Goal: Task Accomplishment & Management: Manage account settings

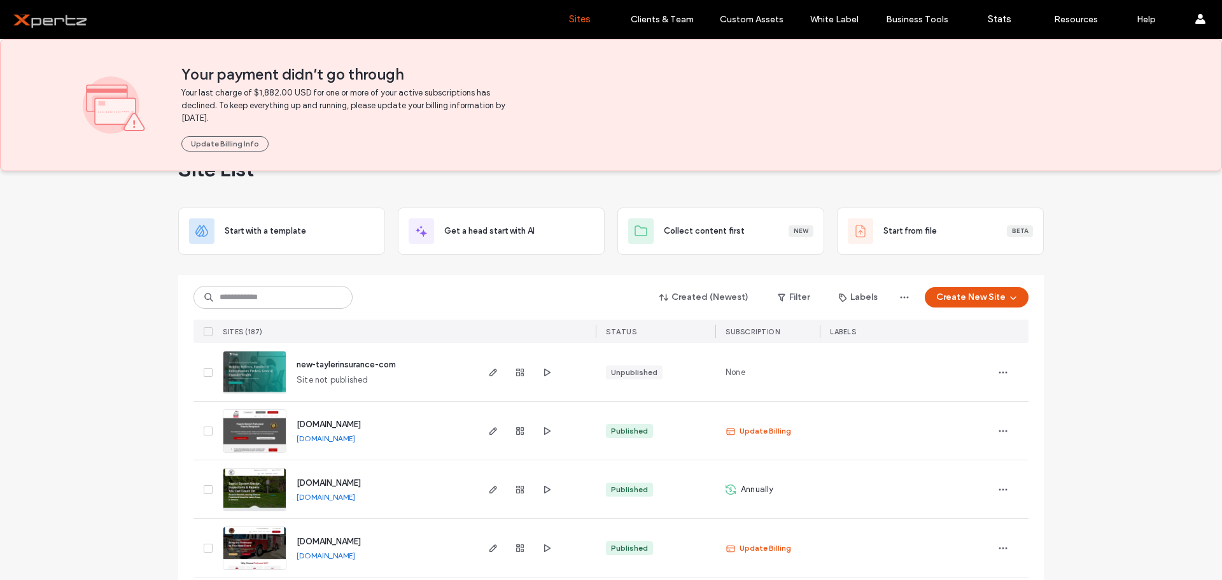
scroll to position [43, 0]
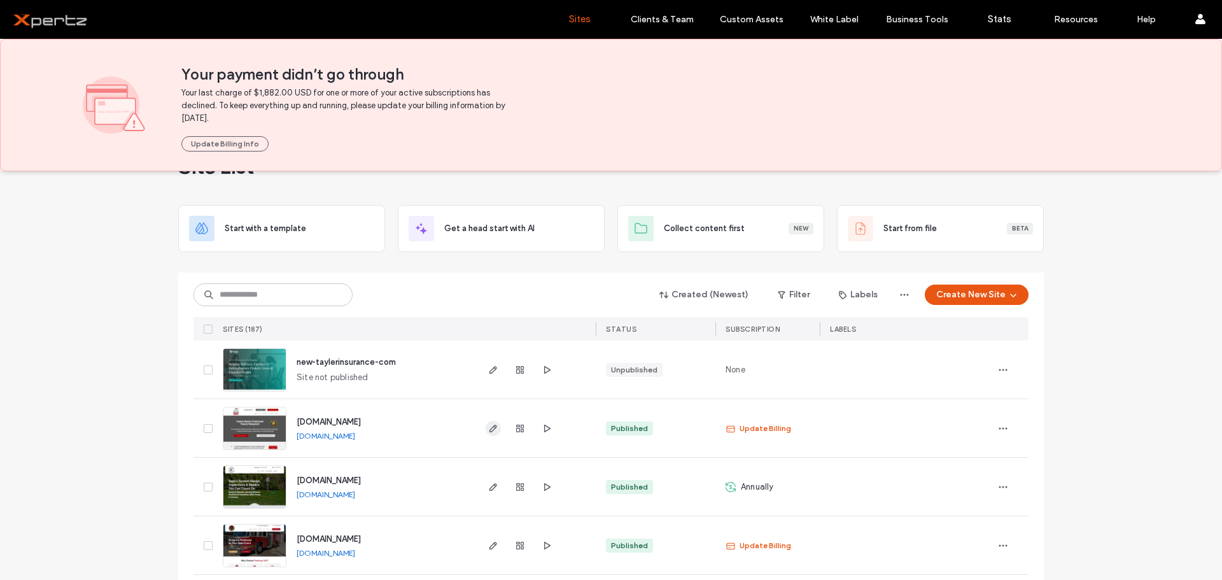
click at [488, 426] on icon "button" at bounding box center [493, 428] width 10 height 10
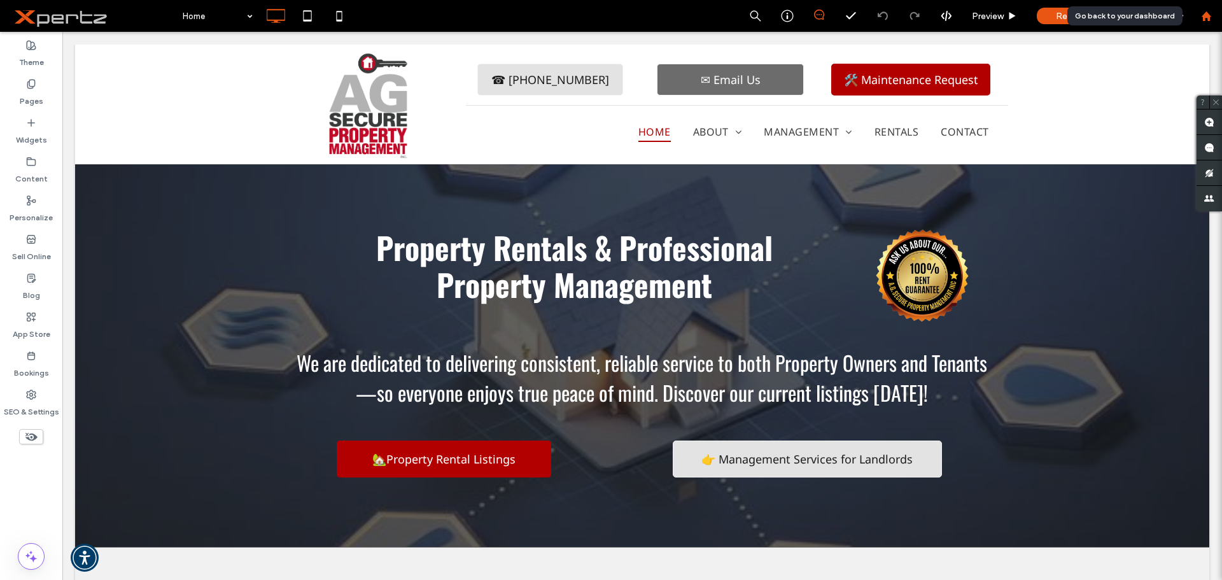
click at [1204, 21] on icon at bounding box center [1206, 16] width 11 height 11
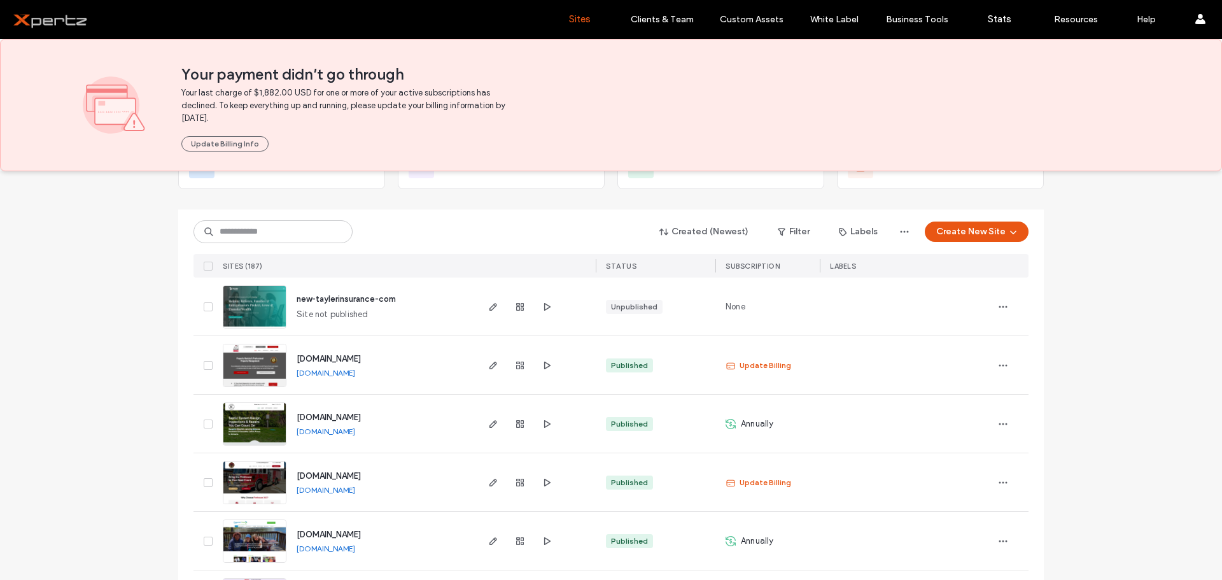
scroll to position [106, 0]
click at [492, 366] on icon "button" at bounding box center [493, 365] width 10 height 10
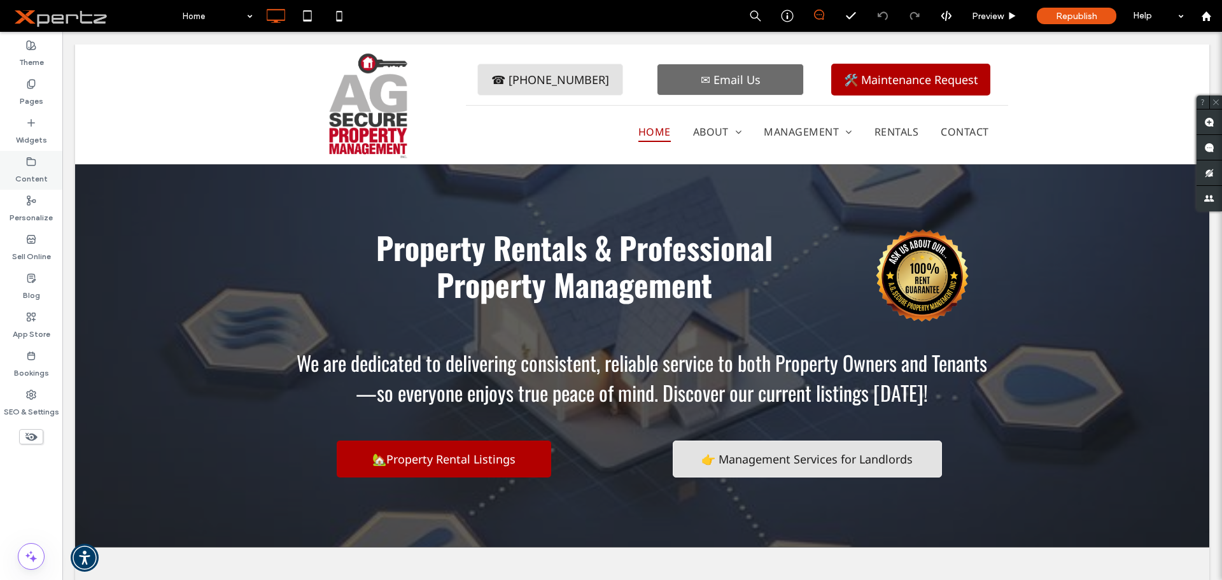
click at [38, 169] on label "Content" at bounding box center [31, 176] width 32 height 18
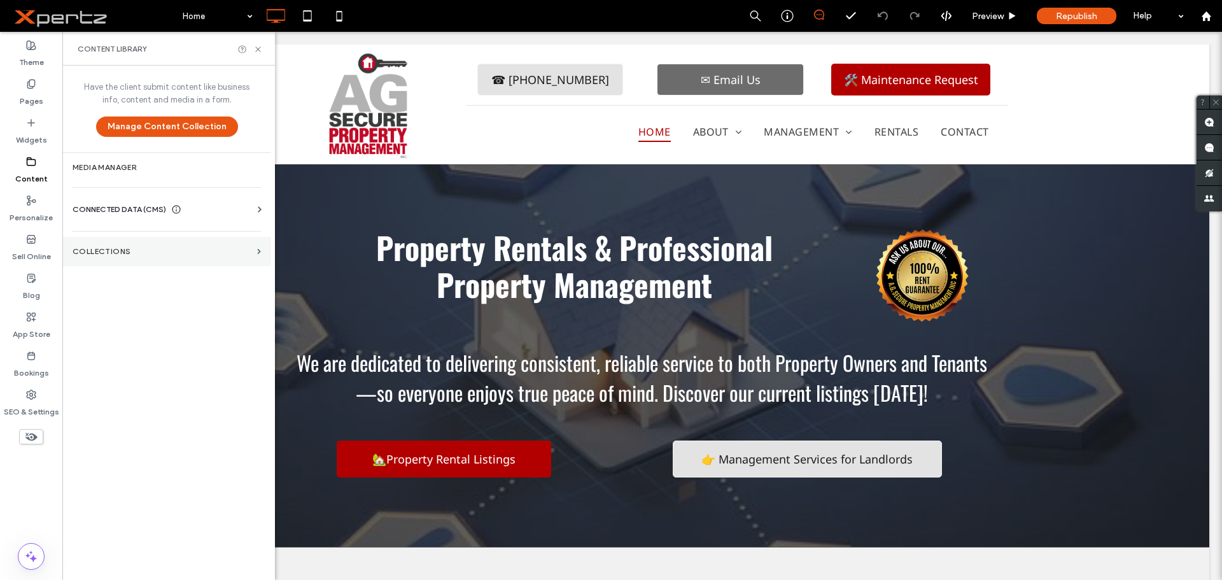
click at [121, 246] on section "Collections" at bounding box center [166, 251] width 209 height 29
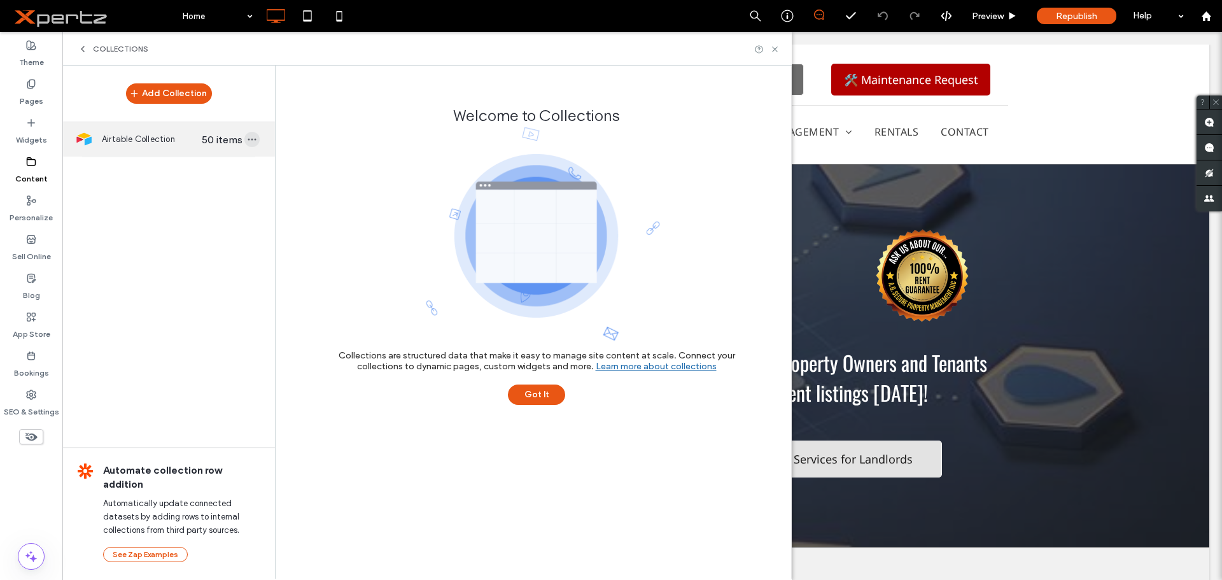
click at [252, 143] on icon "button" at bounding box center [252, 139] width 10 height 10
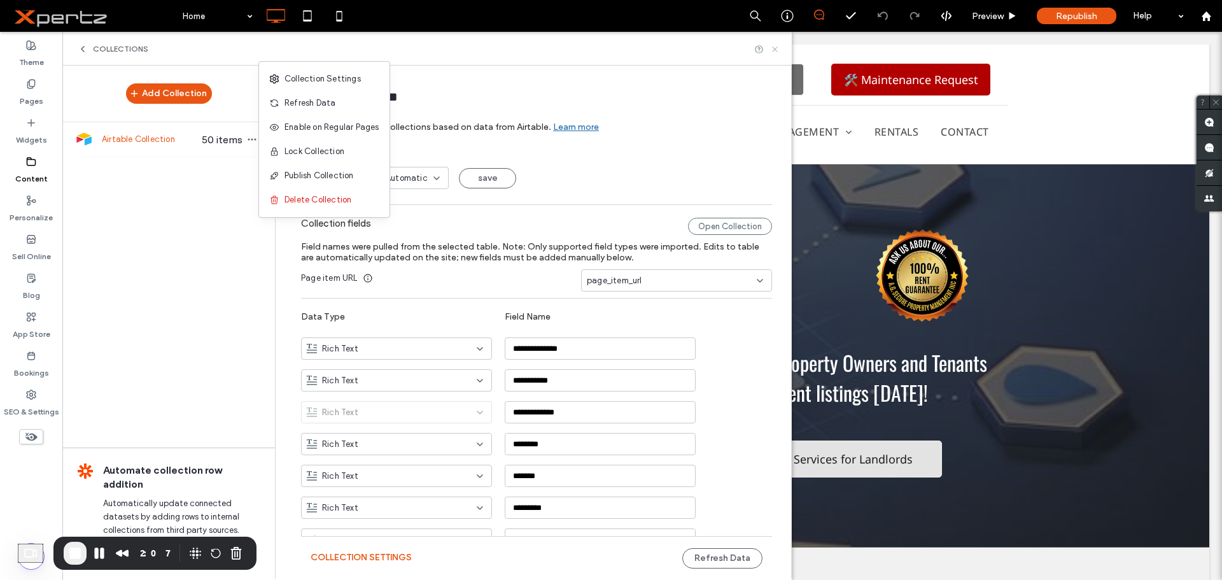
click at [775, 48] on icon at bounding box center [775, 50] width 10 height 10
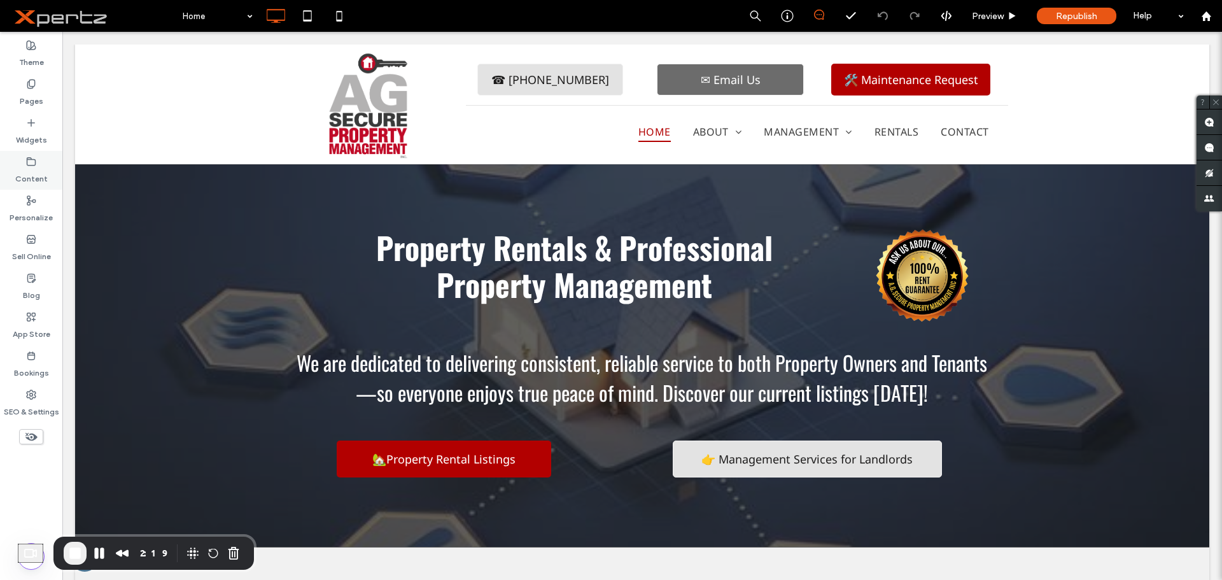
click at [34, 176] on label "Content" at bounding box center [31, 176] width 32 height 18
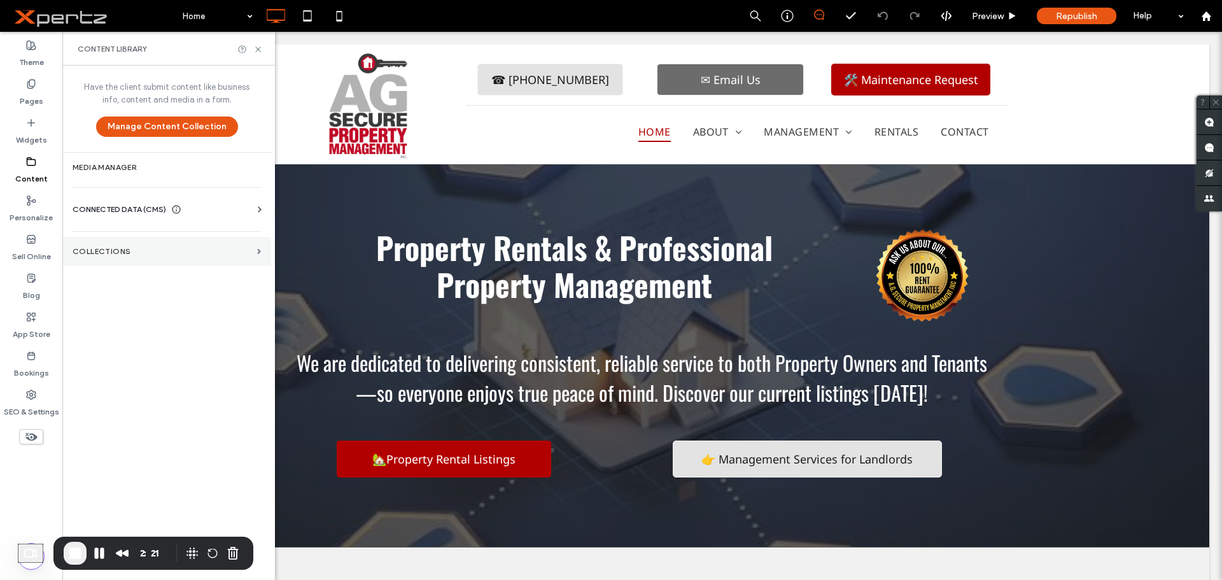
click at [102, 253] on label "Collections" at bounding box center [162, 251] width 179 height 9
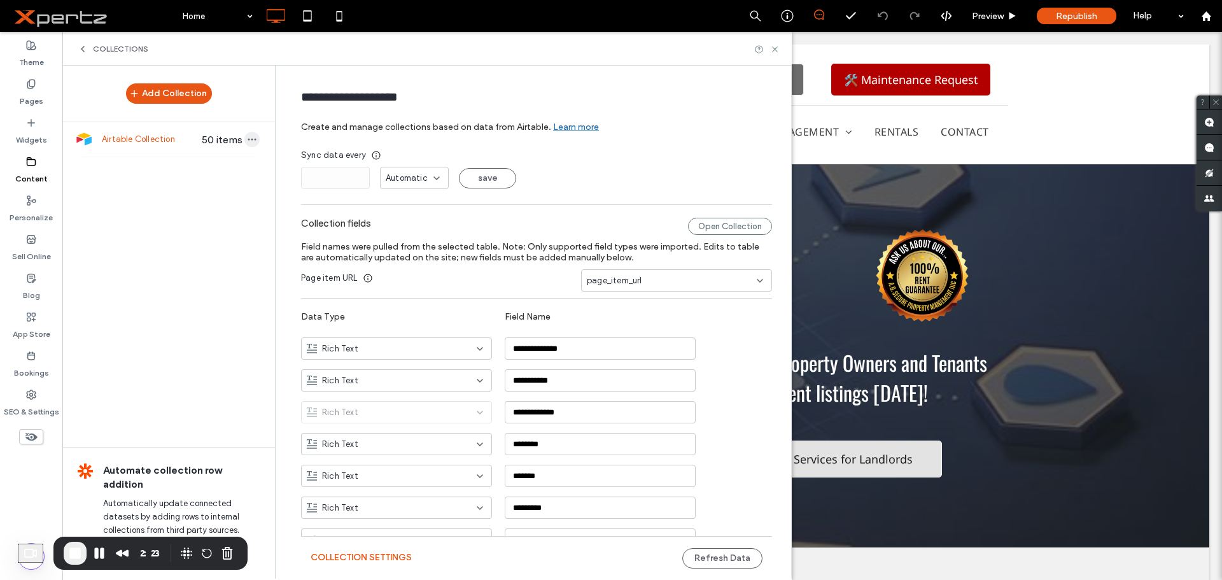
click at [248, 140] on use "button" at bounding box center [252, 140] width 8 height 2
click at [226, 228] on div "Add Collection Airtable Collection 50 items Automate collection row addition Au…" at bounding box center [168, 322] width 213 height 512
click at [409, 171] on div "Automatic" at bounding box center [414, 178] width 69 height 22
click at [392, 202] on span "Hours" at bounding box center [390, 200] width 22 height 13
drag, startPoint x: 470, startPoint y: 177, endPoint x: 491, endPoint y: 229, distance: 56.2
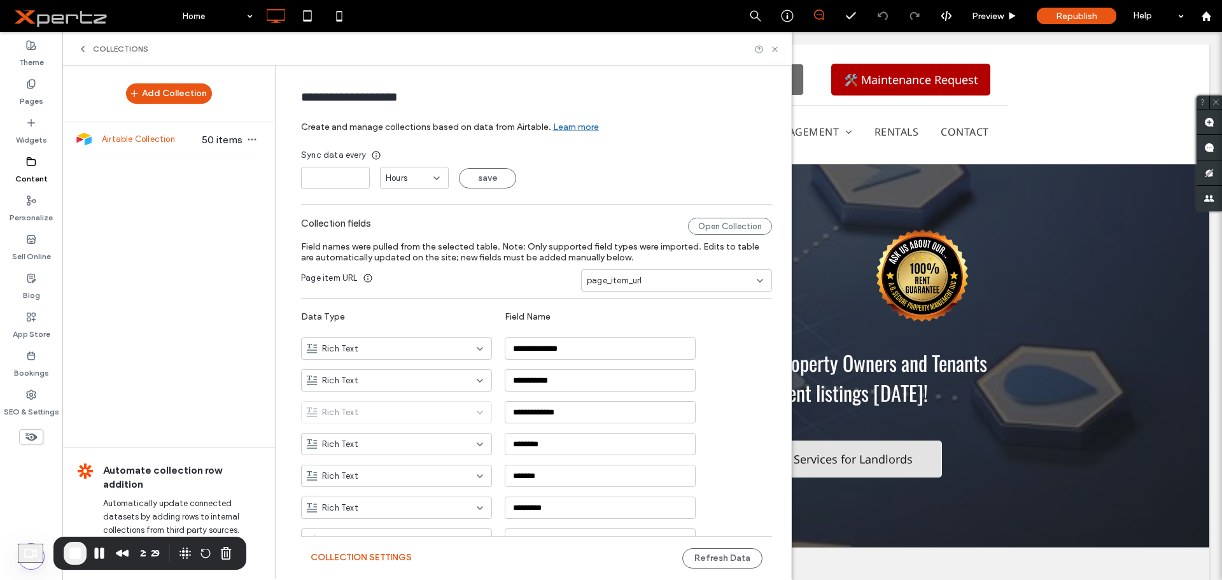
click at [475, 174] on button "save" at bounding box center [487, 178] width 57 height 20
click at [473, 173] on button "save" at bounding box center [487, 178] width 57 height 20
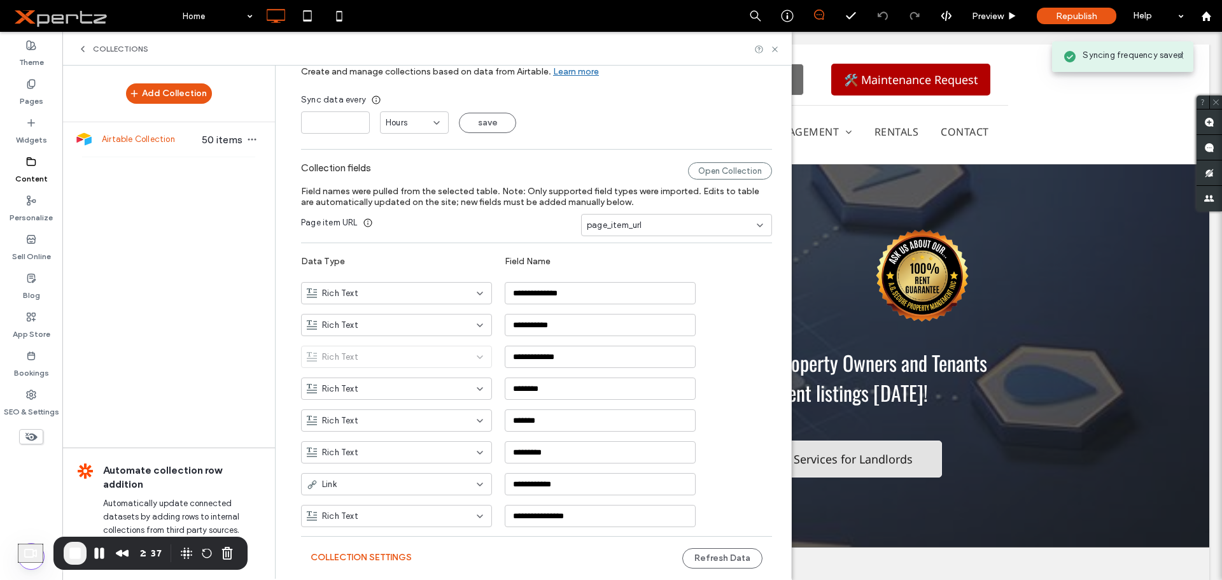
scroll to position [85, 0]
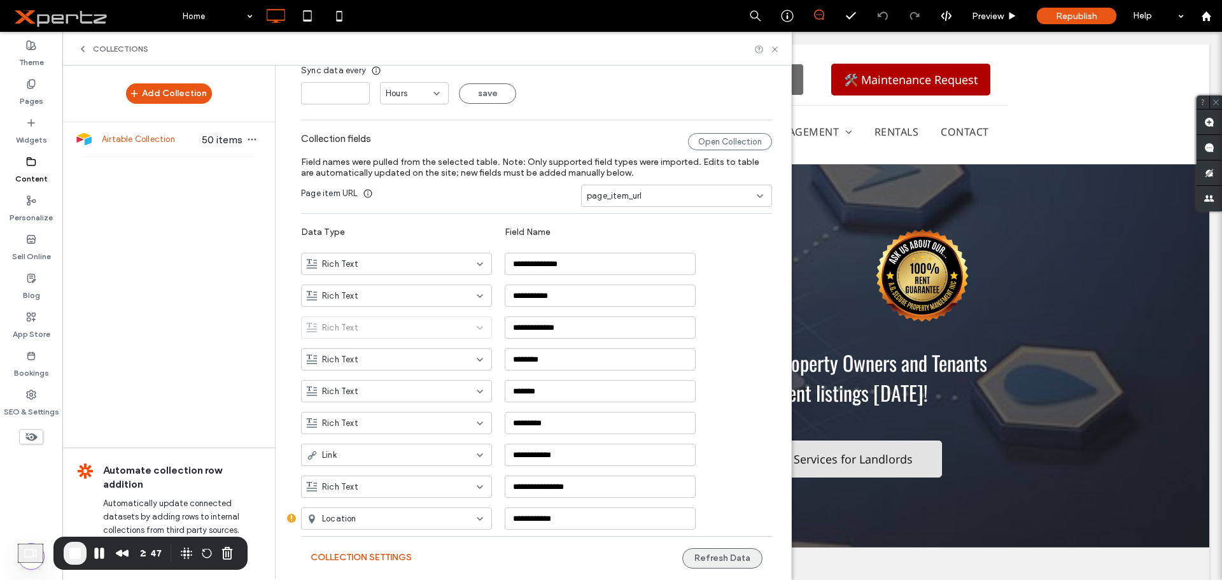
click at [725, 557] on button "Refresh Data" at bounding box center [722, 558] width 80 height 20
click at [778, 47] on icon at bounding box center [775, 50] width 10 height 10
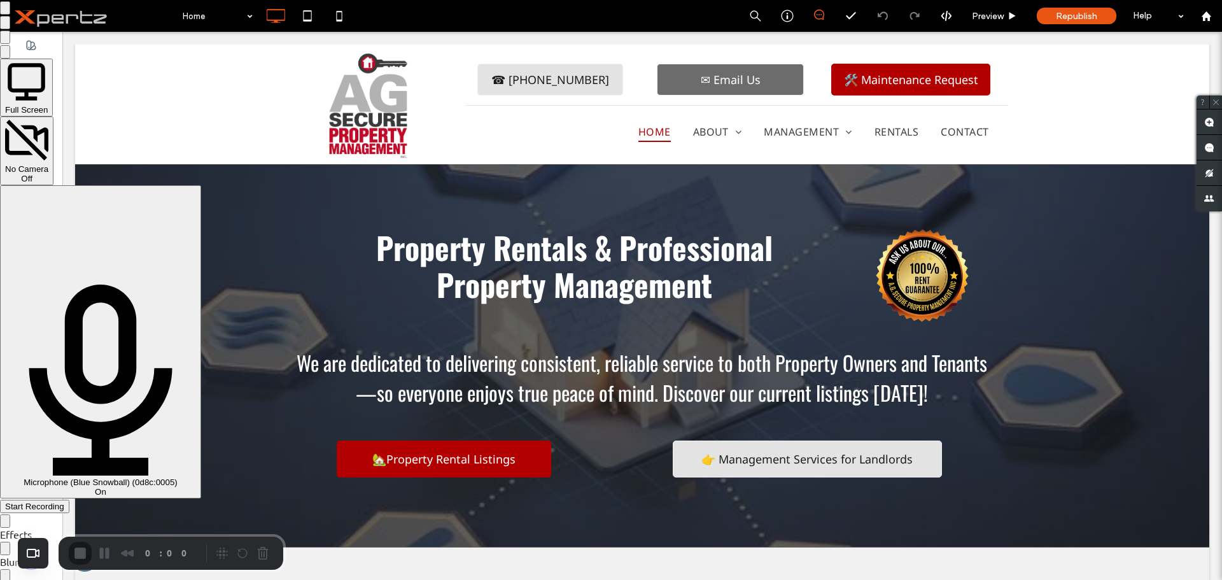
click at [64, 501] on span "Start Recording" at bounding box center [34, 506] width 59 height 10
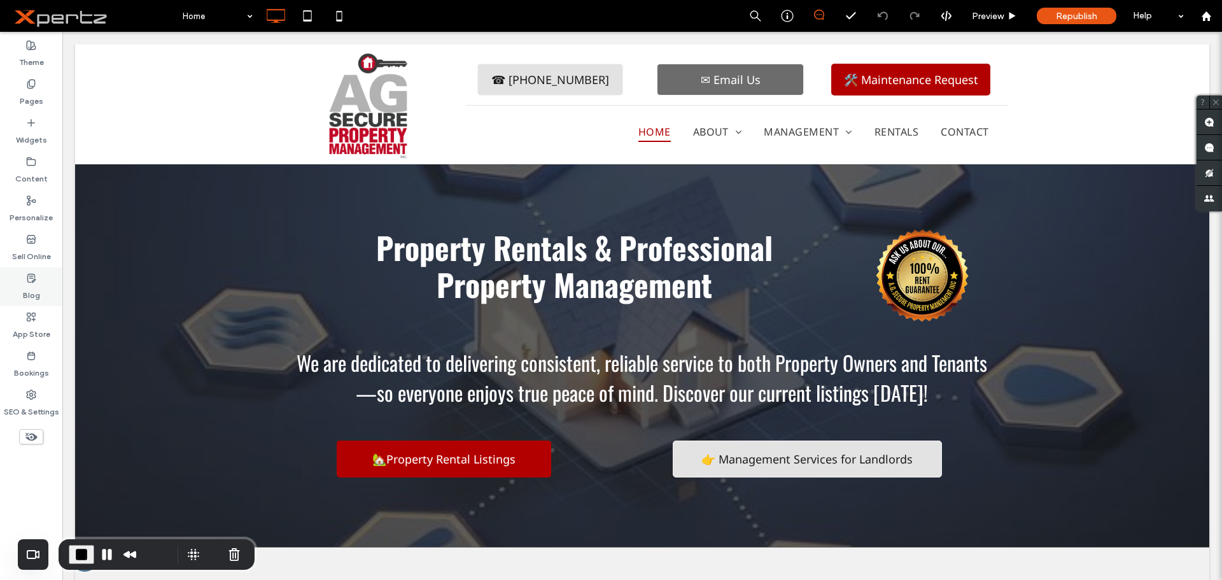
click at [34, 292] on label "Blog" at bounding box center [31, 292] width 17 height 18
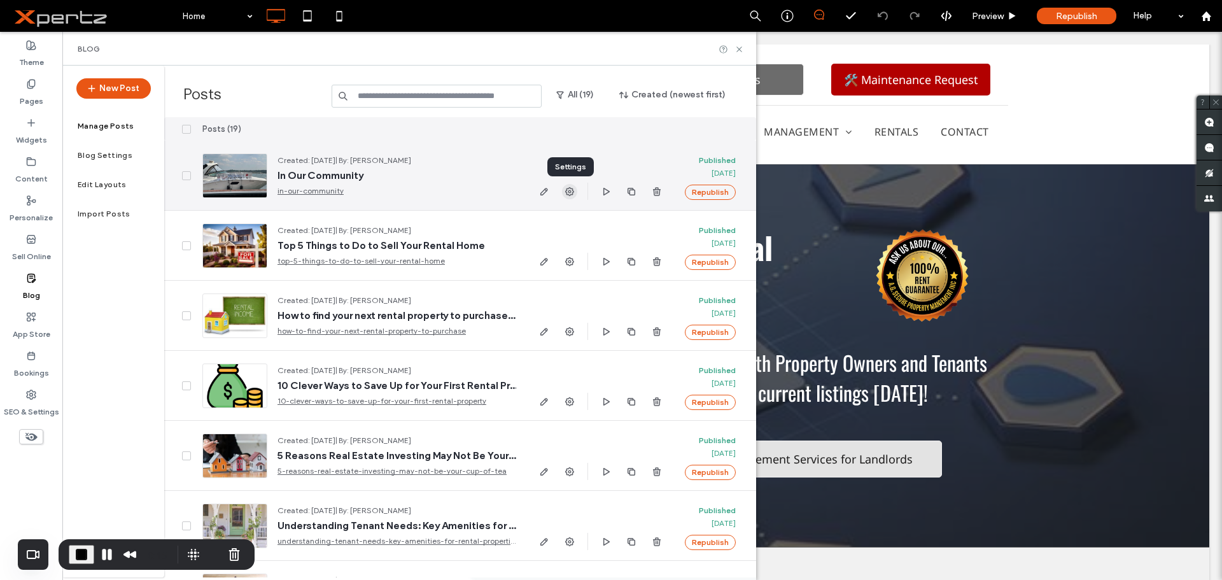
click at [570, 190] on use "button" at bounding box center [569, 191] width 9 height 9
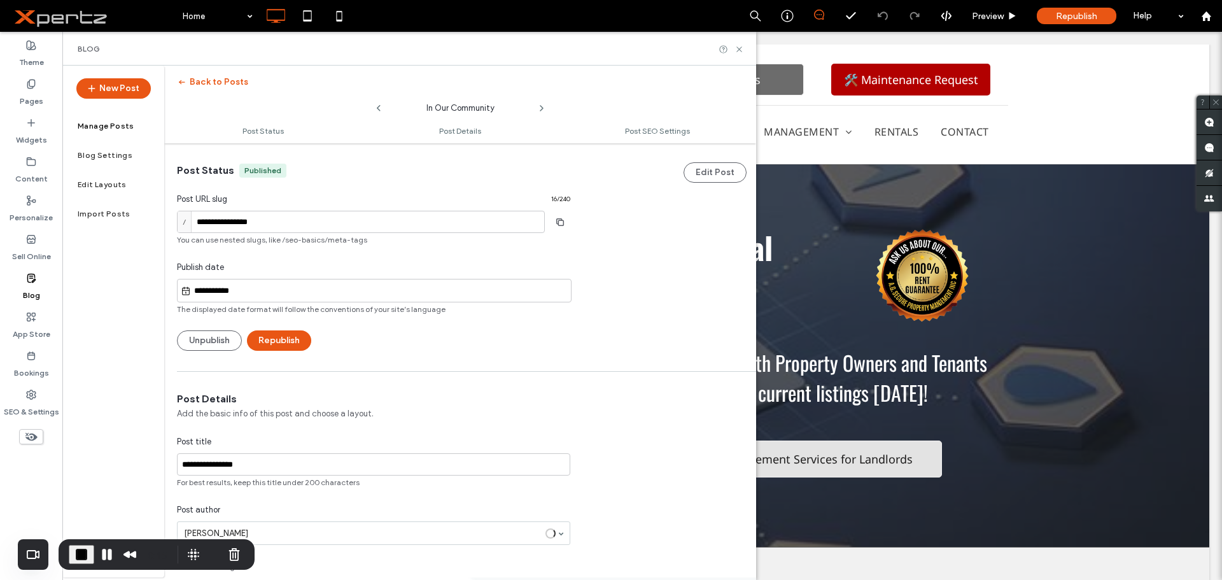
scroll to position [1, 0]
drag, startPoint x: 317, startPoint y: 222, endPoint x: 157, endPoint y: 222, distance: 159.7
click at [157, 222] on div "**********" at bounding box center [409, 322] width 694 height 512
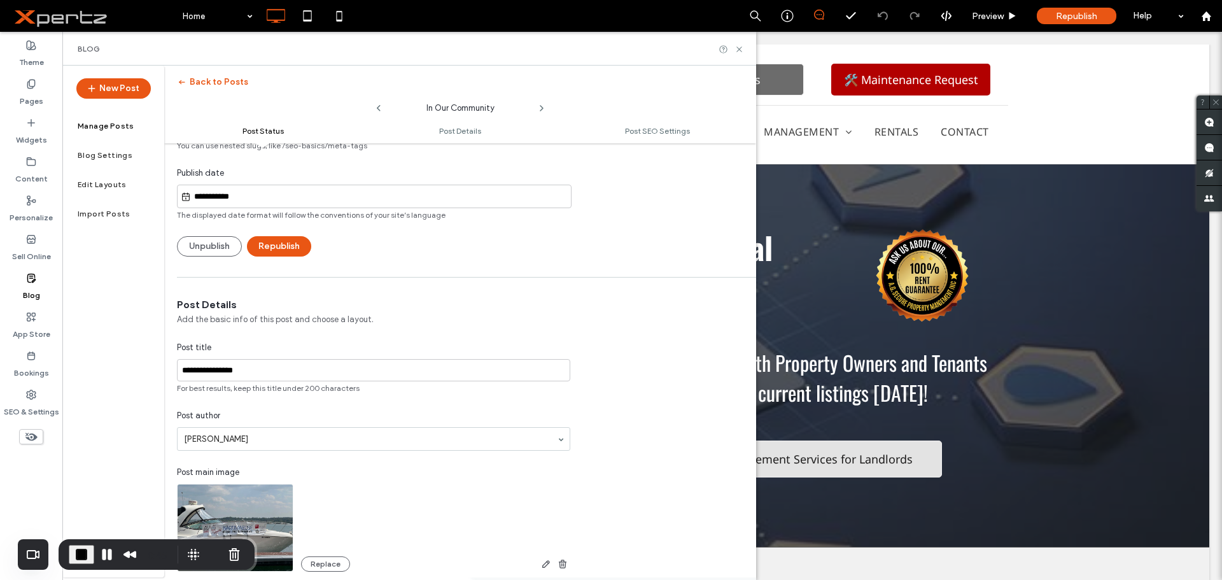
scroll to position [106, 0]
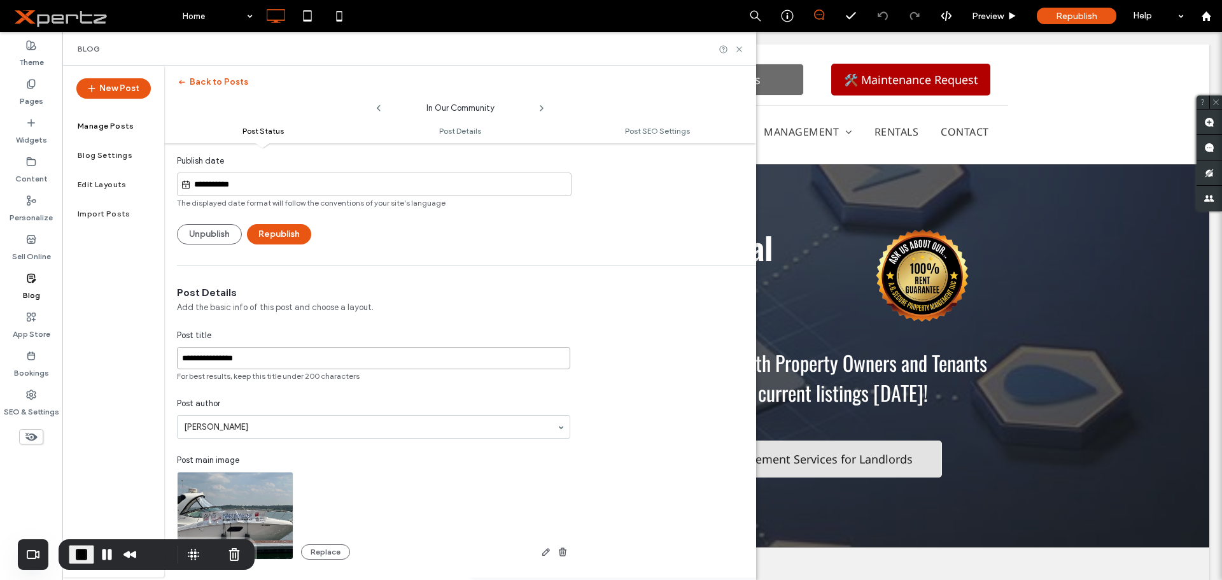
click at [279, 367] on input "**********" at bounding box center [373, 358] width 393 height 22
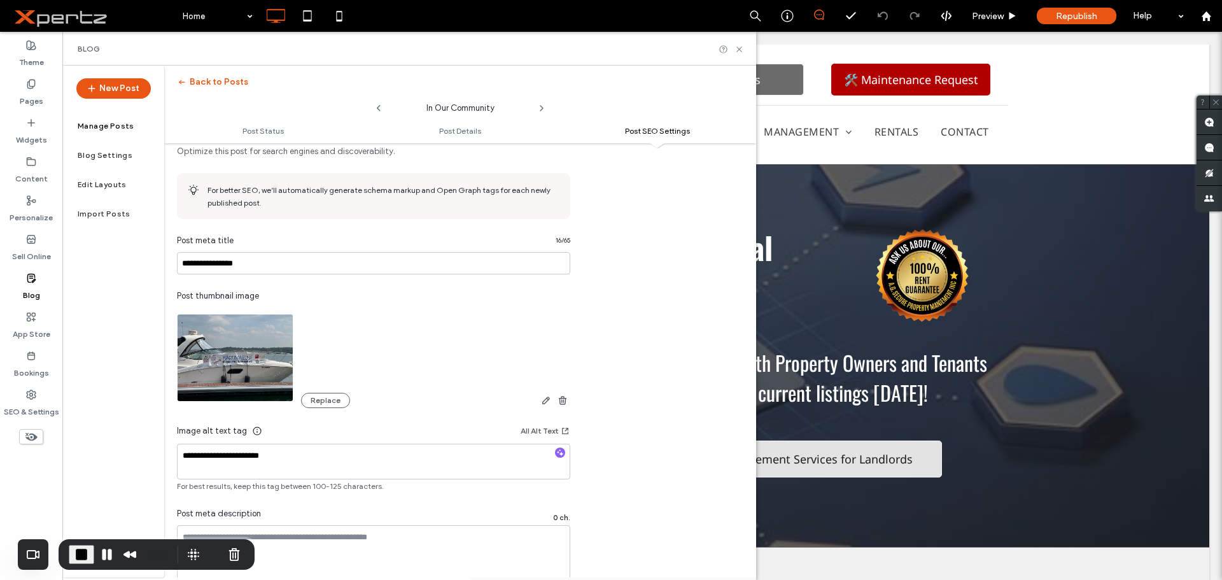
scroll to position [657, 0]
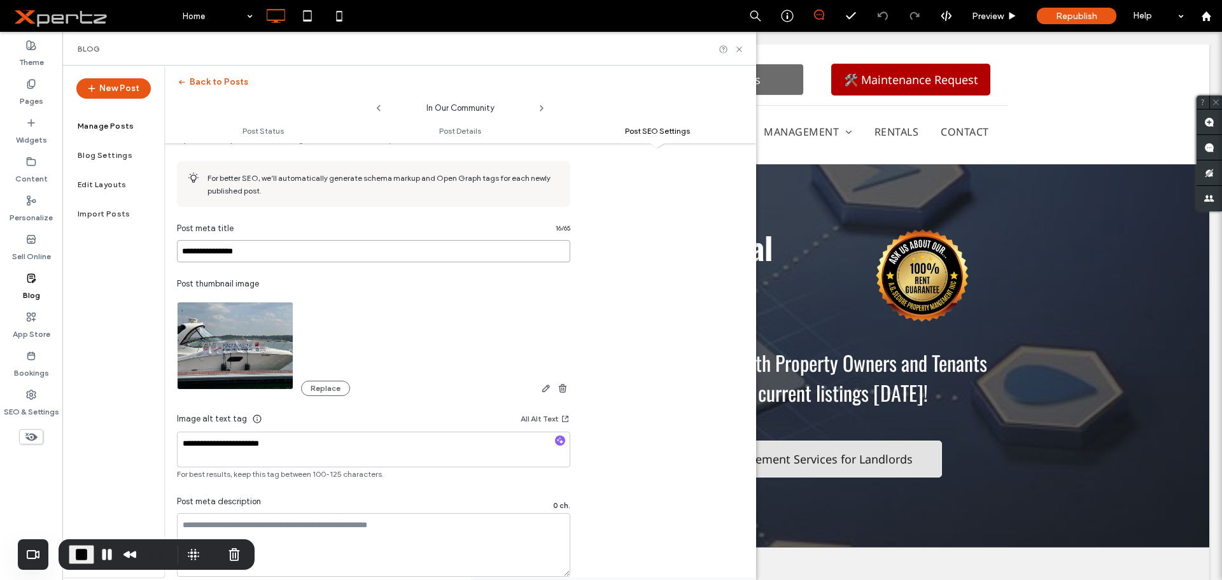
click at [306, 256] on input "**********" at bounding box center [373, 251] width 393 height 22
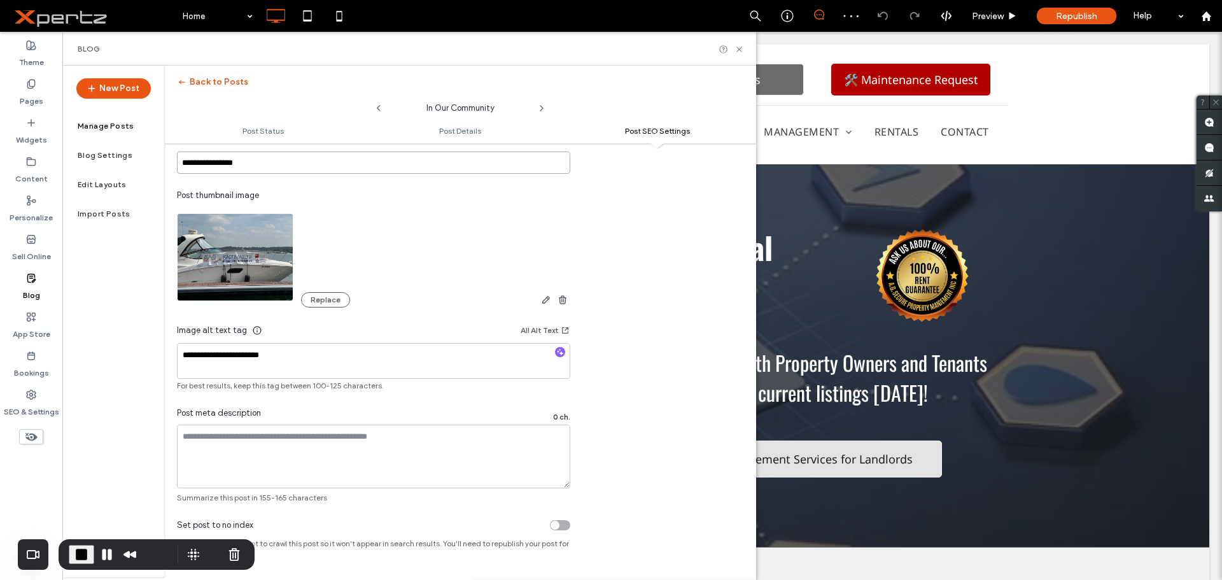
scroll to position [751, 0]
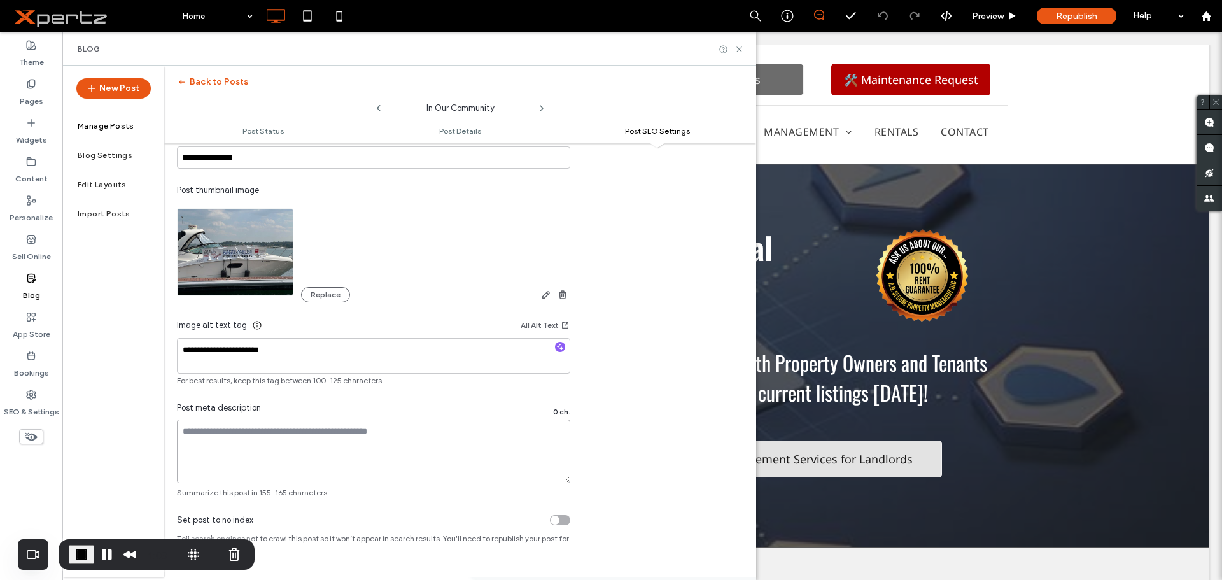
click at [218, 440] on textarea at bounding box center [373, 451] width 393 height 64
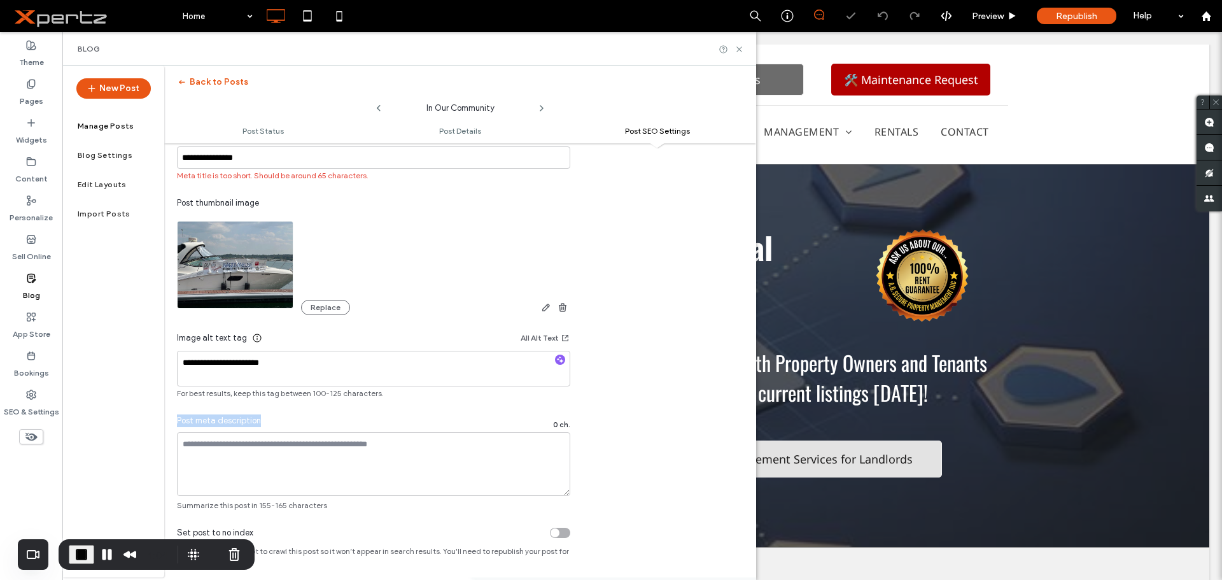
drag, startPoint x: 169, startPoint y: 421, endPoint x: 265, endPoint y: 431, distance: 96.7
click at [265, 431] on div "**********" at bounding box center [373, 267] width 419 height 487
click at [239, 452] on textarea at bounding box center [373, 464] width 393 height 64
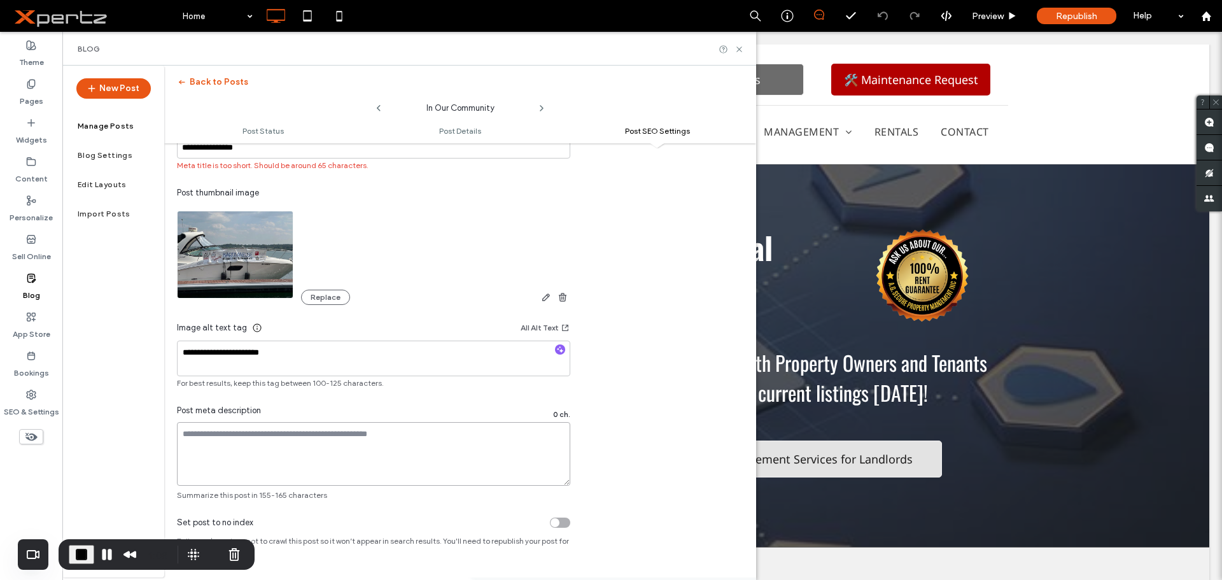
scroll to position [764, 0]
drag, startPoint x: 408, startPoint y: 429, endPoint x: 295, endPoint y: 424, distance: 113.4
click at [295, 424] on textarea at bounding box center [373, 451] width 393 height 64
drag, startPoint x: 258, startPoint y: 496, endPoint x: 285, endPoint y: 496, distance: 27.4
click at [285, 496] on span "Summarize this post in 155-165 characters" at bounding box center [373, 492] width 393 height 11
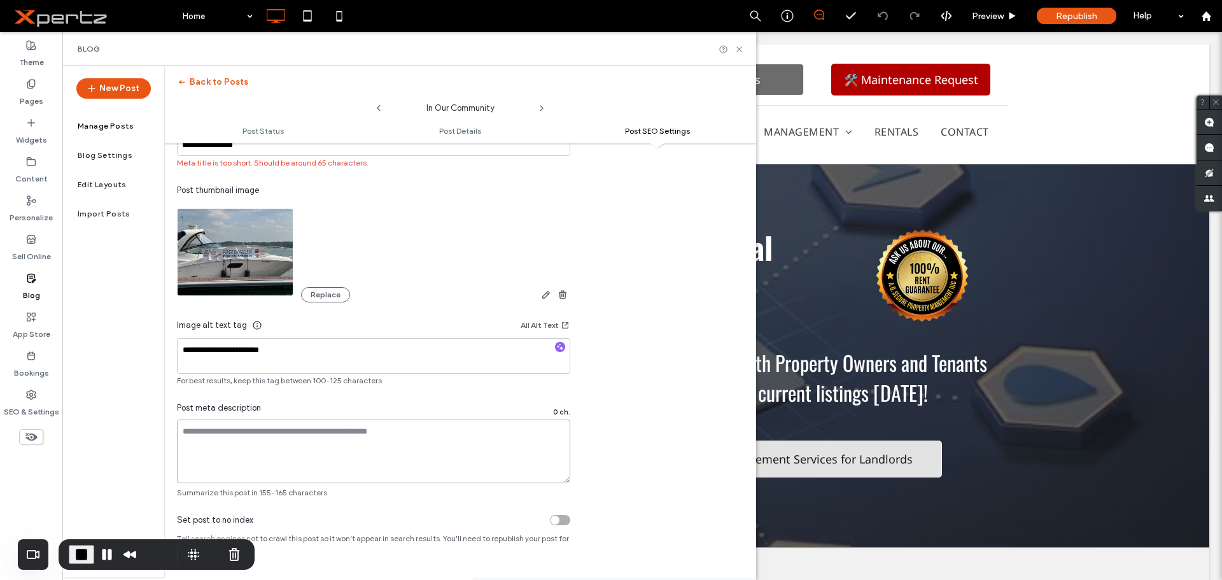
drag, startPoint x: 463, startPoint y: 443, endPoint x: 466, endPoint y: 449, distance: 6.9
click at [463, 444] on textarea at bounding box center [373, 451] width 393 height 64
click at [466, 451] on textarea at bounding box center [373, 451] width 393 height 64
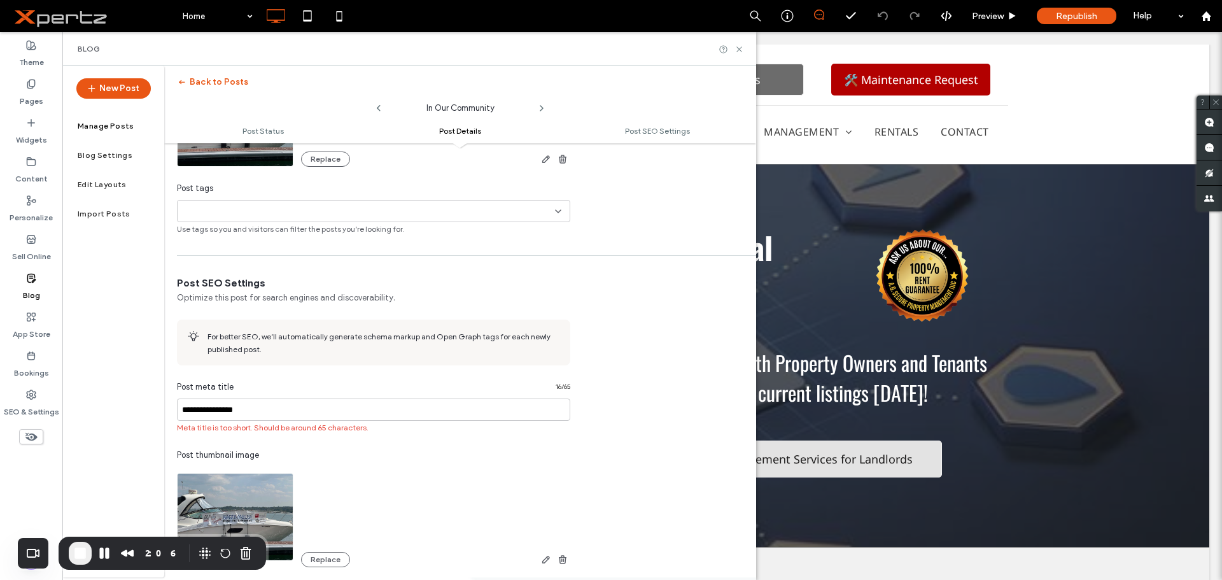
scroll to position [509, 0]
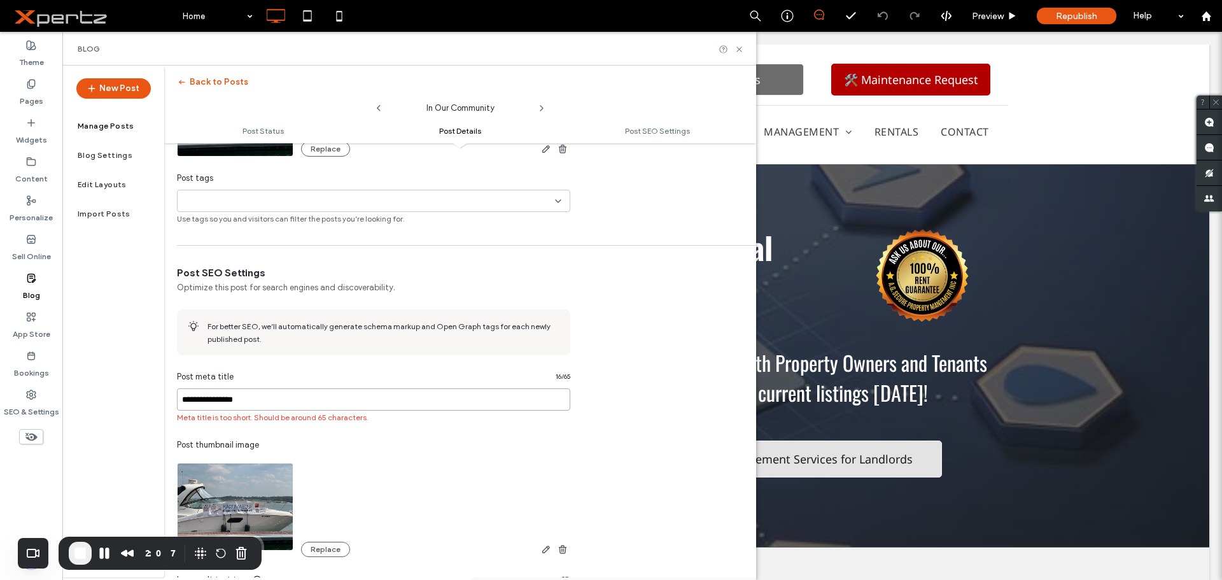
click at [271, 400] on input "**********" at bounding box center [373, 399] width 393 height 22
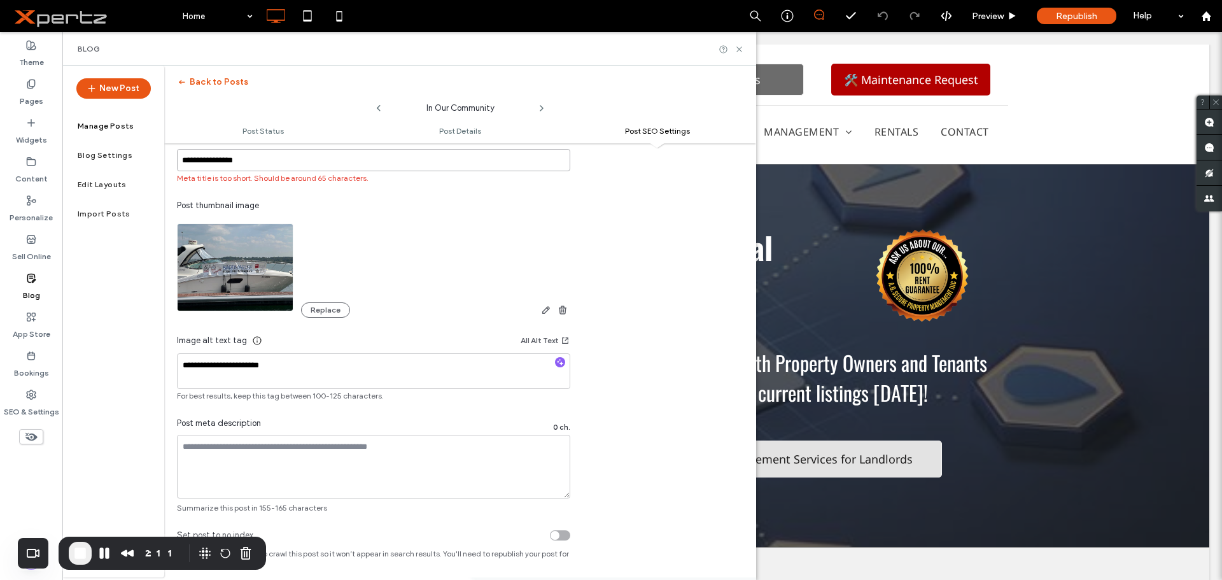
scroll to position [764, 0]
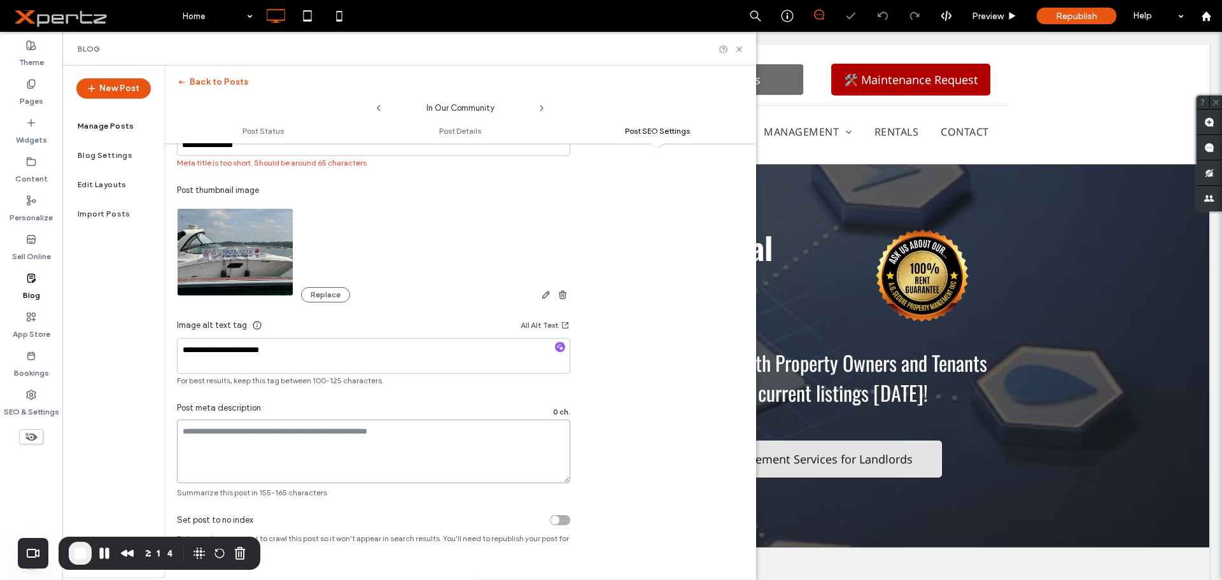
click at [369, 444] on textarea at bounding box center [373, 451] width 393 height 64
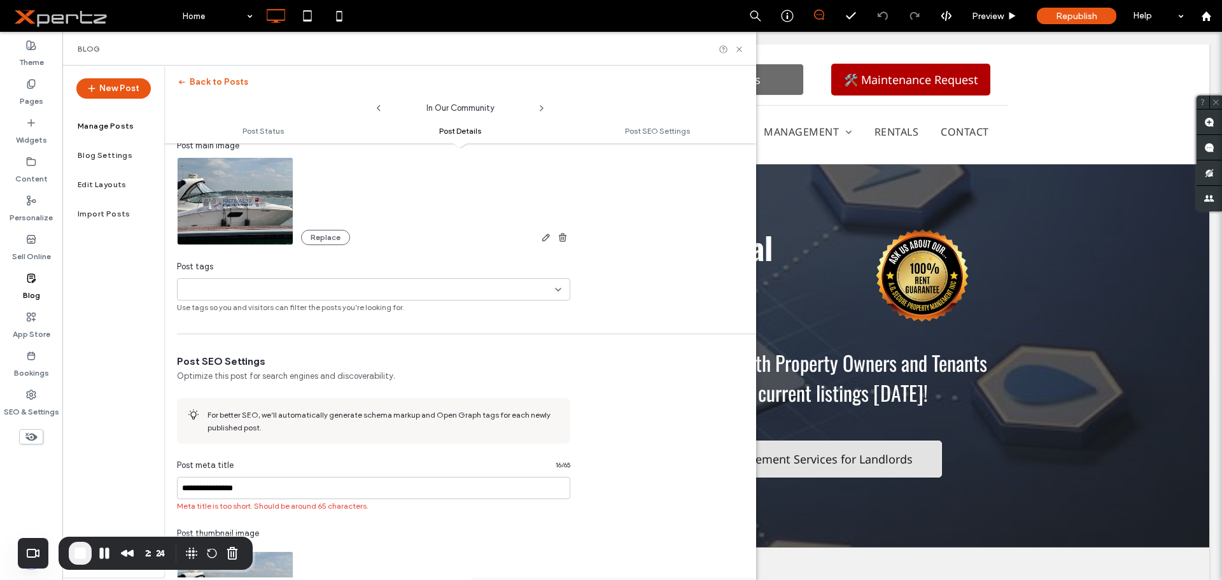
scroll to position [339, 0]
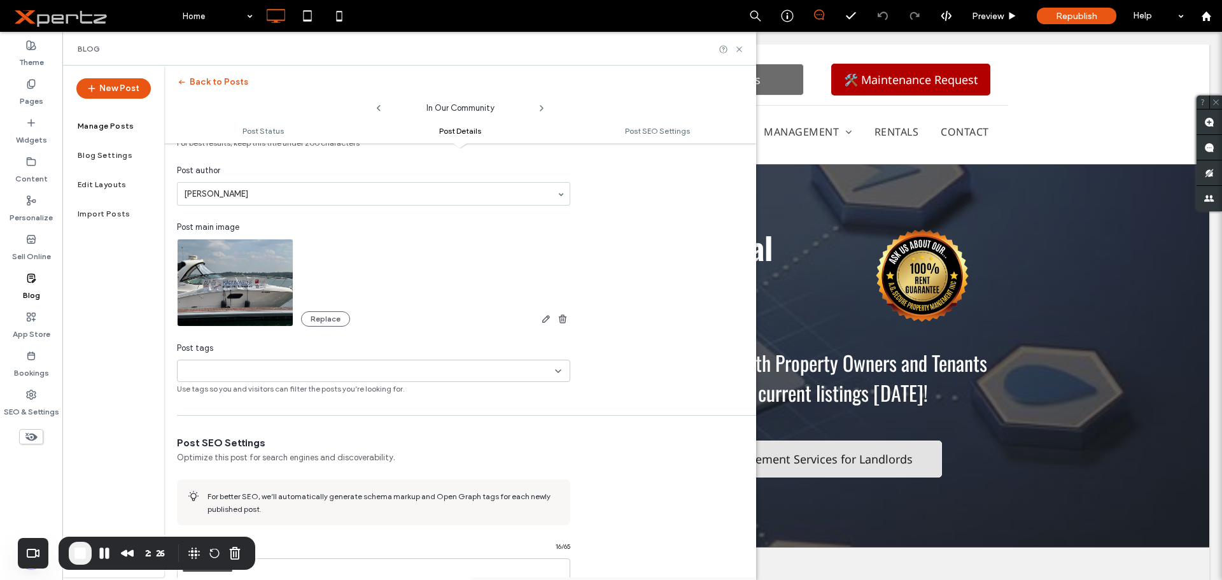
click at [99, 125] on label "Manage Posts" at bounding box center [106, 126] width 57 height 9
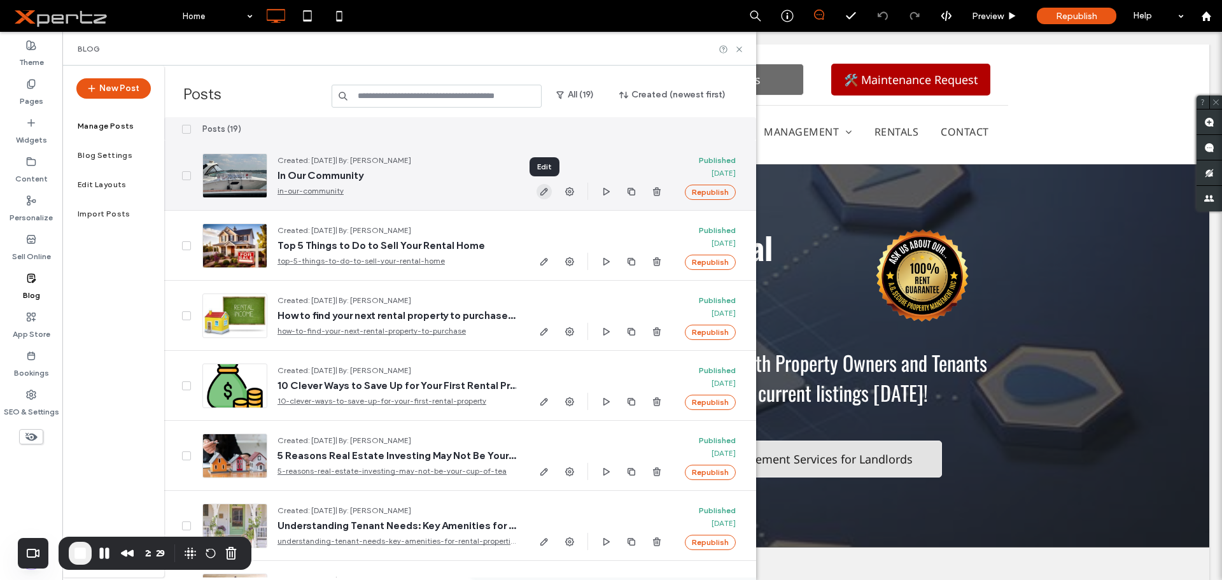
click at [543, 192] on icon "button" at bounding box center [544, 191] width 10 height 10
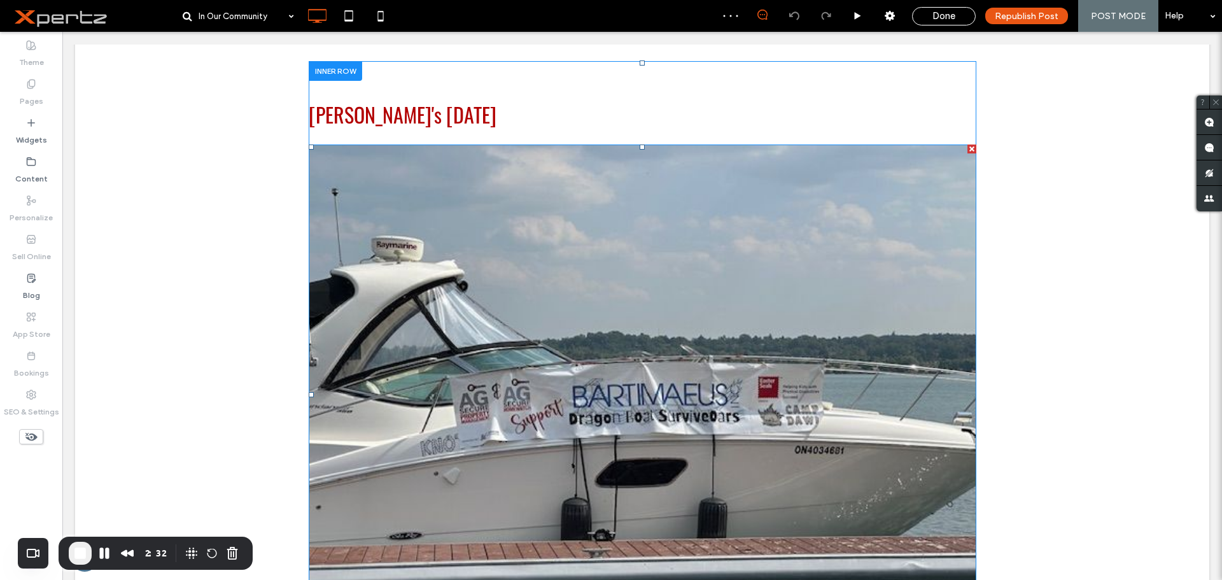
scroll to position [297, 0]
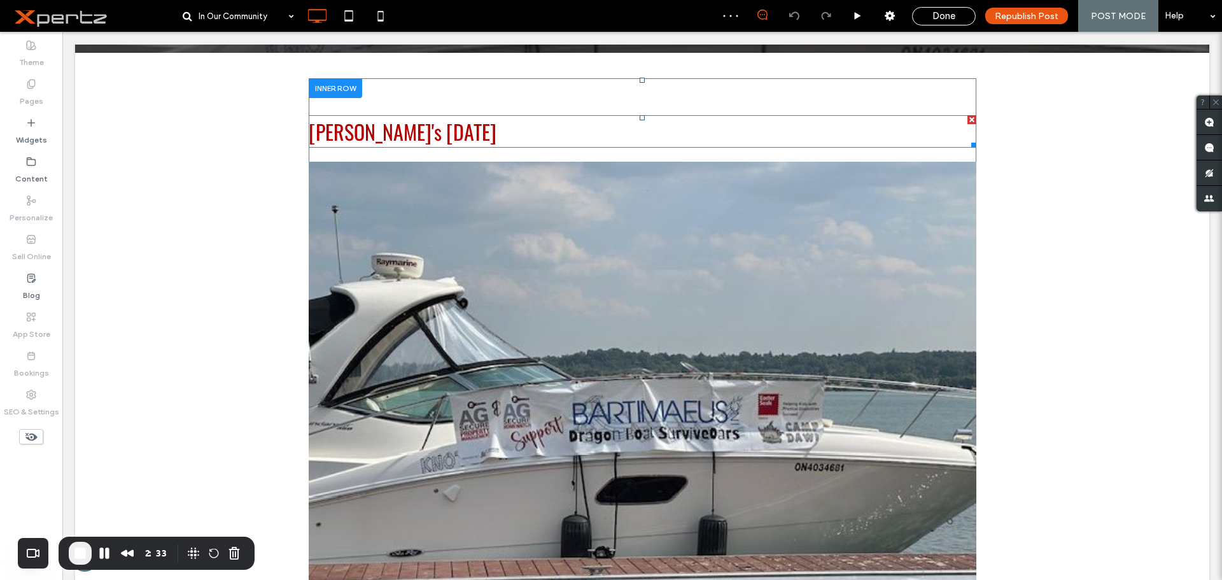
click at [344, 134] on span "Barrie's Dragon Boat Festival" at bounding box center [403, 131] width 188 height 30
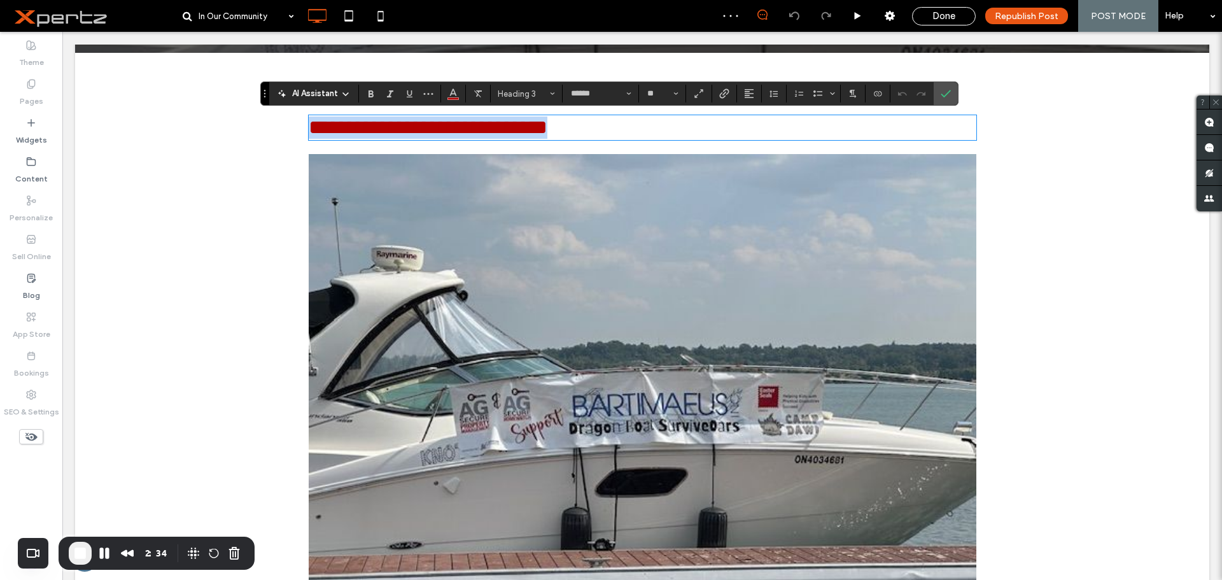
click at [344, 134] on span "**********" at bounding box center [428, 127] width 239 height 20
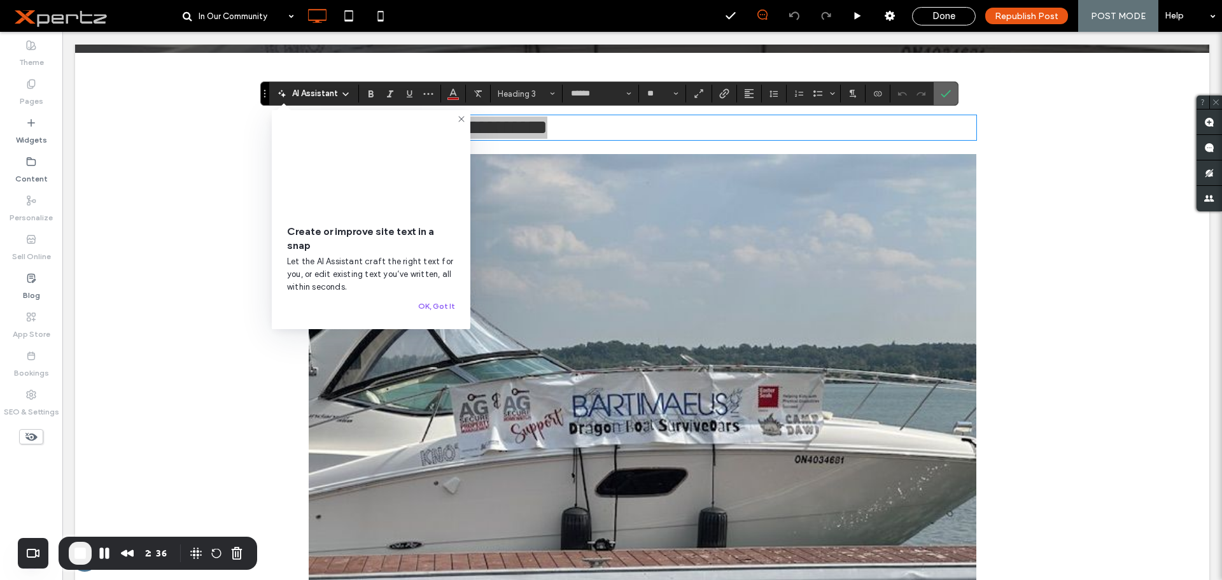
click at [956, 95] on section at bounding box center [946, 93] width 24 height 23
click at [538, 95] on span "Heading 3" at bounding box center [523, 94] width 50 height 10
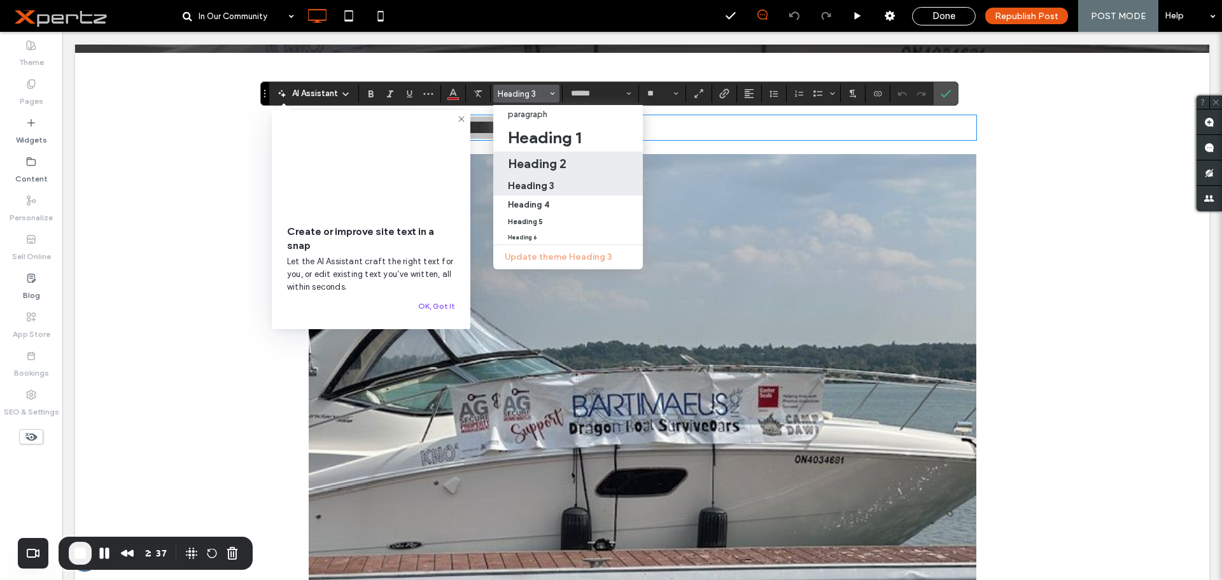
click at [535, 162] on h2 "Heading 2" at bounding box center [537, 163] width 59 height 15
type input "**"
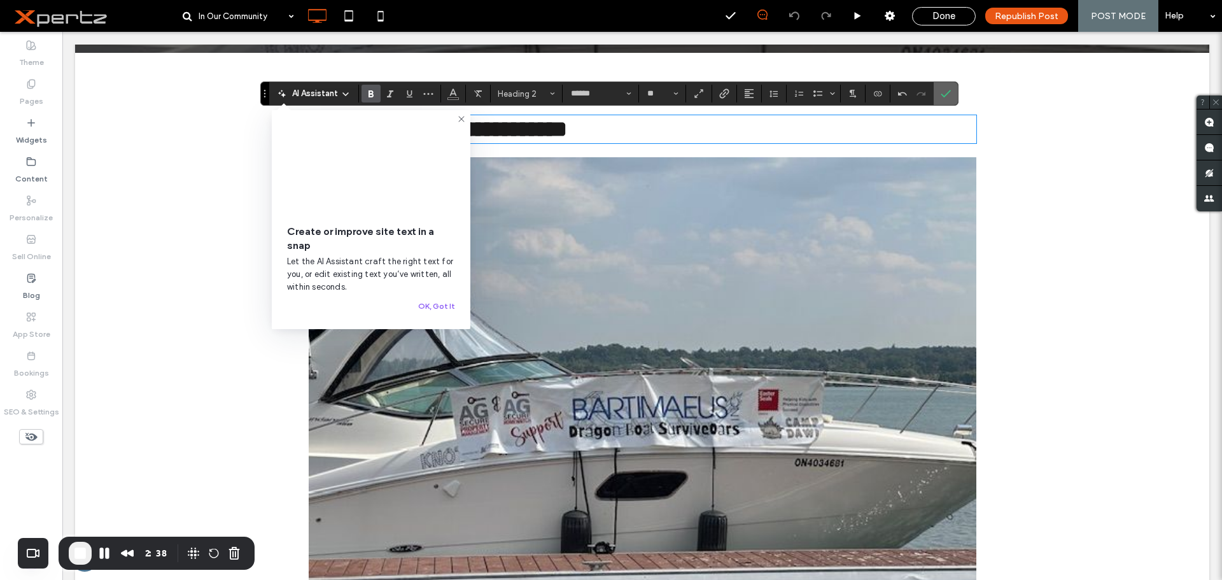
click at [950, 91] on label "Confirm" at bounding box center [945, 93] width 19 height 23
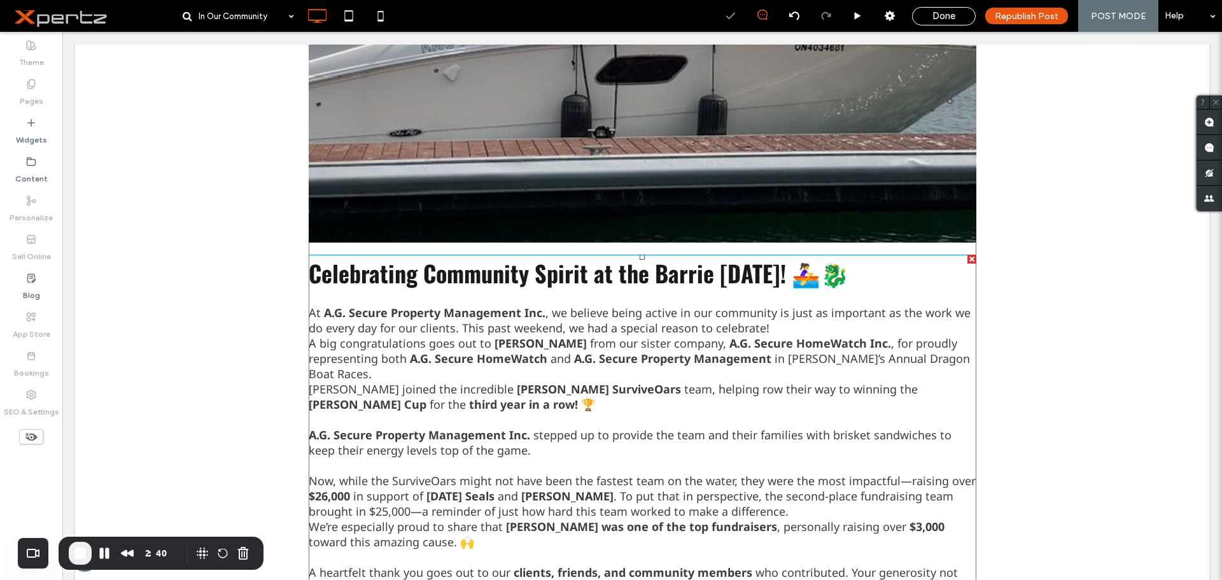
click at [343, 274] on span "Celebrating Community Spirit at the Barrie Dragon Boat Festival! 🚣‍♀️🐉" at bounding box center [579, 273] width 540 height 34
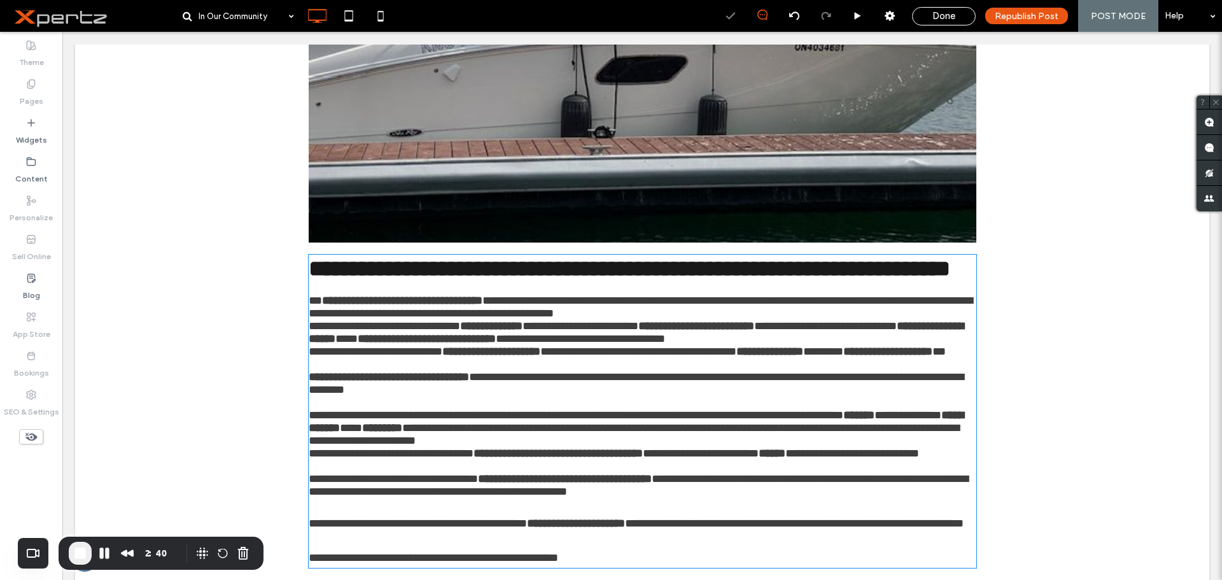
click at [343, 371] on strong "**********" at bounding box center [389, 376] width 160 height 11
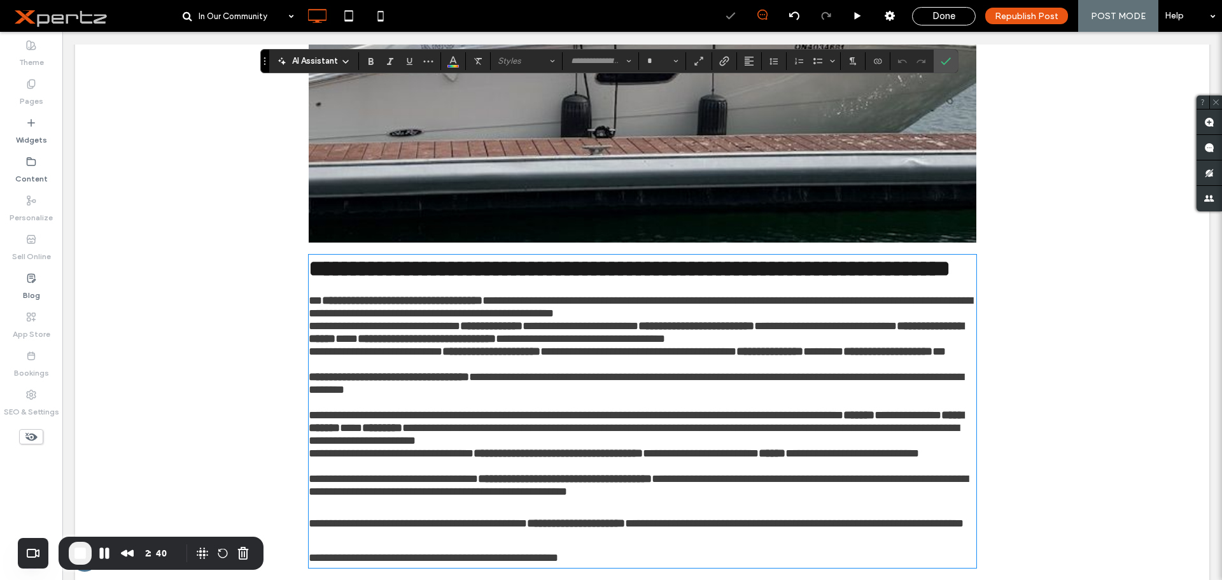
scroll to position [893, 0]
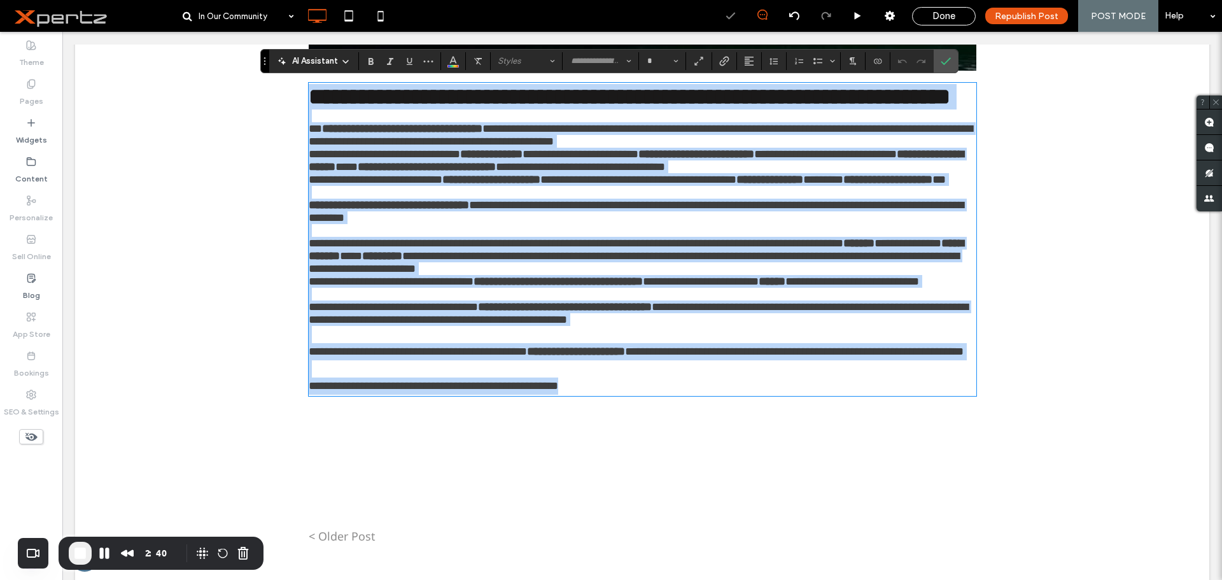
type input "*********"
type input "**"
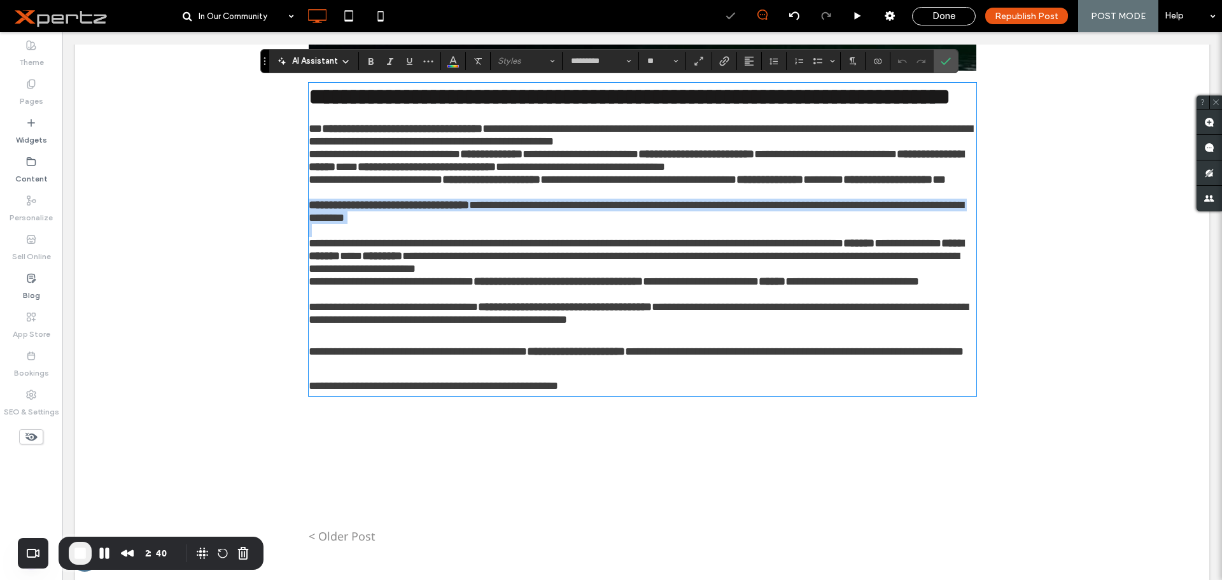
click at [343, 211] on strong "**********" at bounding box center [389, 204] width 160 height 11
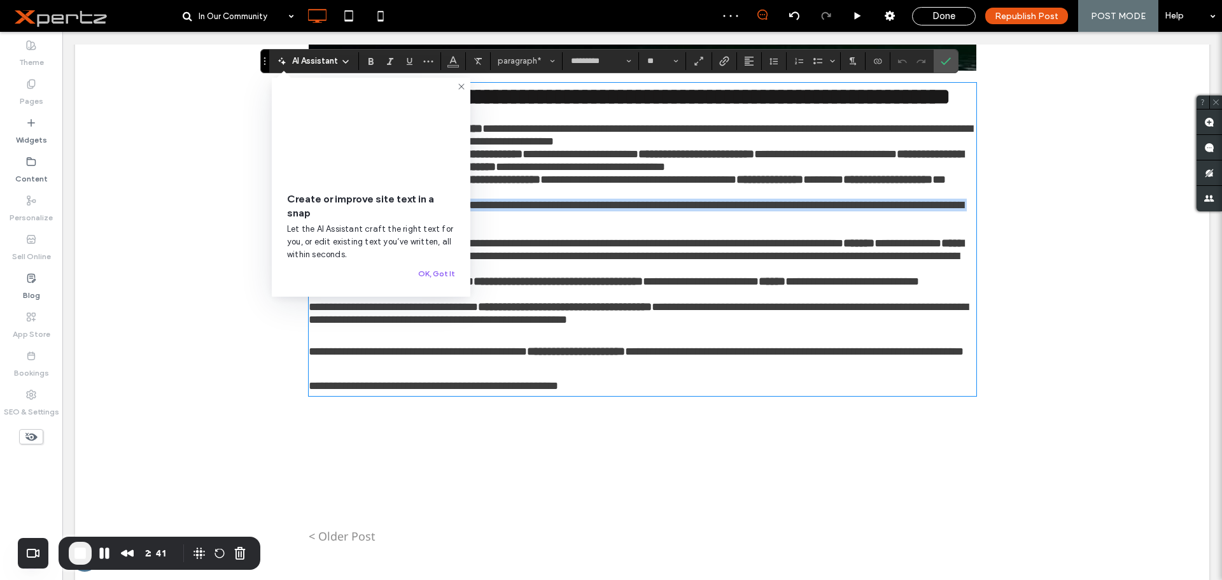
type input "******"
type input "**"
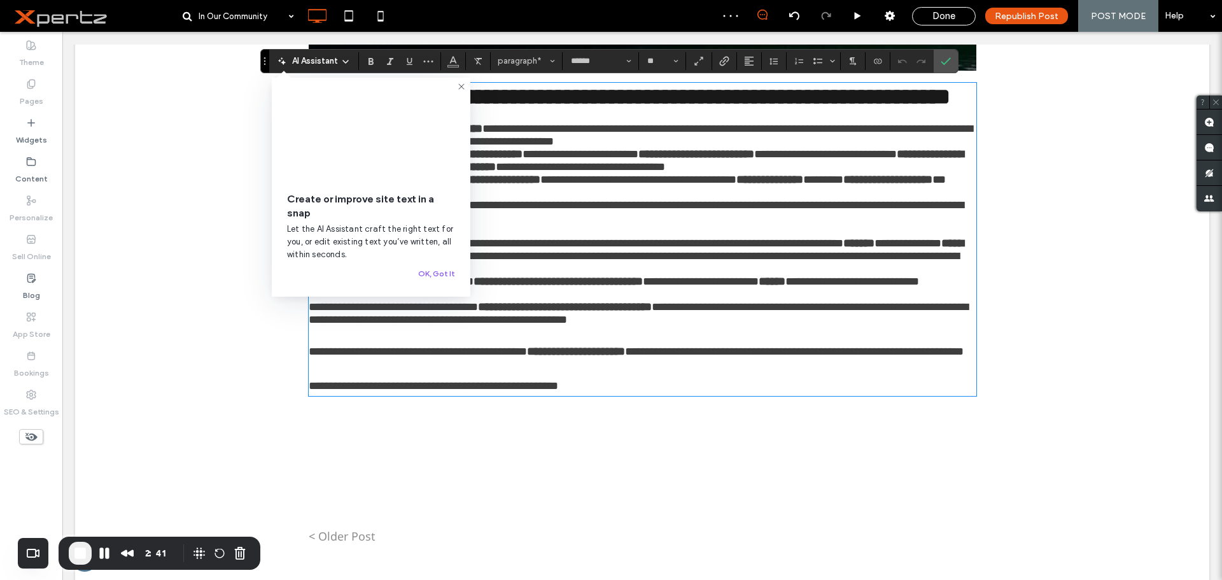
click at [497, 108] on span "**********" at bounding box center [629, 96] width 641 height 23
click at [499, 108] on span "**********" at bounding box center [629, 96] width 641 height 23
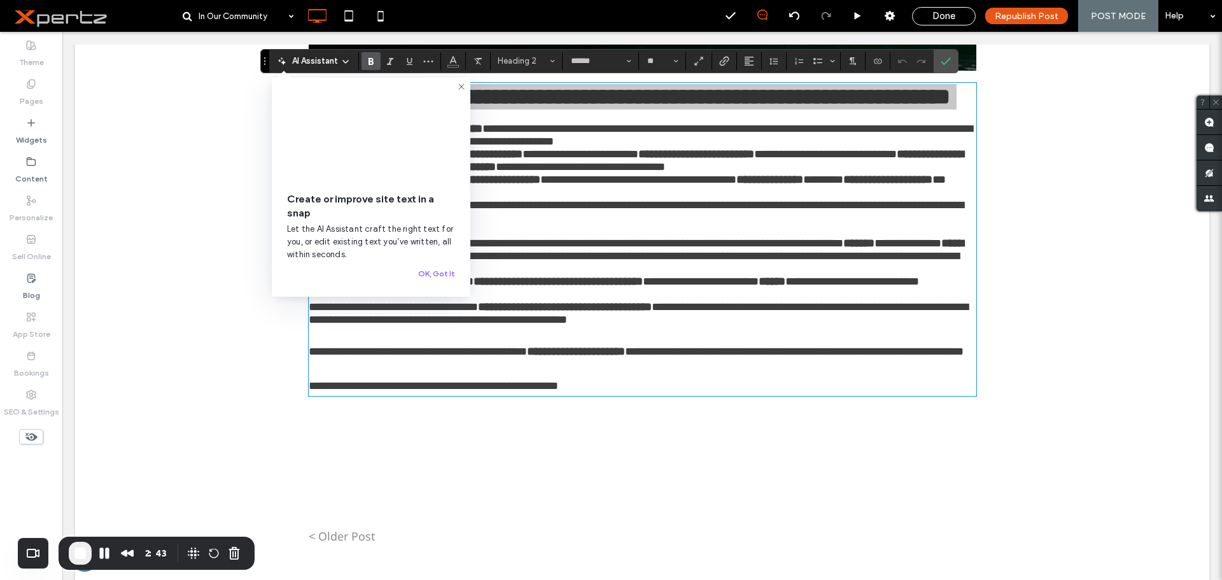
click at [458, 84] on icon at bounding box center [461, 86] width 10 height 10
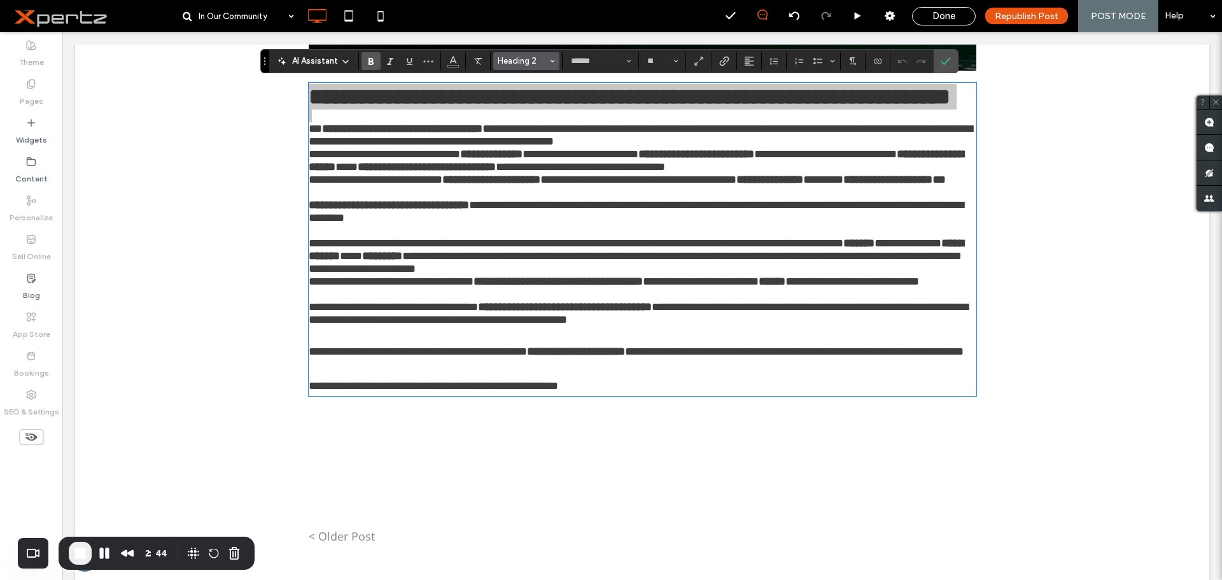
click at [532, 69] on button "Heading 2" at bounding box center [526, 61] width 66 height 18
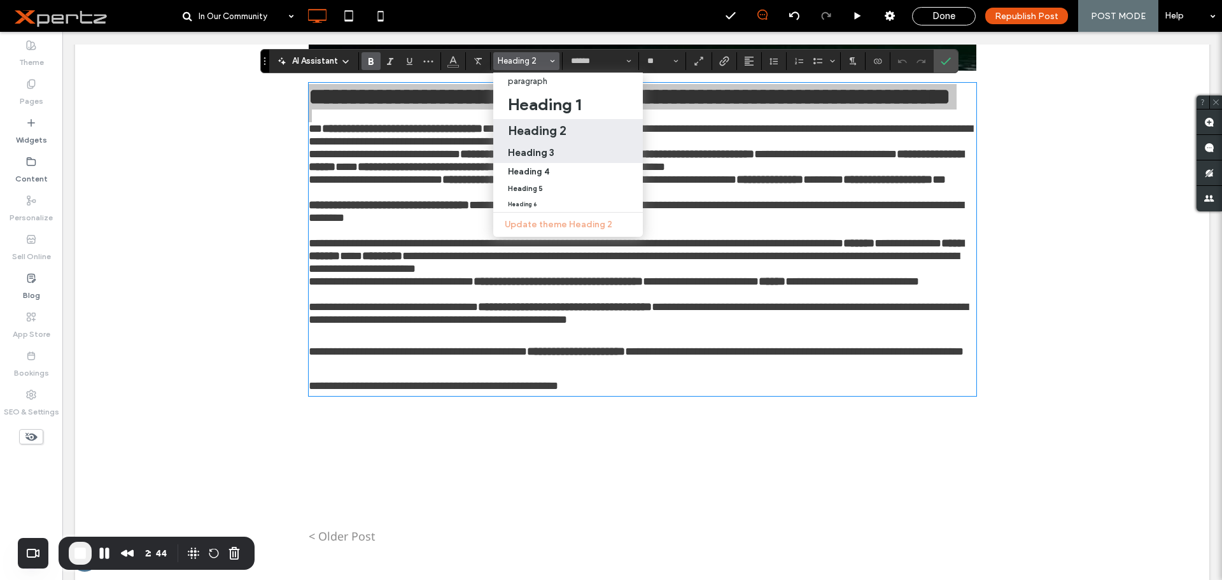
click at [532, 153] on h3 "Heading 3" at bounding box center [531, 152] width 46 height 12
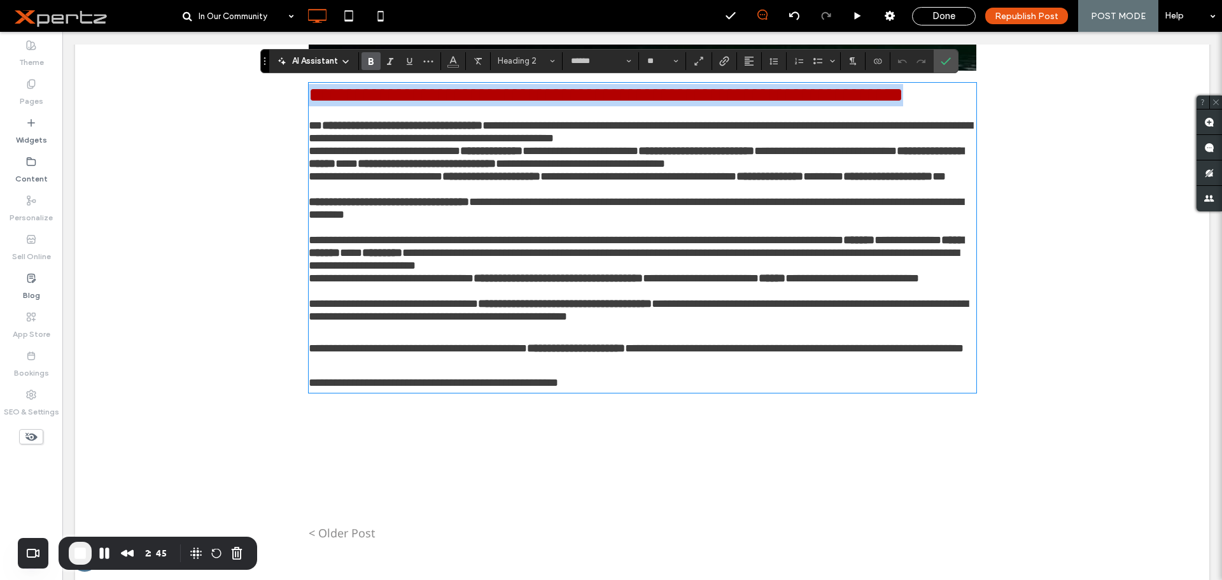
type input "*"
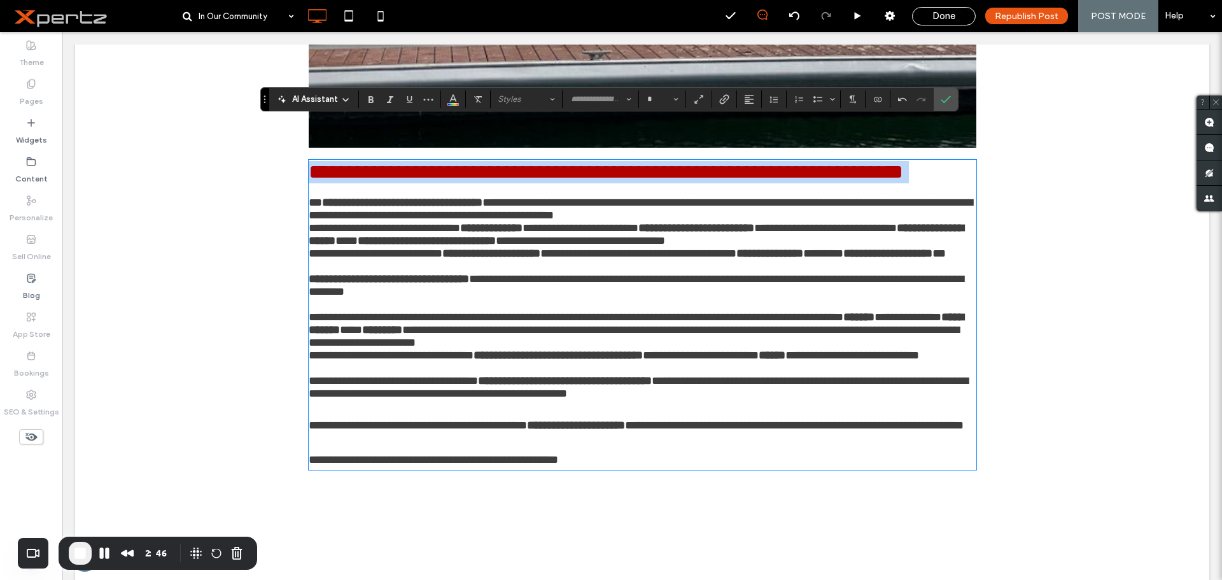
scroll to position [808, 0]
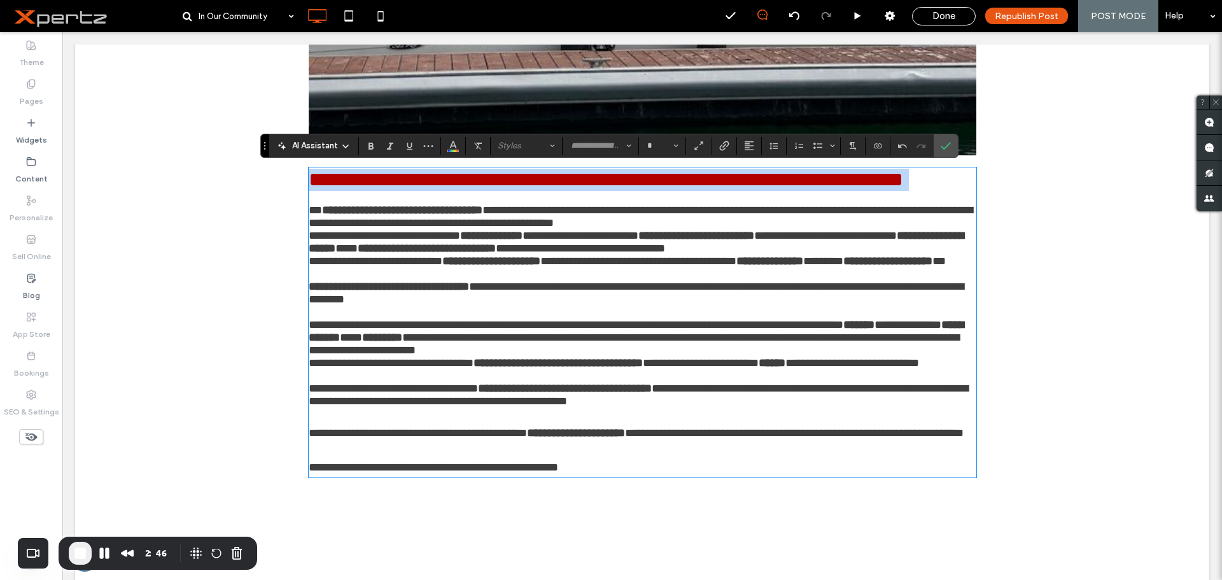
click at [479, 199] on p "﻿" at bounding box center [643, 197] width 668 height 13
type input "*********"
type input "**"
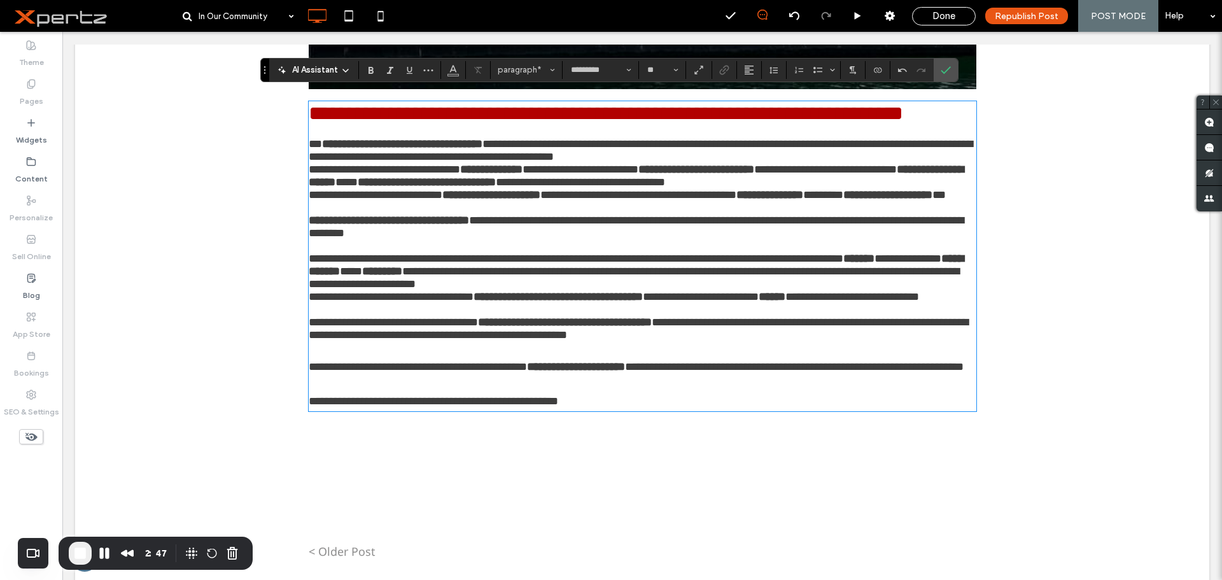
scroll to position [893, 0]
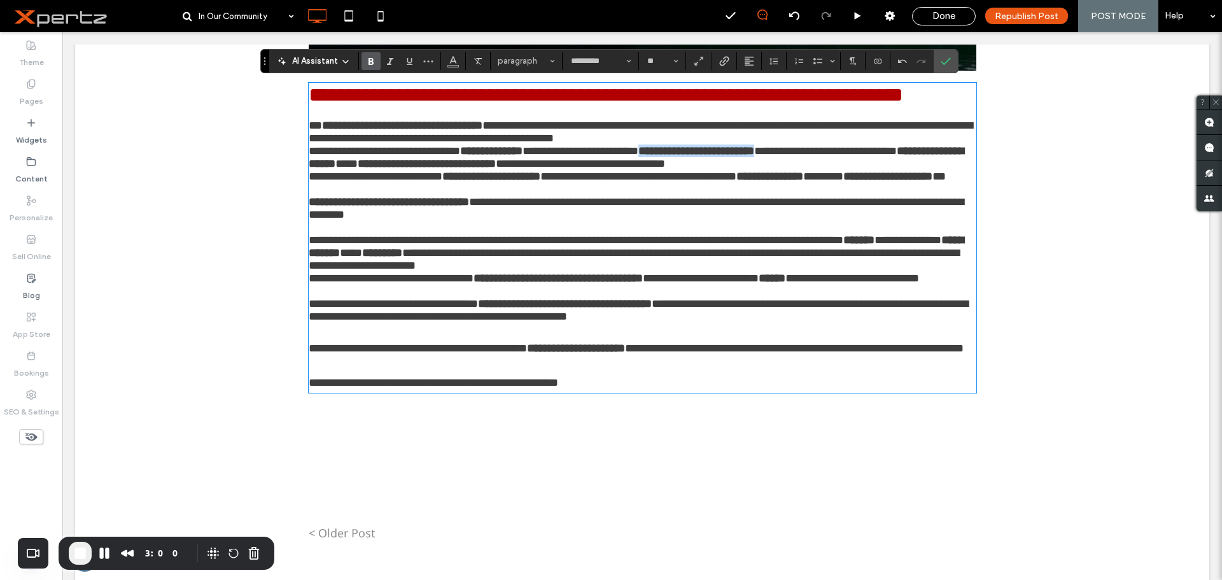
drag, startPoint x: 708, startPoint y: 168, endPoint x: 864, endPoint y: 169, distance: 155.9
click at [754, 157] on strong "**********" at bounding box center [696, 150] width 116 height 11
drag, startPoint x: 584, startPoint y: 430, endPoint x: 719, endPoint y: 437, distance: 135.7
click at [625, 354] on strong "**********" at bounding box center [576, 347] width 98 height 11
click at [722, 62] on icon "Link" at bounding box center [724, 61] width 10 height 10
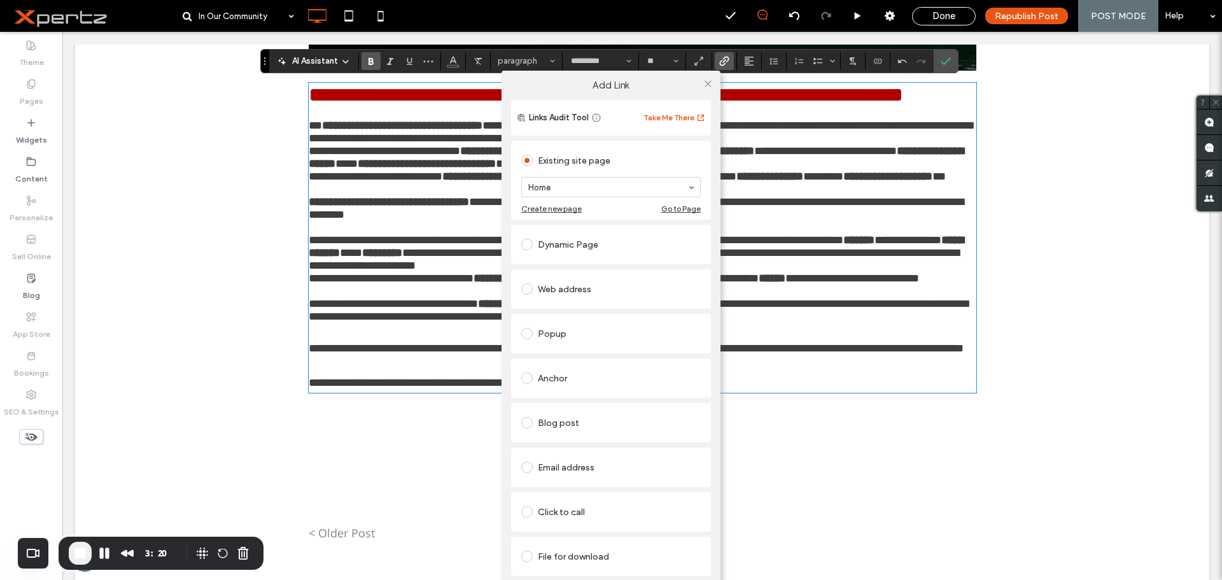
click at [555, 246] on div "Dynamic Page" at bounding box center [610, 244] width 179 height 20
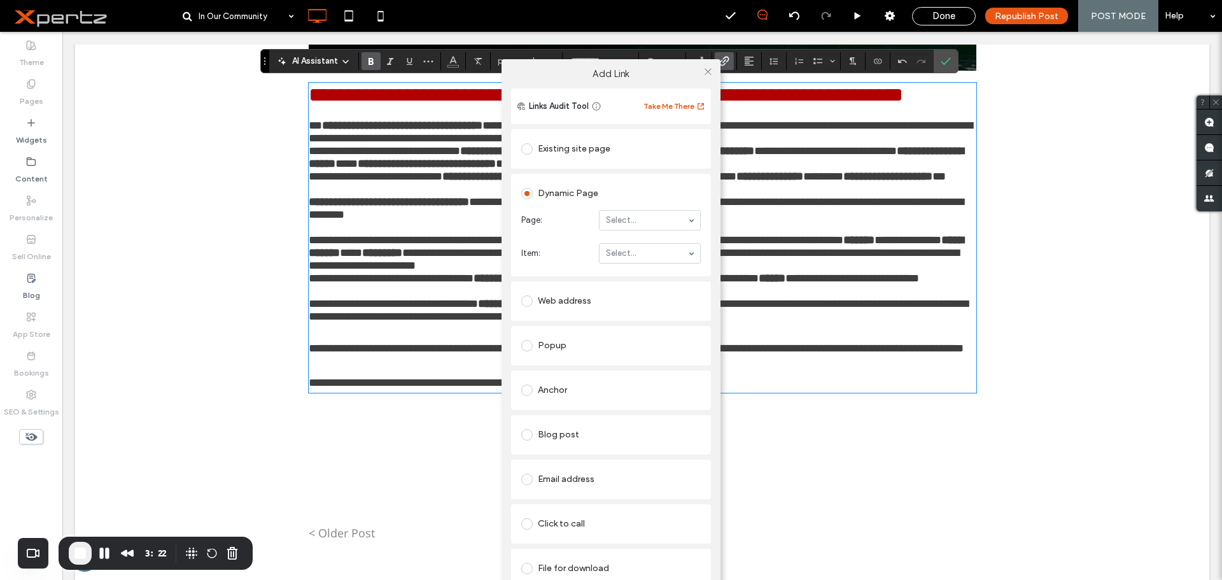
click at [557, 299] on div "Web address" at bounding box center [610, 301] width 179 height 20
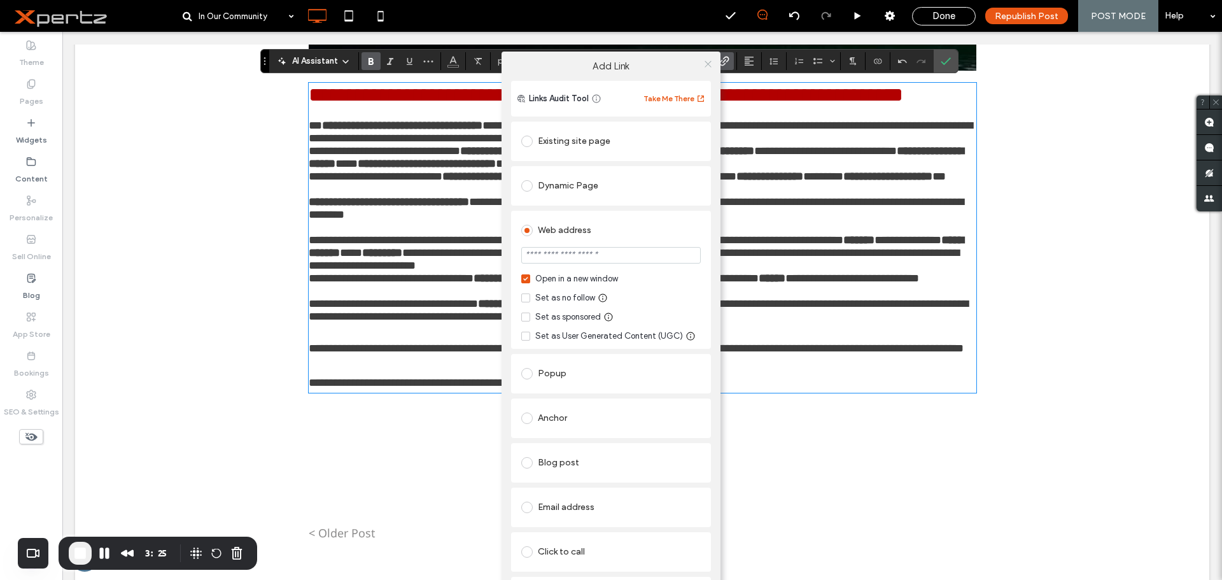
click at [703, 64] on icon at bounding box center [708, 64] width 10 height 10
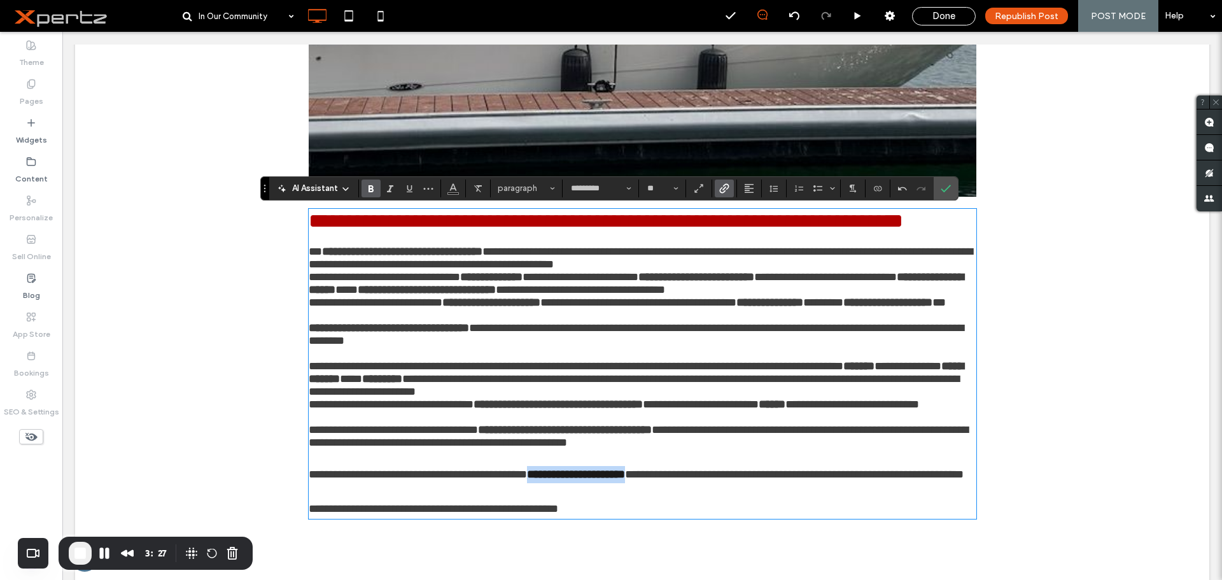
scroll to position [766, 0]
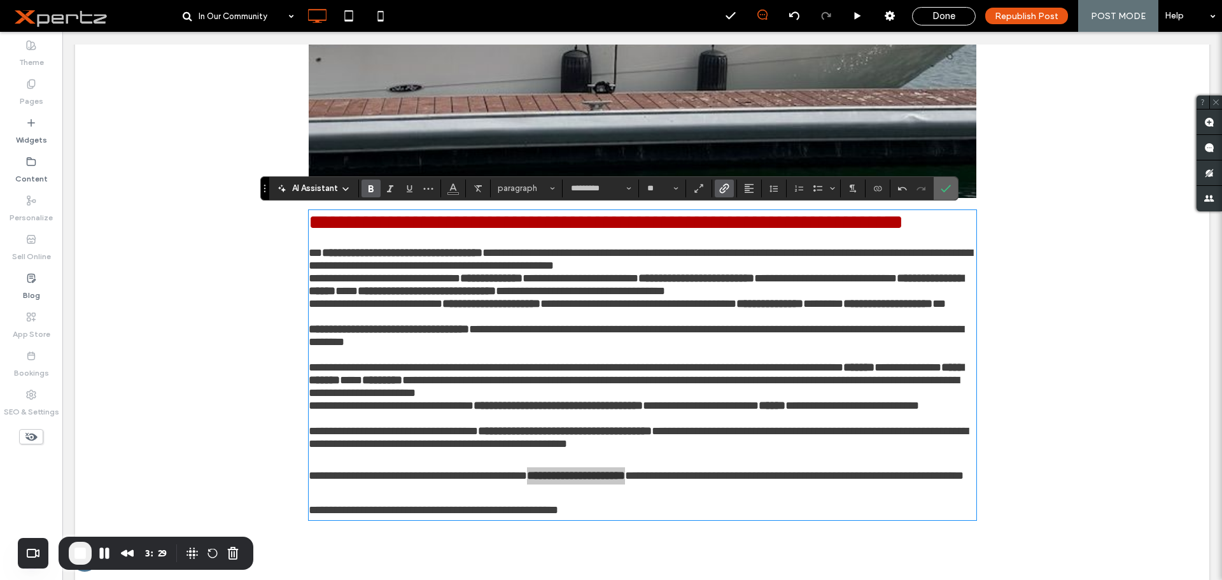
click at [937, 188] on label "Confirm" at bounding box center [945, 188] width 19 height 23
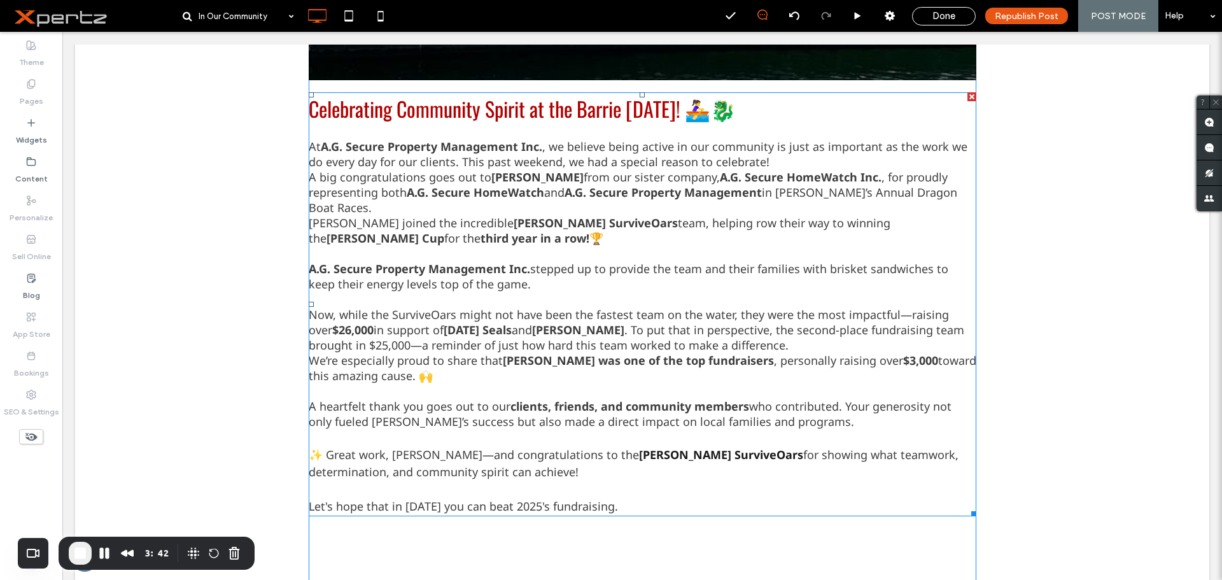
scroll to position [893, 0]
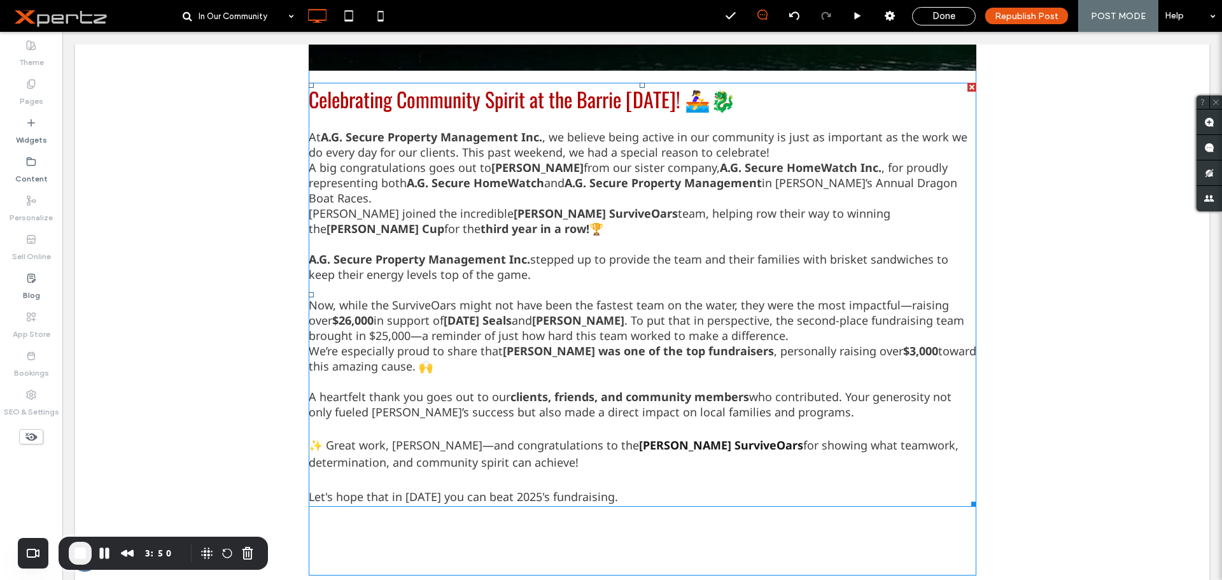
click at [735, 319] on p "Now, while the SurviveOars might not have been the fastest team on the water, t…" at bounding box center [643, 320] width 668 height 46
type input "*********"
type input "**"
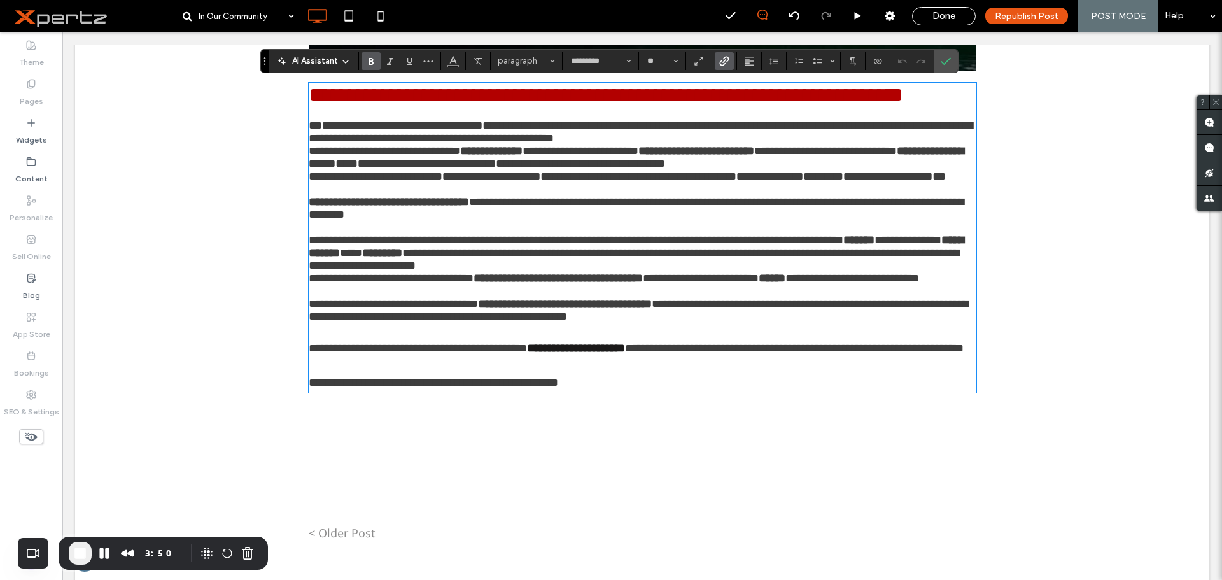
click at [736, 272] on p "**********" at bounding box center [643, 253] width 668 height 38
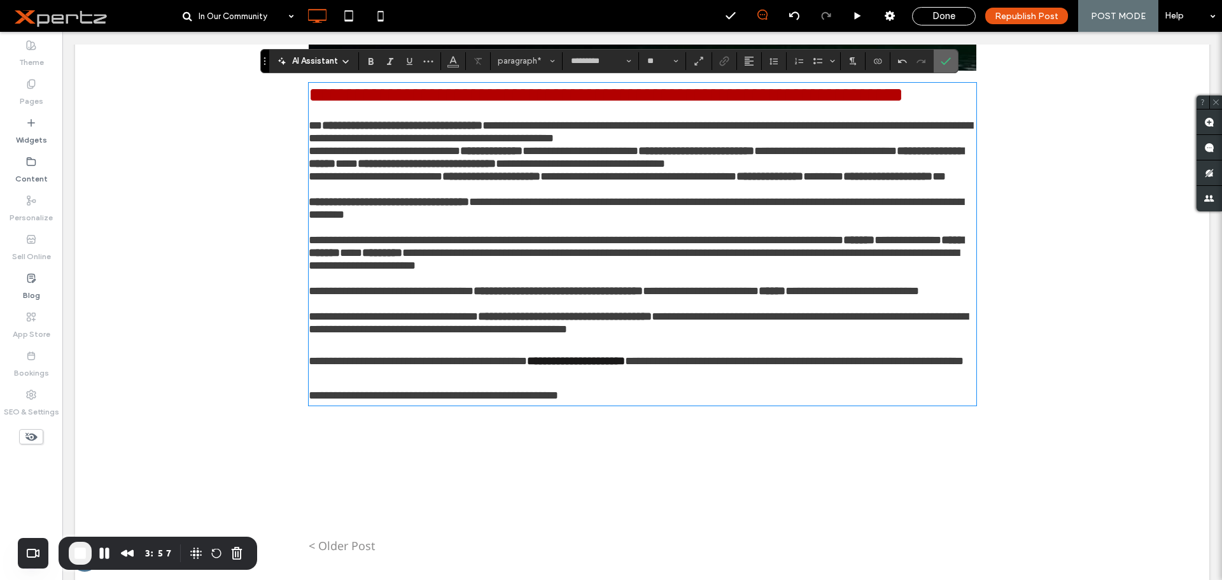
drag, startPoint x: 948, startPoint y: 66, endPoint x: 885, endPoint y: 36, distance: 69.4
click at [948, 66] on span "Confirm" at bounding box center [946, 61] width 10 height 22
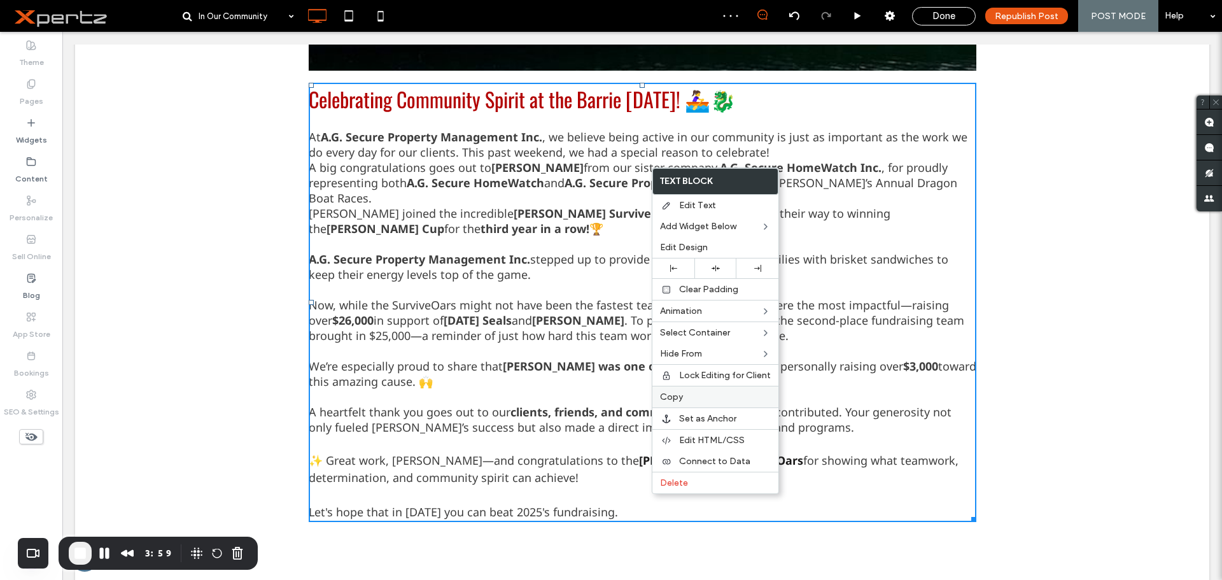
click at [676, 399] on span "Copy" at bounding box center [671, 396] width 23 height 11
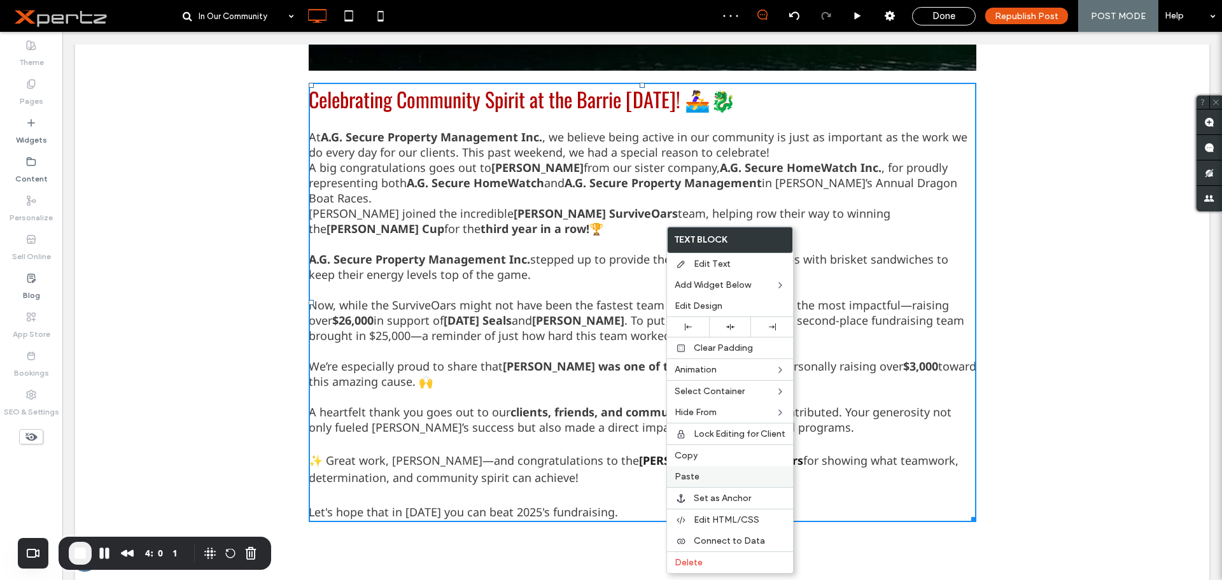
click at [714, 477] on label "Paste" at bounding box center [730, 476] width 111 height 11
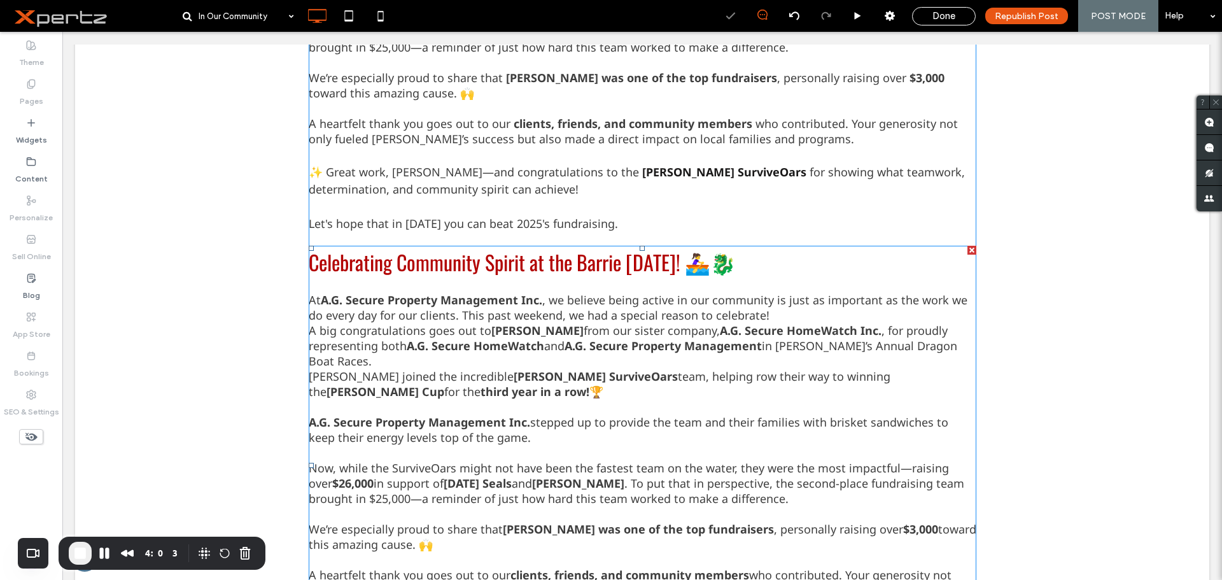
scroll to position [1190, 0]
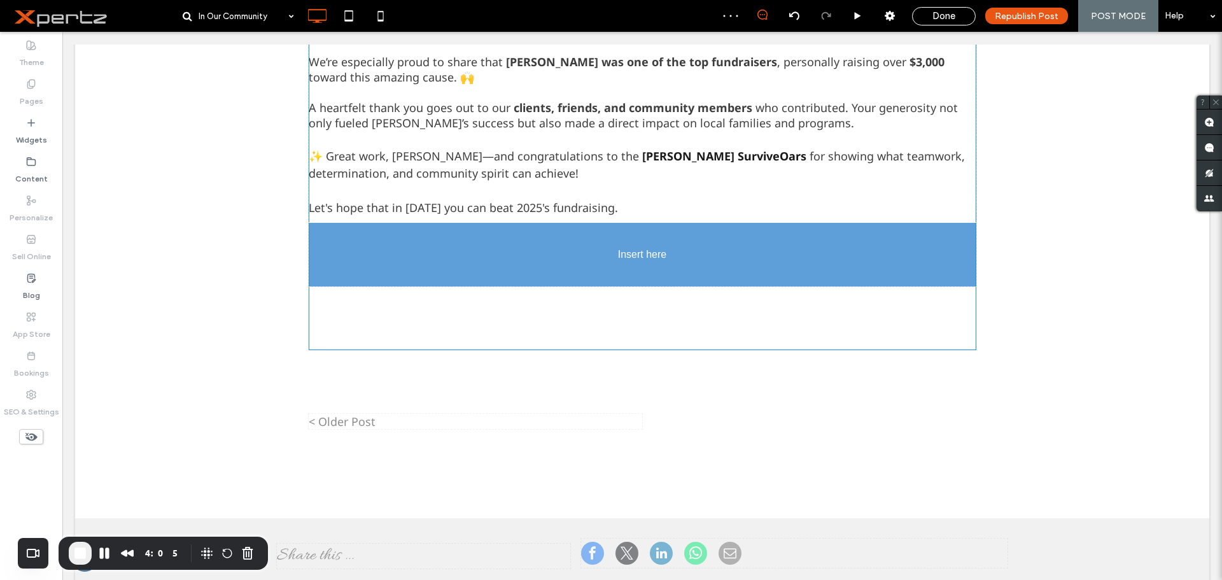
drag, startPoint x: 440, startPoint y: 346, endPoint x: 412, endPoint y: 291, distance: 61.5
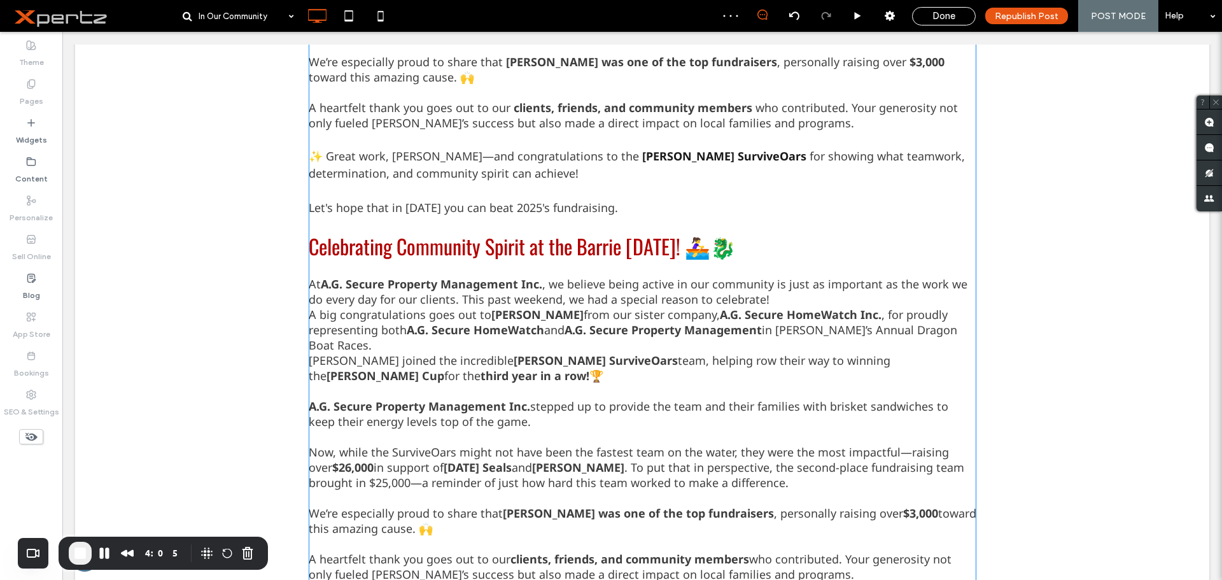
drag, startPoint x: 469, startPoint y: 332, endPoint x: 400, endPoint y: 316, distance: 71.2
click at [325, 233] on span "Celebrating Community Spirit at the Barrie Dragon Boat Festival! 🚣‍♀️🐉" at bounding box center [522, 246] width 427 height 30
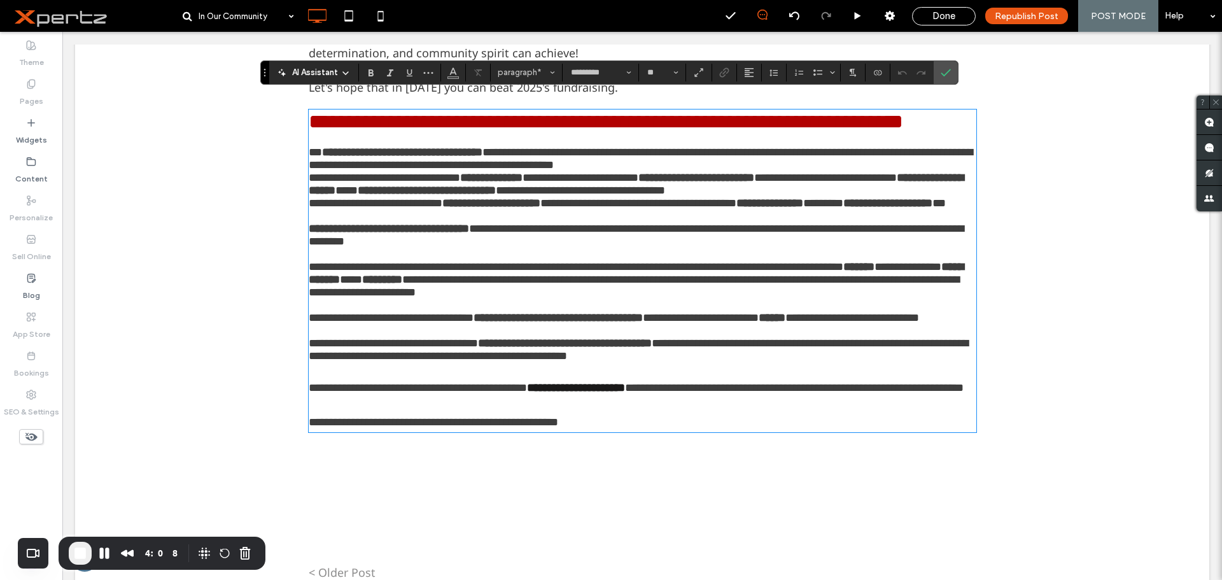
type input "******"
type input "**"
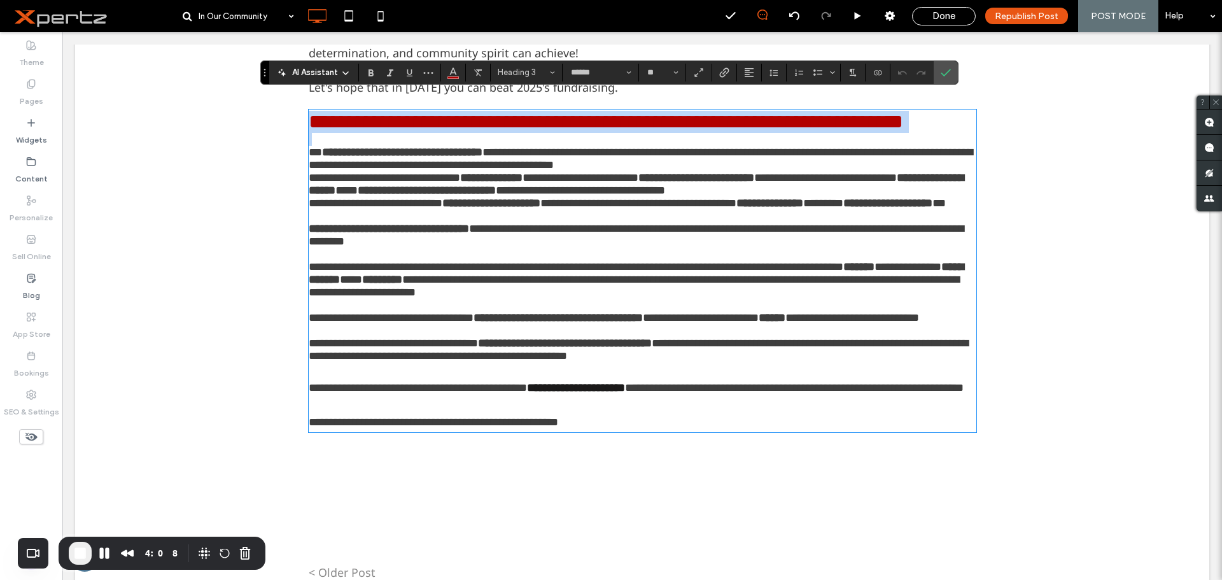
type input "*"
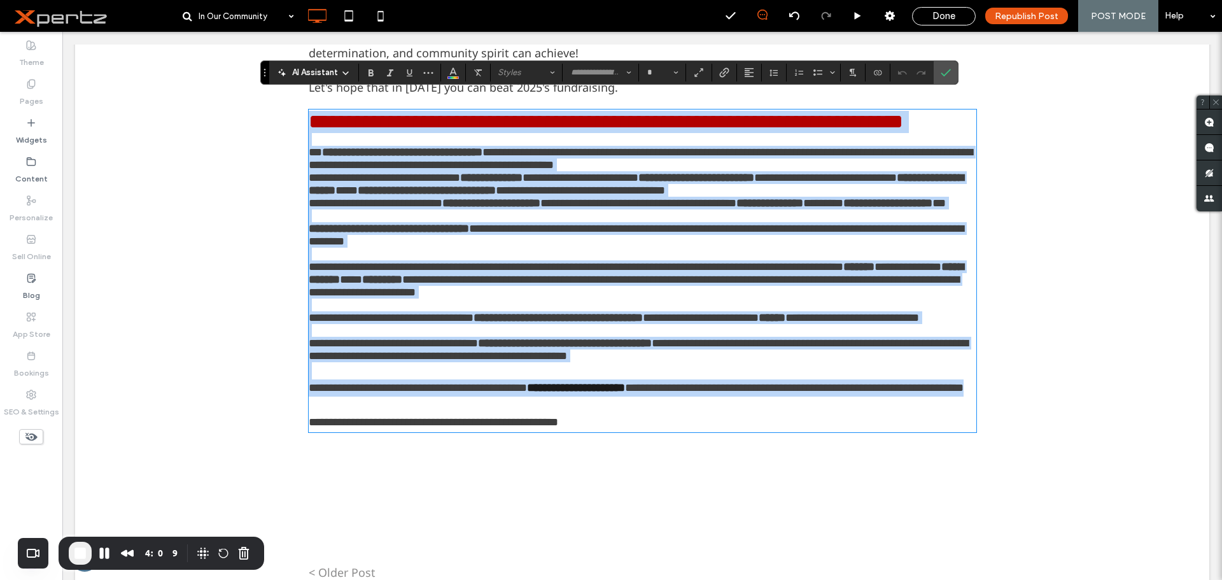
drag, startPoint x: 307, startPoint y: 116, endPoint x: 690, endPoint y: 470, distance: 521.0
click at [690, 431] on div "**********" at bounding box center [643, 271] width 668 height 320
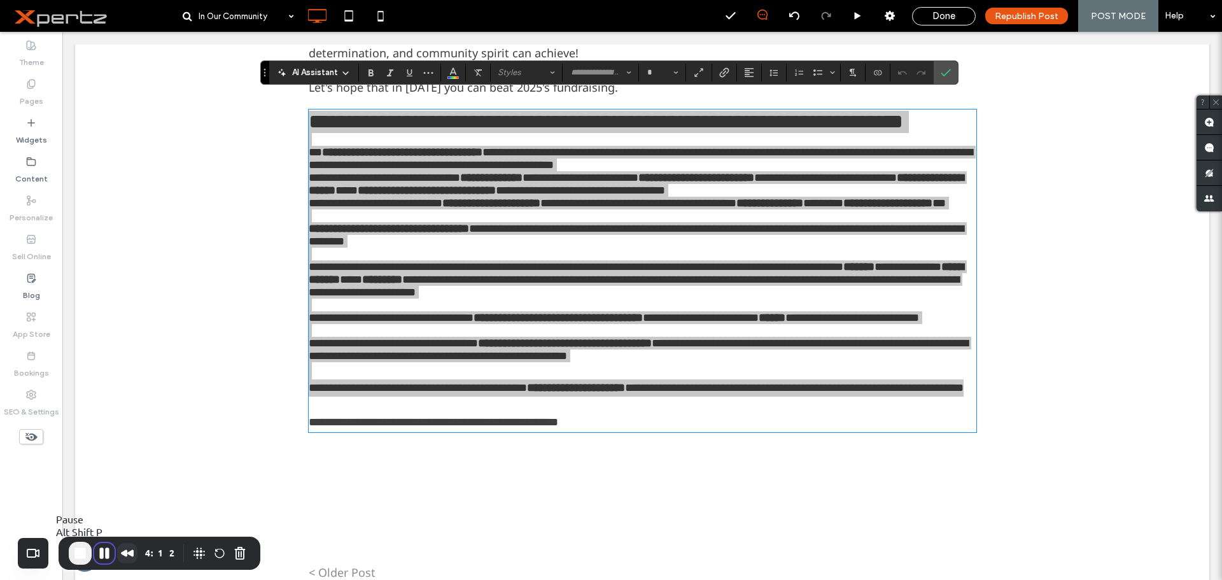
click at [105, 551] on button "Pause Recording" at bounding box center [104, 553] width 20 height 20
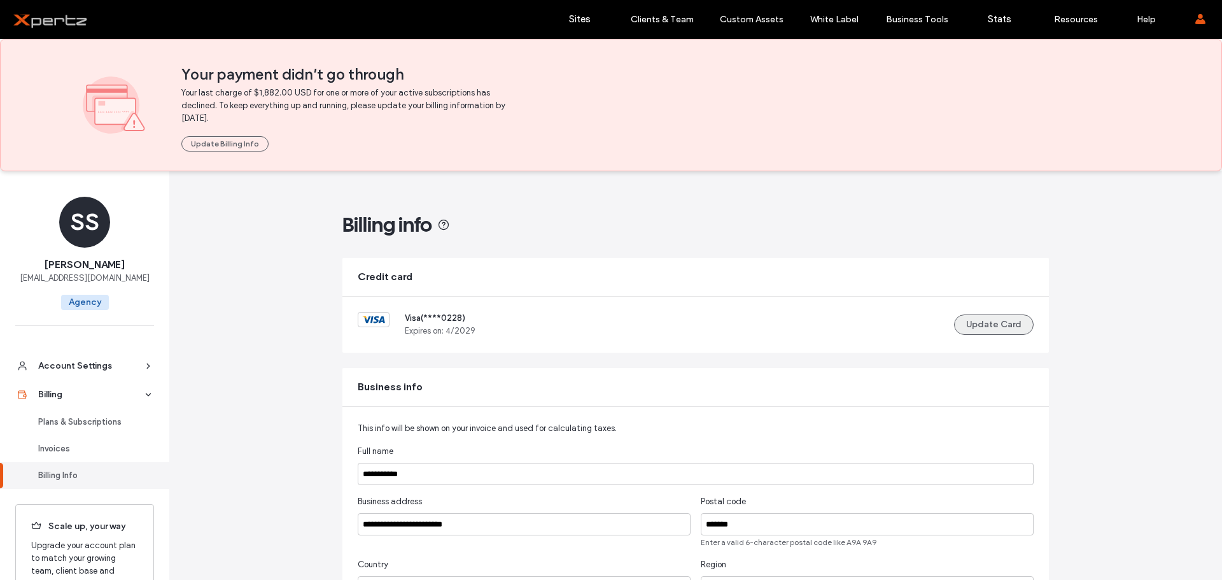
click at [1002, 318] on button "Update Card" at bounding box center [994, 324] width 80 height 20
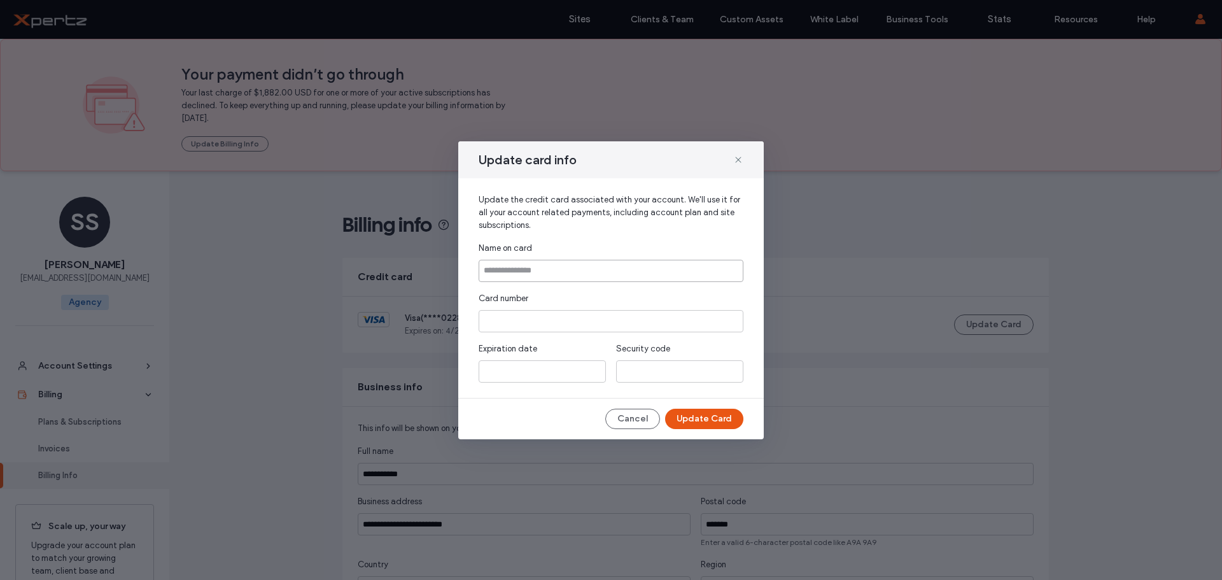
click at [635, 276] on input at bounding box center [611, 271] width 265 height 22
click at [533, 275] on input at bounding box center [611, 271] width 265 height 22
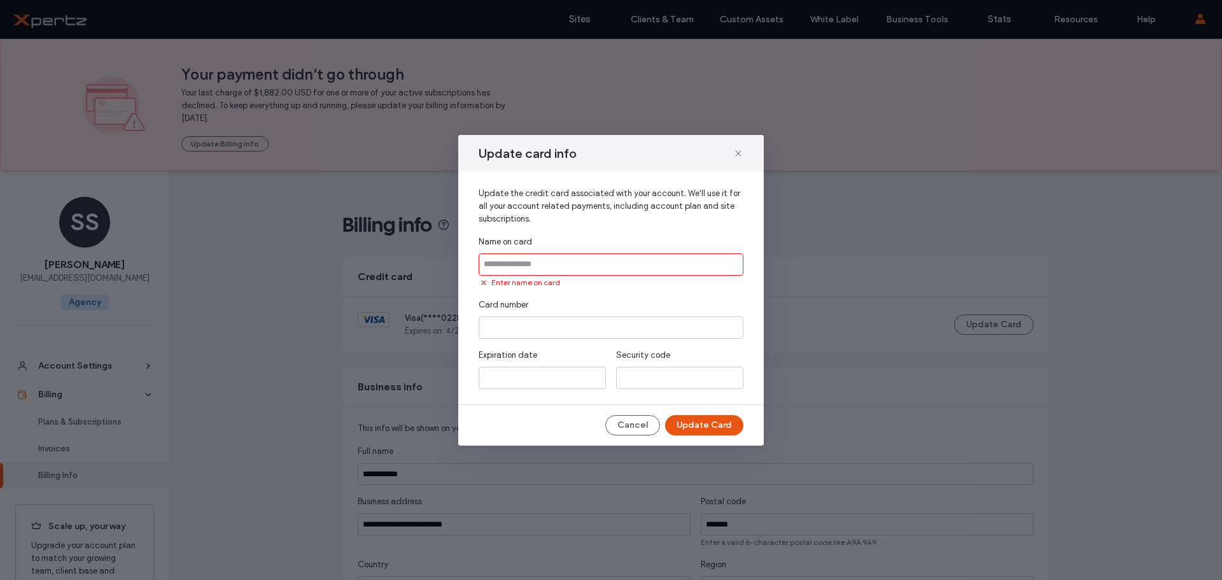
type input "**********"
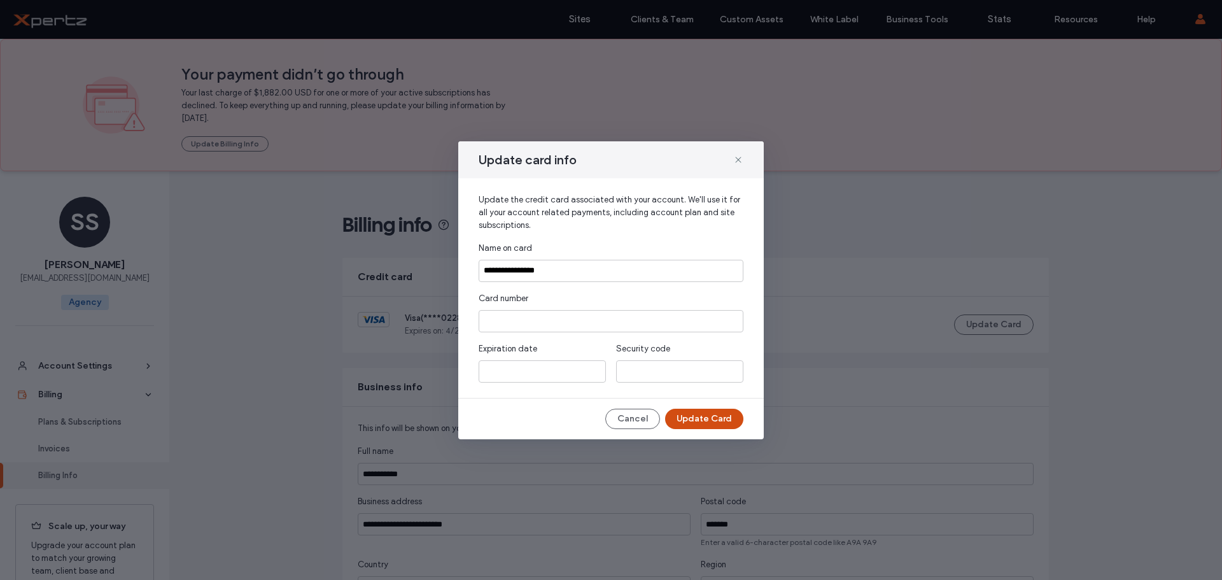
click at [711, 416] on button "Update Card" at bounding box center [704, 419] width 78 height 20
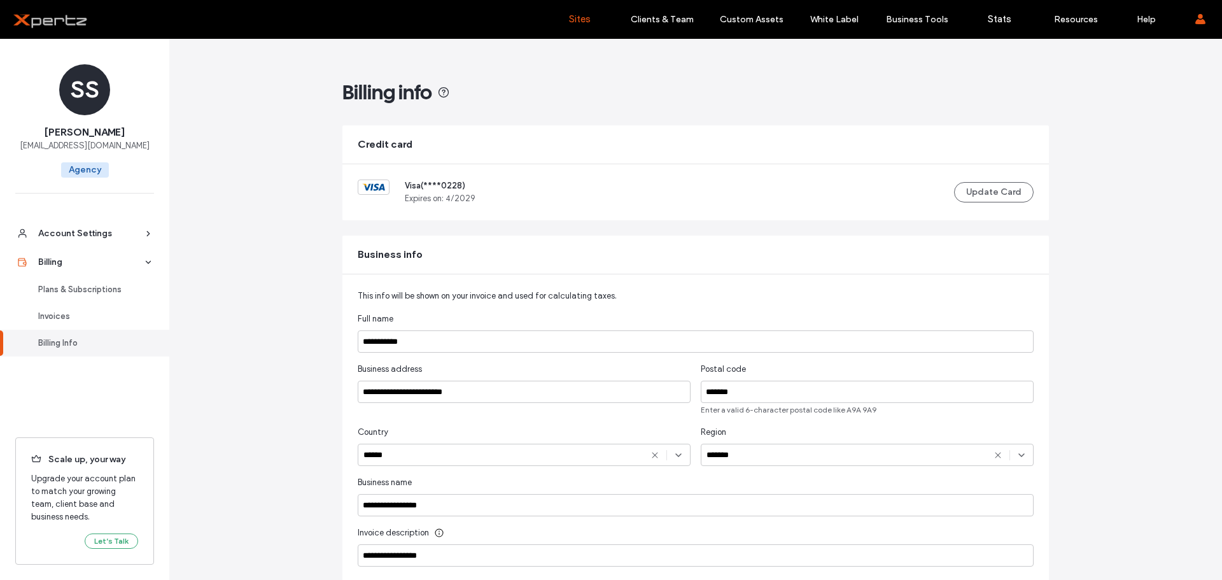
click at [575, 18] on label "Sites" at bounding box center [580, 18] width 22 height 11
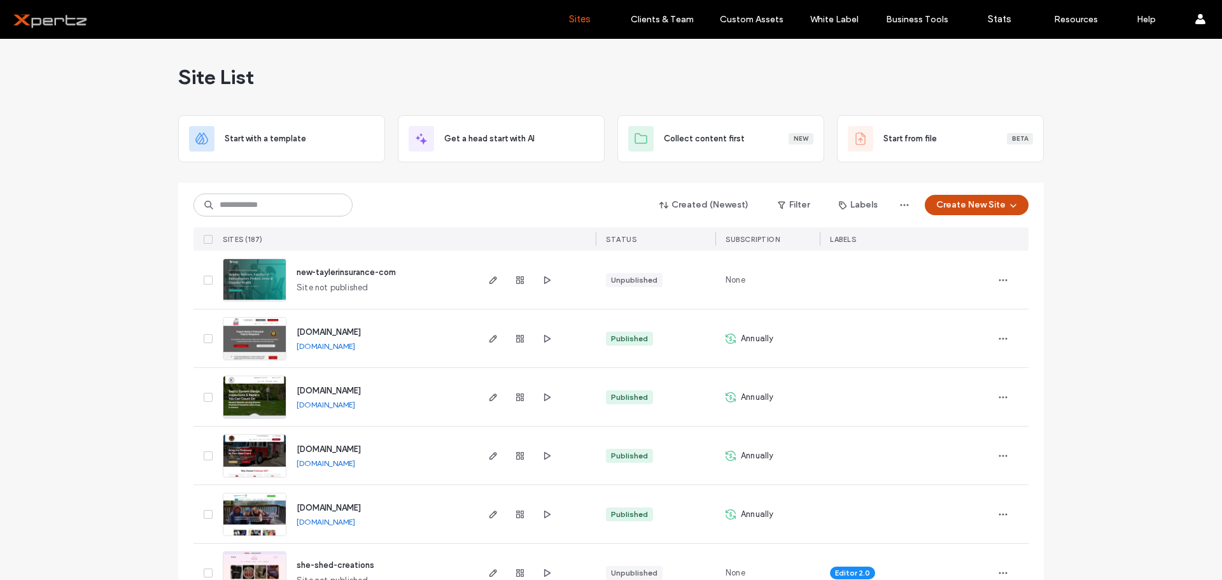
click at [965, 206] on button "Create New Site" at bounding box center [977, 205] width 104 height 20
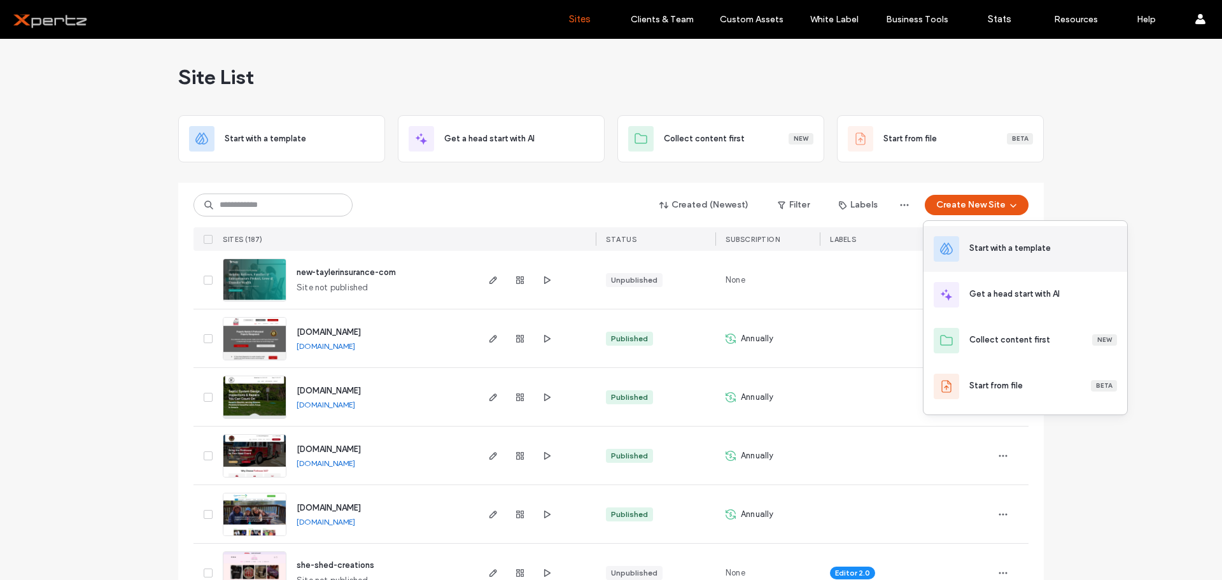
click at [988, 248] on div "Start with a template" at bounding box center [1009, 248] width 81 height 13
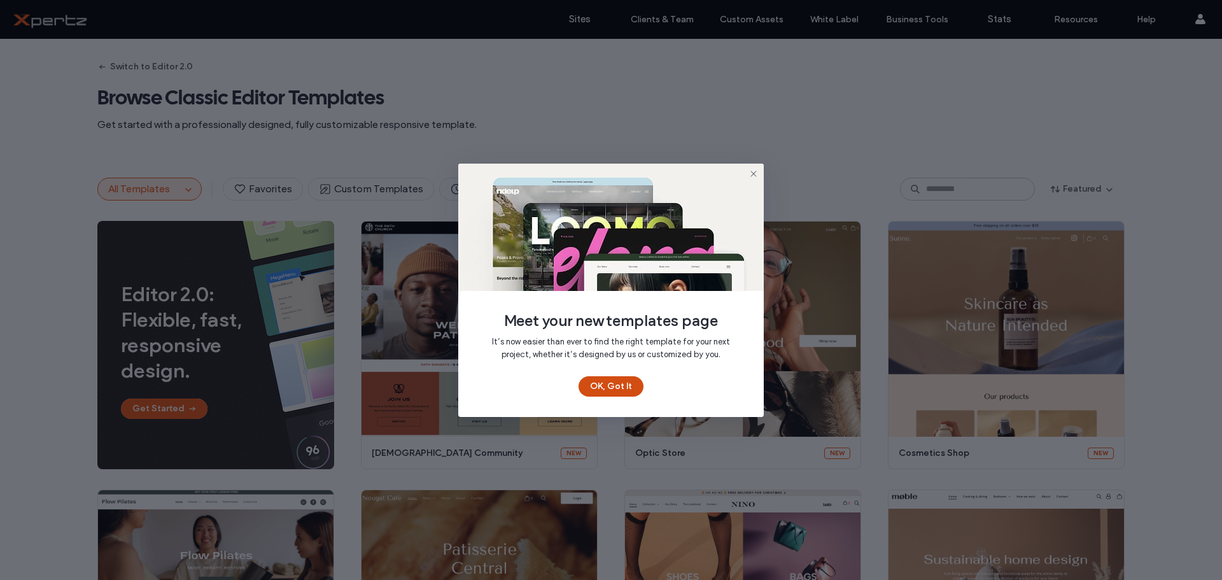
click at [624, 377] on button "OK, Got It" at bounding box center [610, 386] width 65 height 20
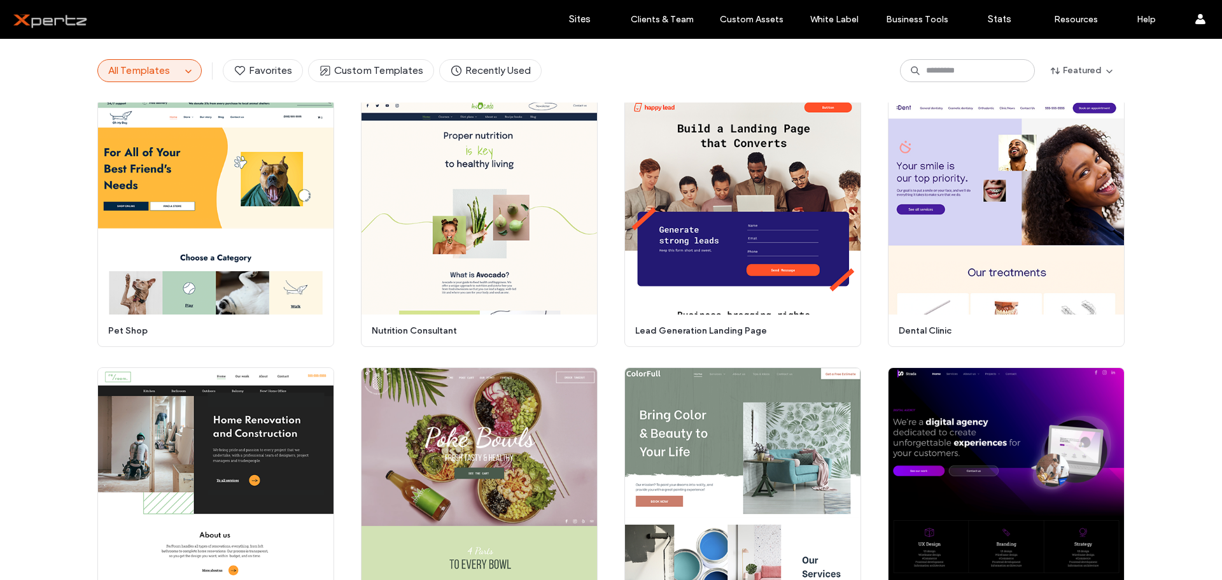
scroll to position [1733, 0]
click at [174, 73] on button "All Templates" at bounding box center [139, 71] width 83 height 22
click at [185, 72] on use "button" at bounding box center [188, 71] width 6 height 3
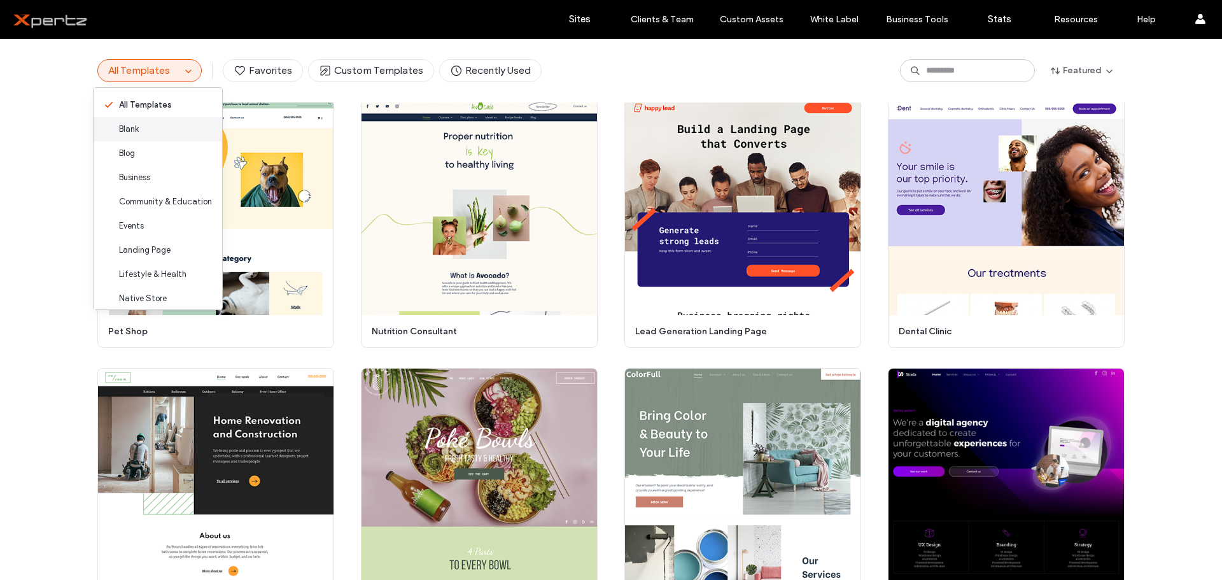
click at [145, 122] on div "Blank" at bounding box center [158, 129] width 129 height 24
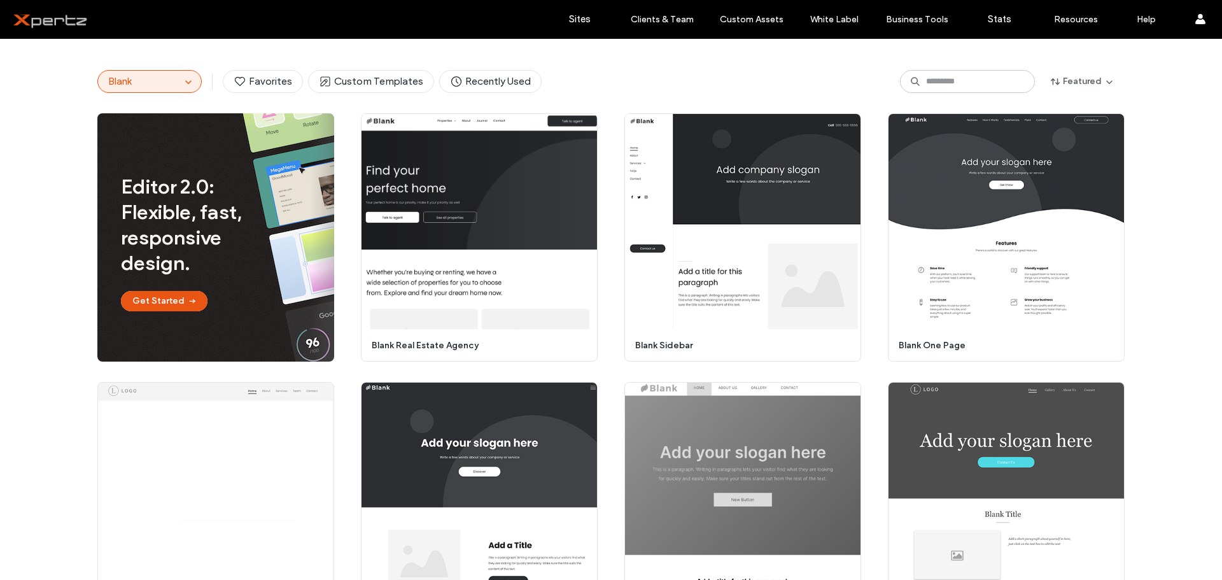
scroll to position [106, 0]
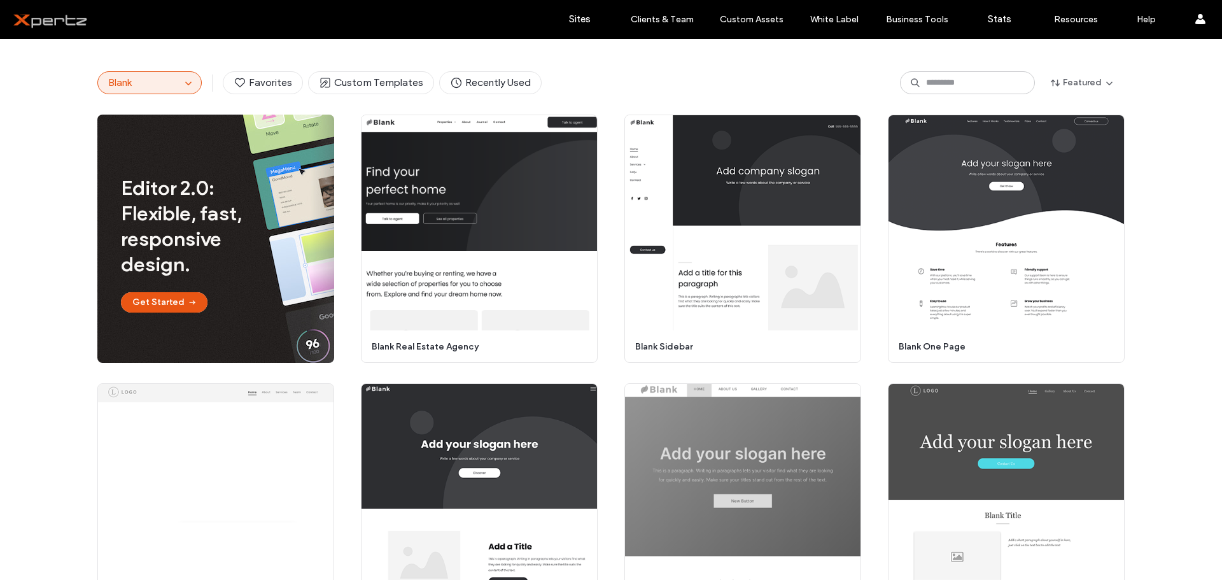
click at [238, 318] on div "Editor 2.0: Flexible, fast, responsive design. Get Started" at bounding box center [215, 239] width 237 height 248
click at [169, 306] on button "Get Started" at bounding box center [164, 302] width 87 height 20
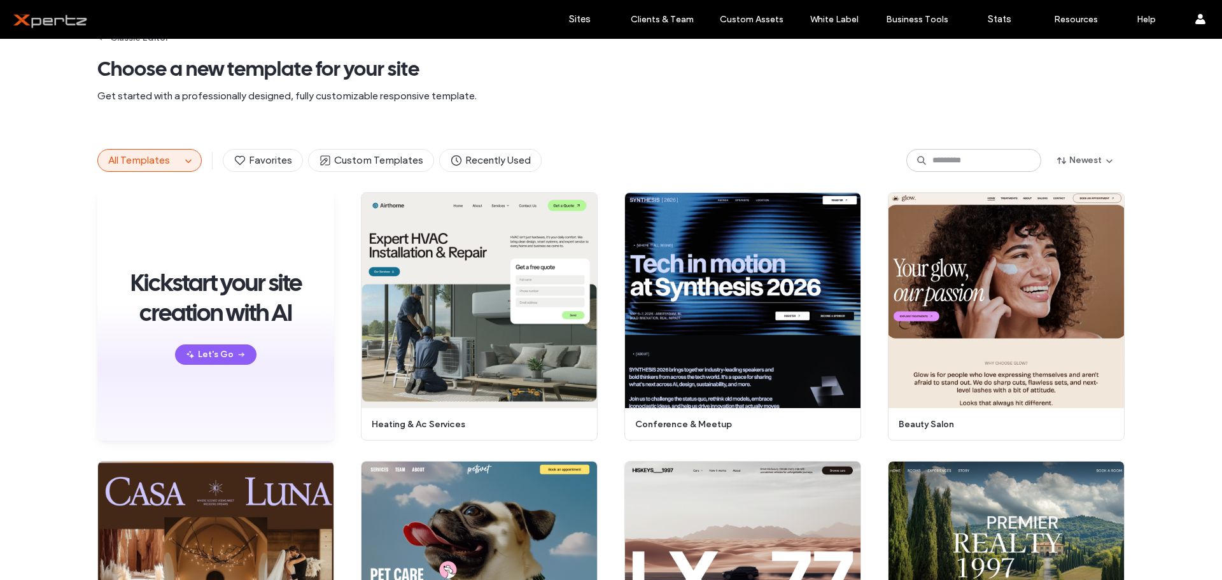
scroll to position [0, 0]
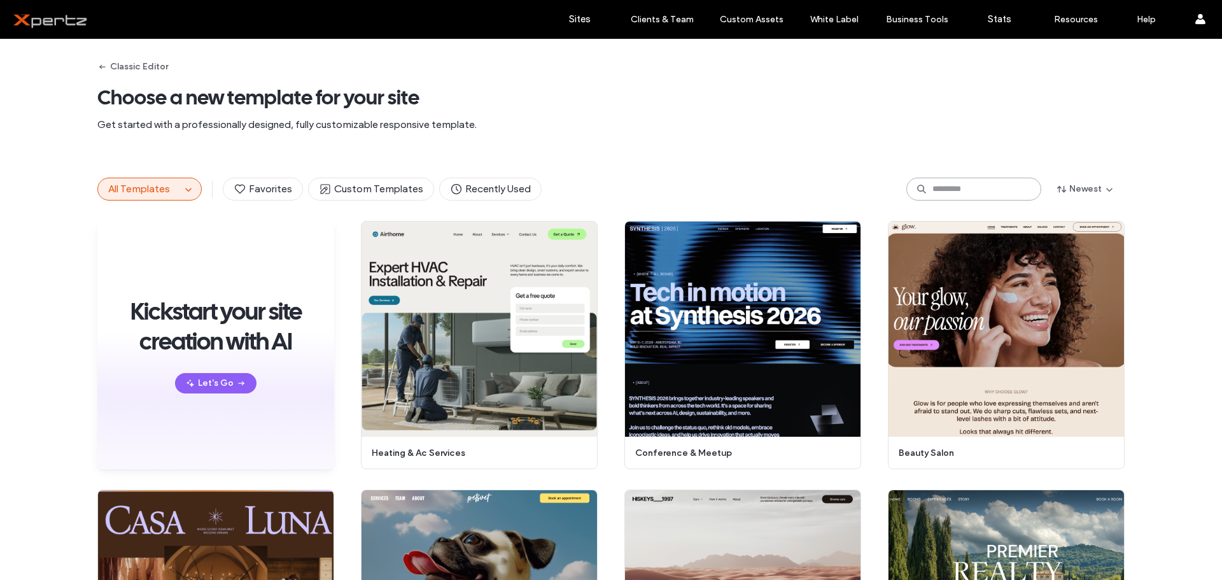
click at [962, 190] on input at bounding box center [973, 189] width 135 height 23
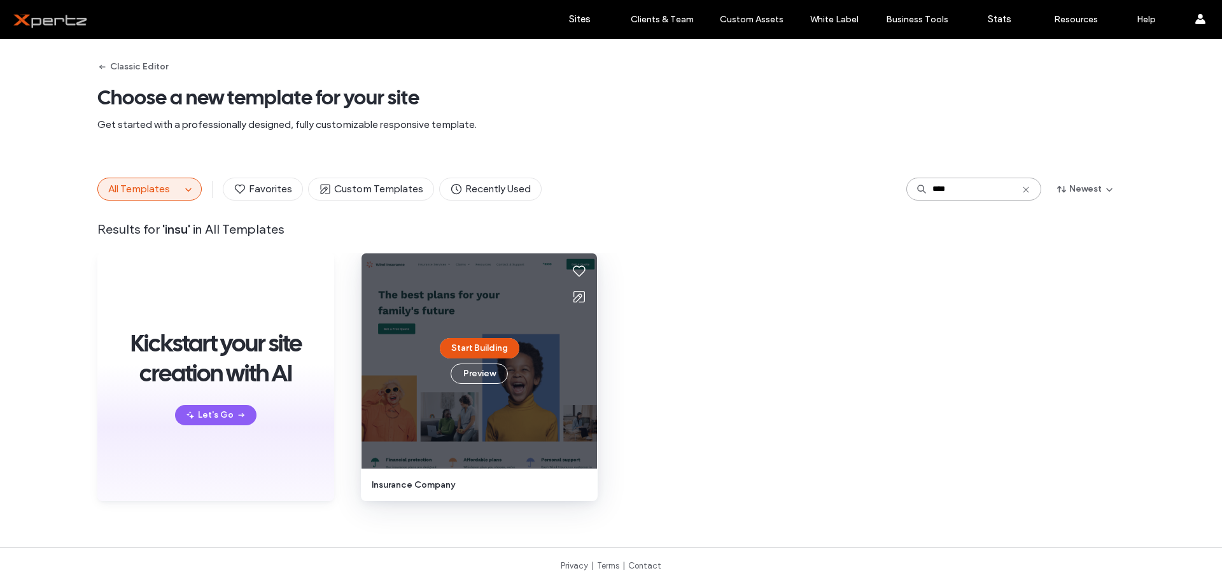
type input "****"
click at [531, 349] on div "Start Building Preview" at bounding box center [478, 360] width 235 height 215
click at [476, 372] on button "Preview" at bounding box center [479, 373] width 57 height 20
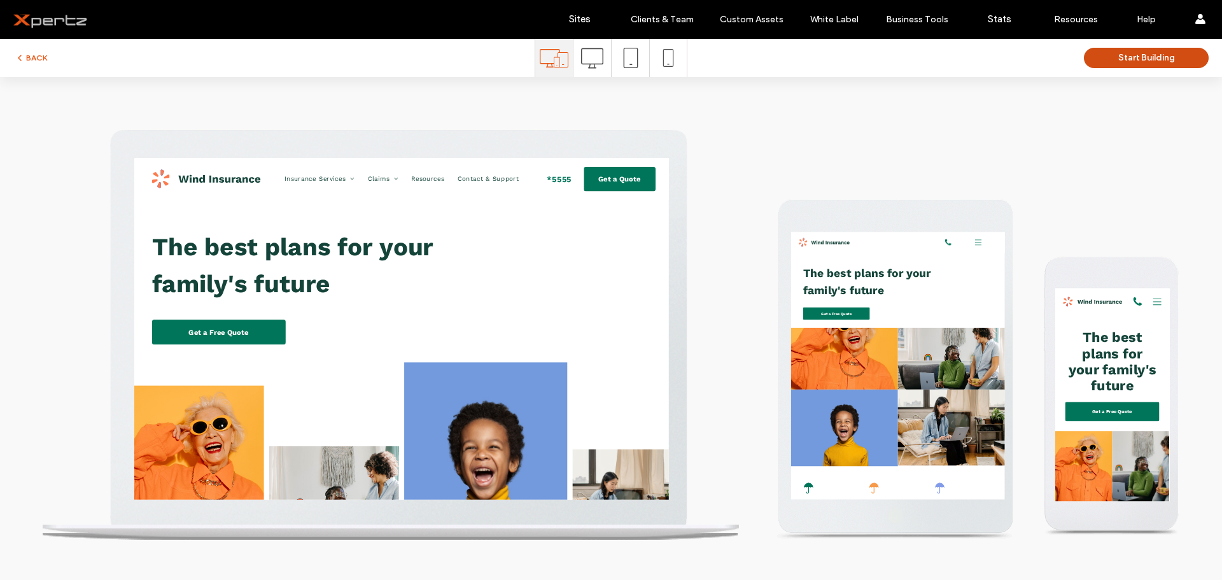
click at [1096, 58] on button "Start Building" at bounding box center [1146, 58] width 125 height 20
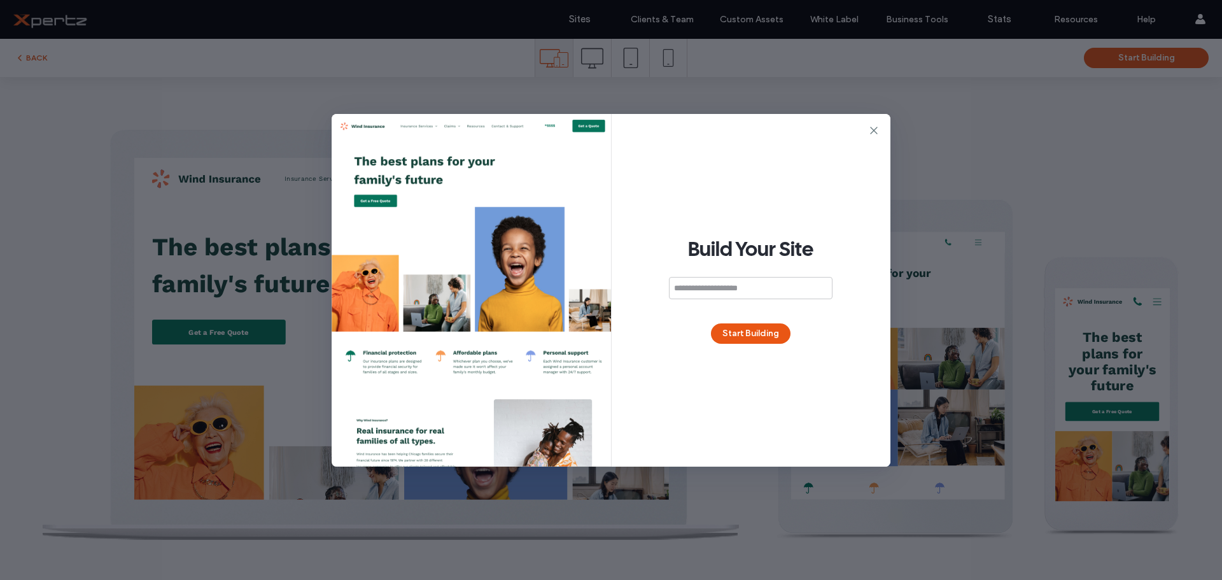
click at [792, 281] on input at bounding box center [751, 288] width 164 height 22
type input "**********"
click at [745, 332] on button "Start Building" at bounding box center [751, 333] width 80 height 20
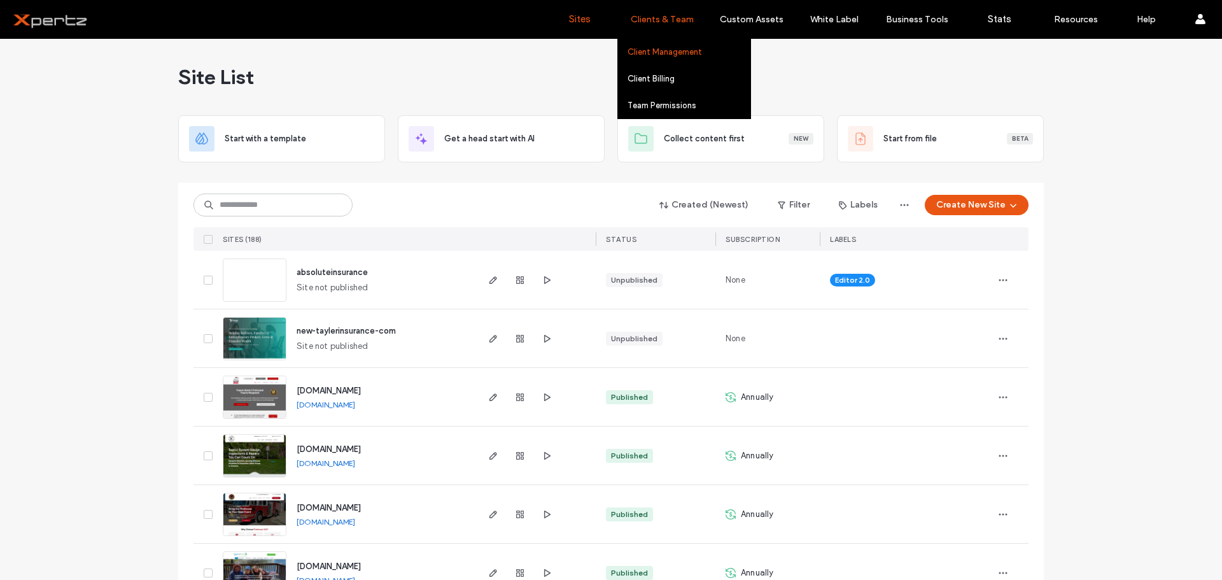
click at [682, 50] on label "Client Management" at bounding box center [664, 52] width 74 height 10
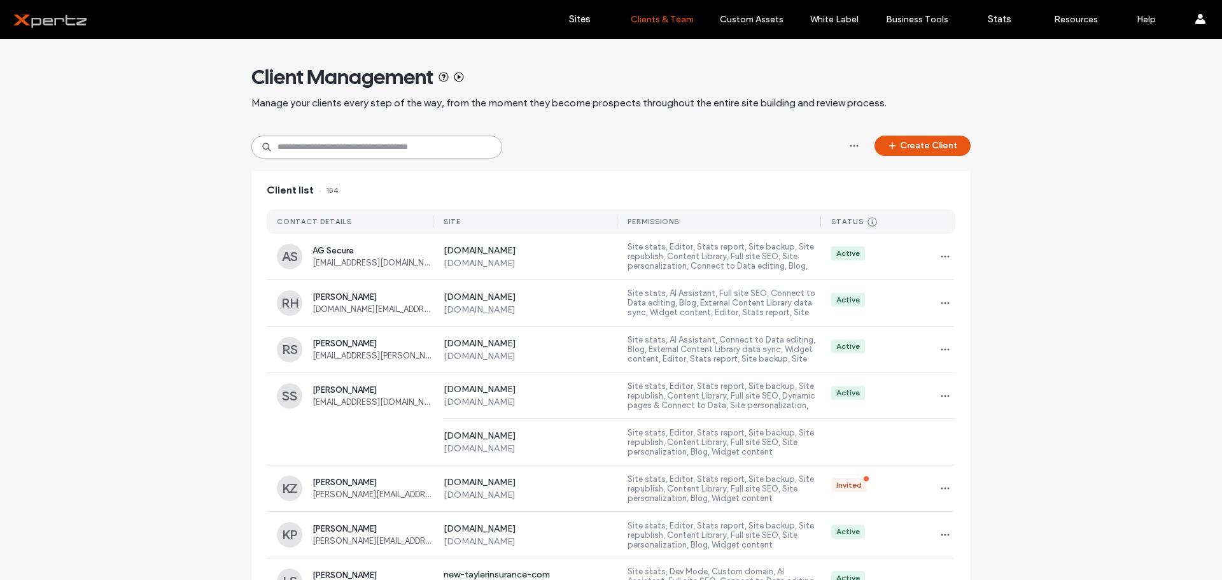
click at [395, 148] on input at bounding box center [376, 147] width 251 height 23
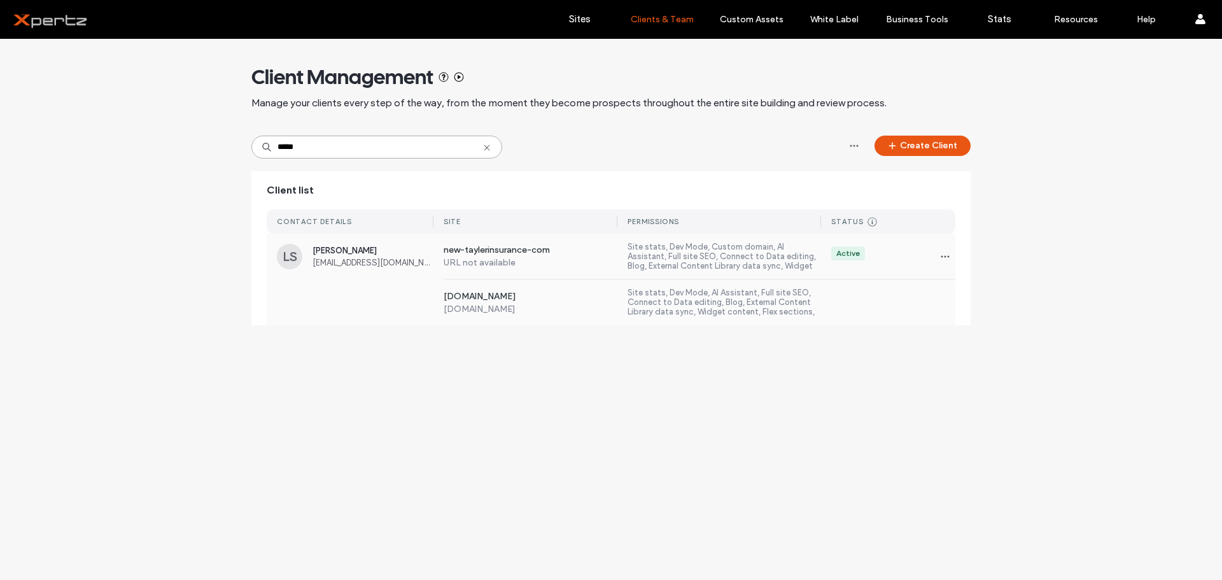
type input "*****"
click at [520, 288] on div "www.totalsafetymanagement.ca www.totalsafetymanagement.ca Site stats, Dev Mode,…" at bounding box center [694, 302] width 522 height 46
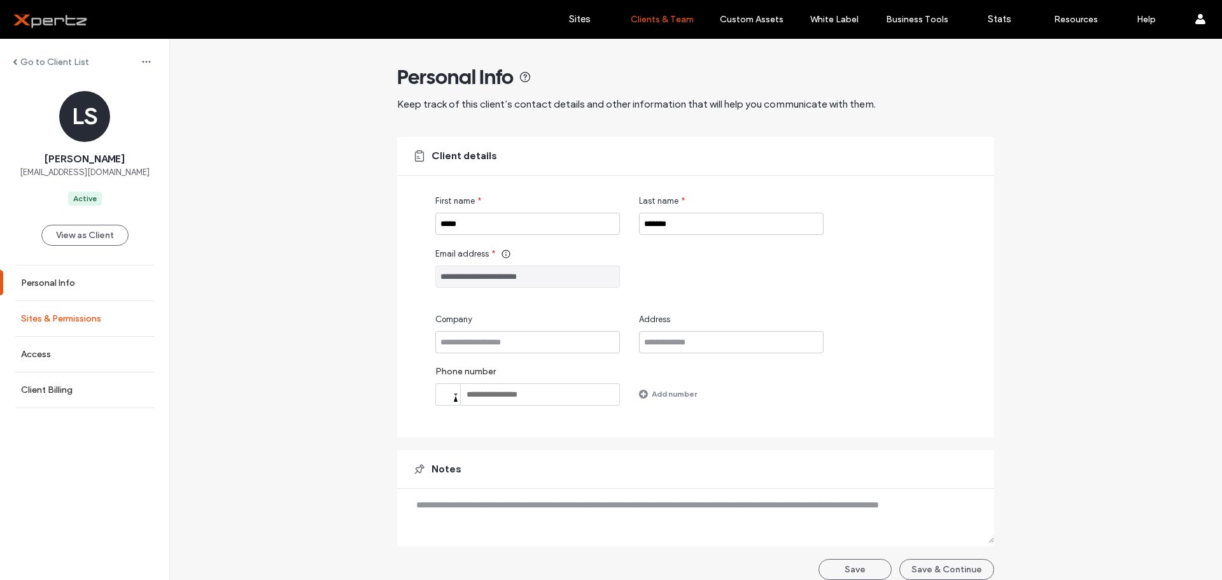
click at [54, 317] on label "Sites & Permissions" at bounding box center [61, 318] width 80 height 11
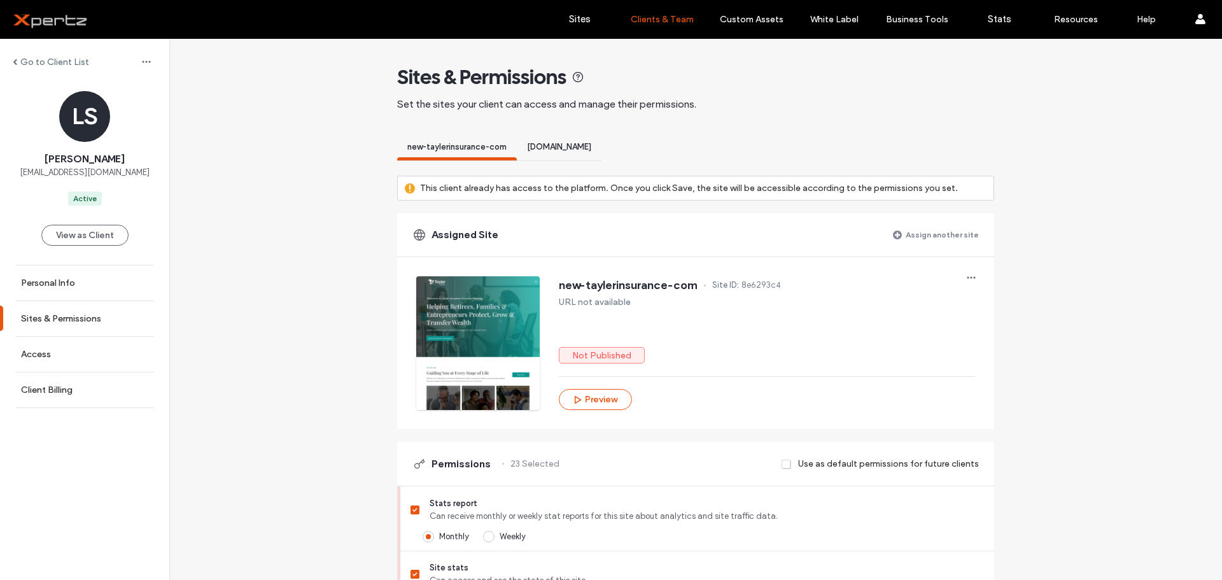
click at [936, 239] on label "Assign another site" at bounding box center [942, 234] width 73 height 22
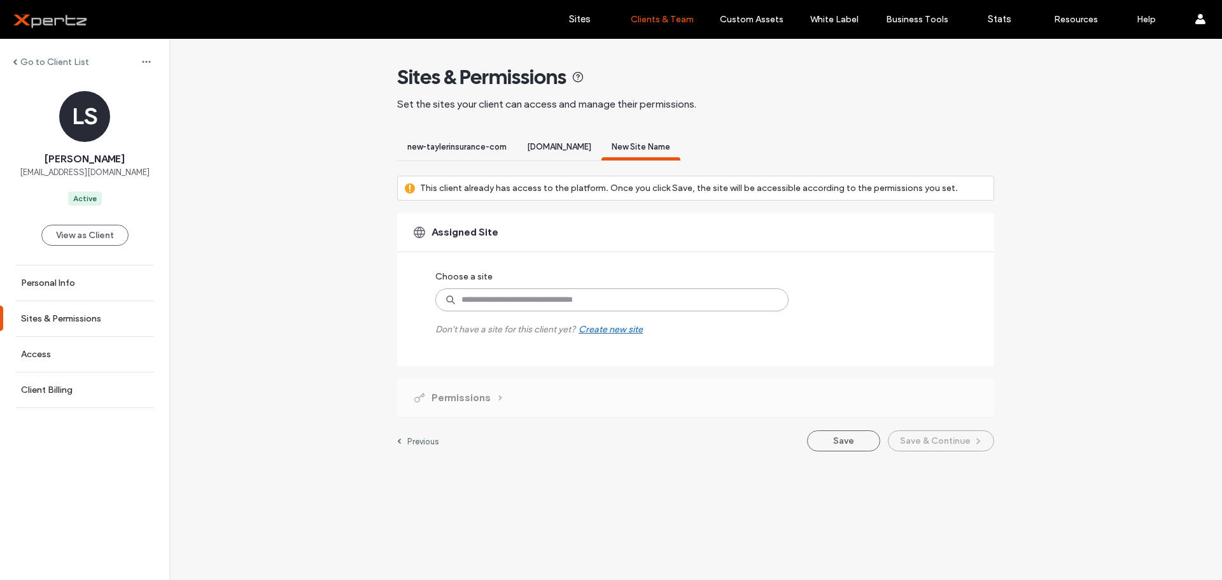
click at [473, 301] on input at bounding box center [611, 299] width 353 height 23
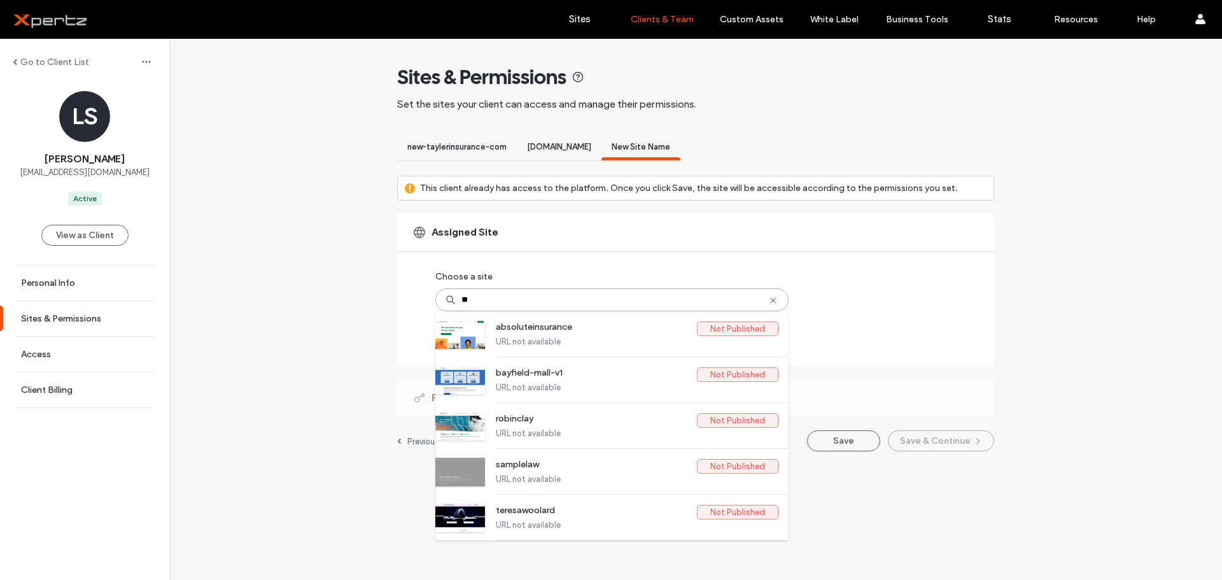
type input "***"
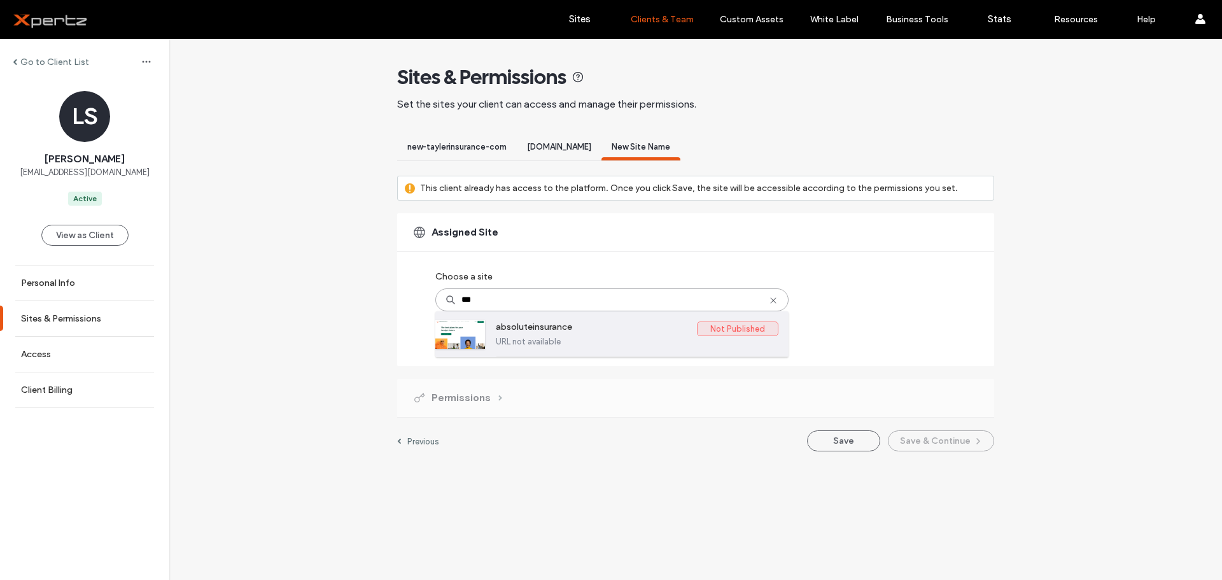
click at [530, 331] on label "absoluteinsurance" at bounding box center [596, 328] width 201 height 15
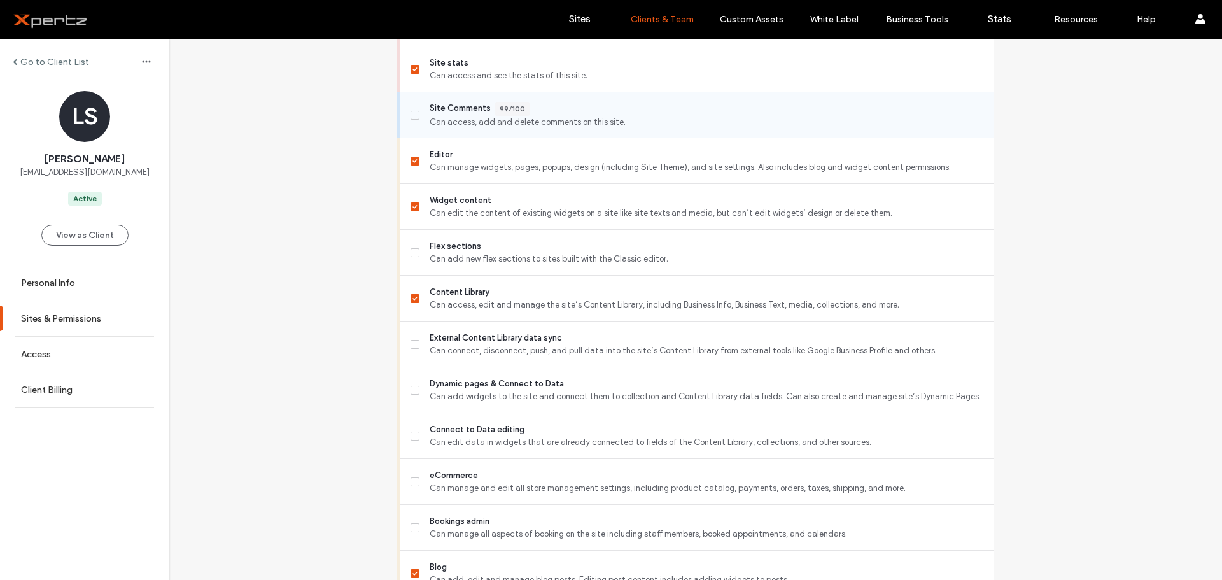
scroll to position [488, 0]
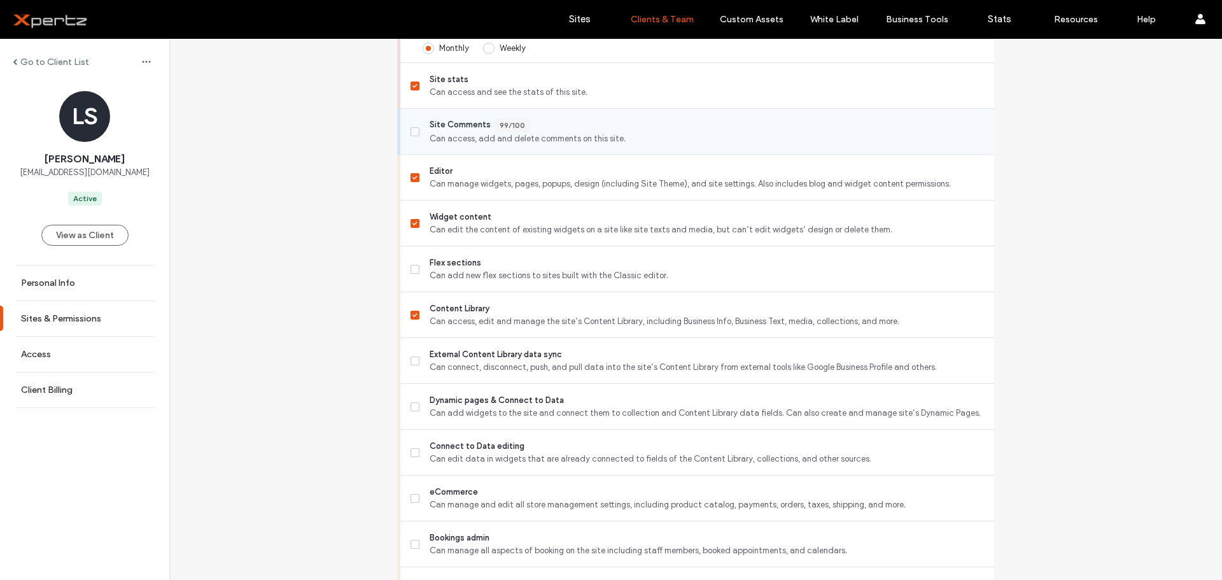
click at [410, 125] on label "Site Comments 99/100 Can access, add and delete comments on this site." at bounding box center [696, 131] width 573 height 27
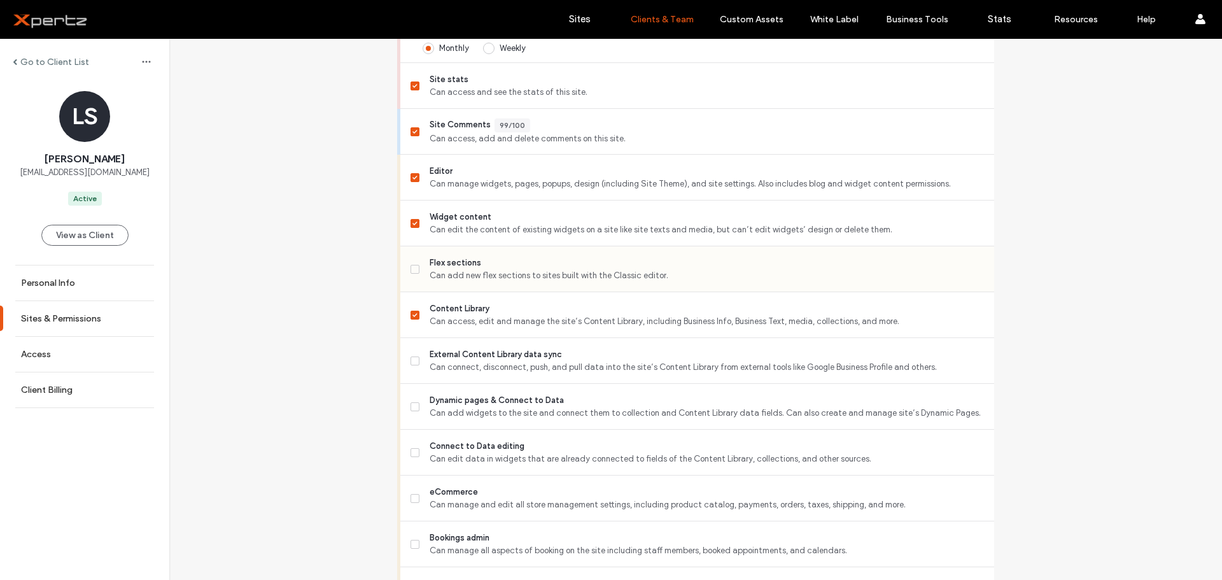
click at [413, 267] on span at bounding box center [414, 269] width 9 height 9
click at [414, 362] on span at bounding box center [414, 360] width 9 height 9
click at [413, 407] on span at bounding box center [414, 406] width 9 height 9
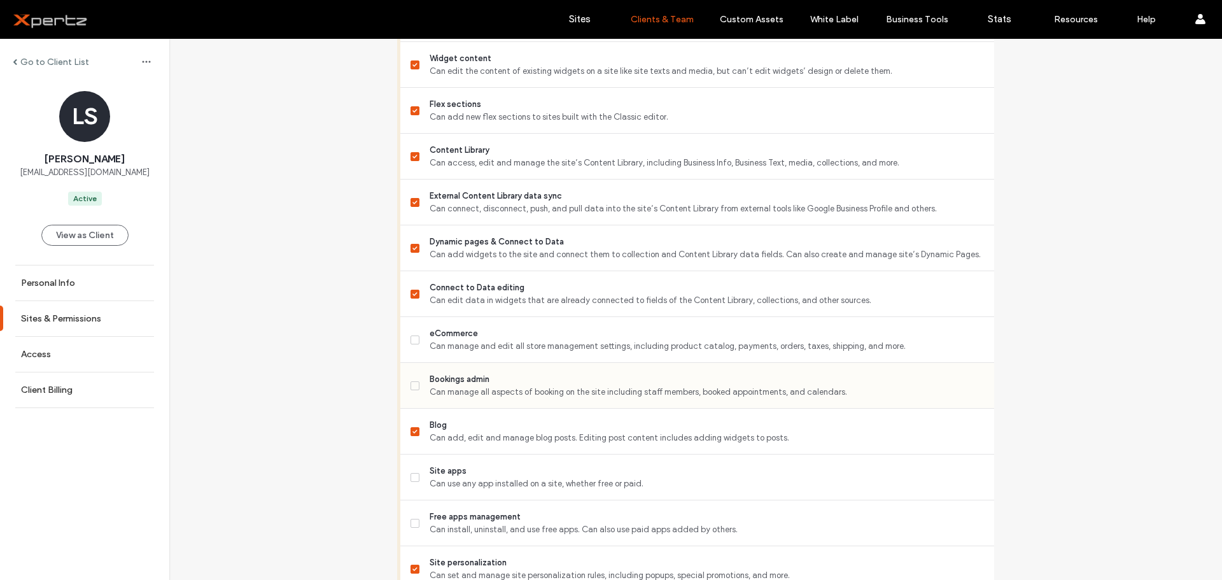
scroll to position [657, 0]
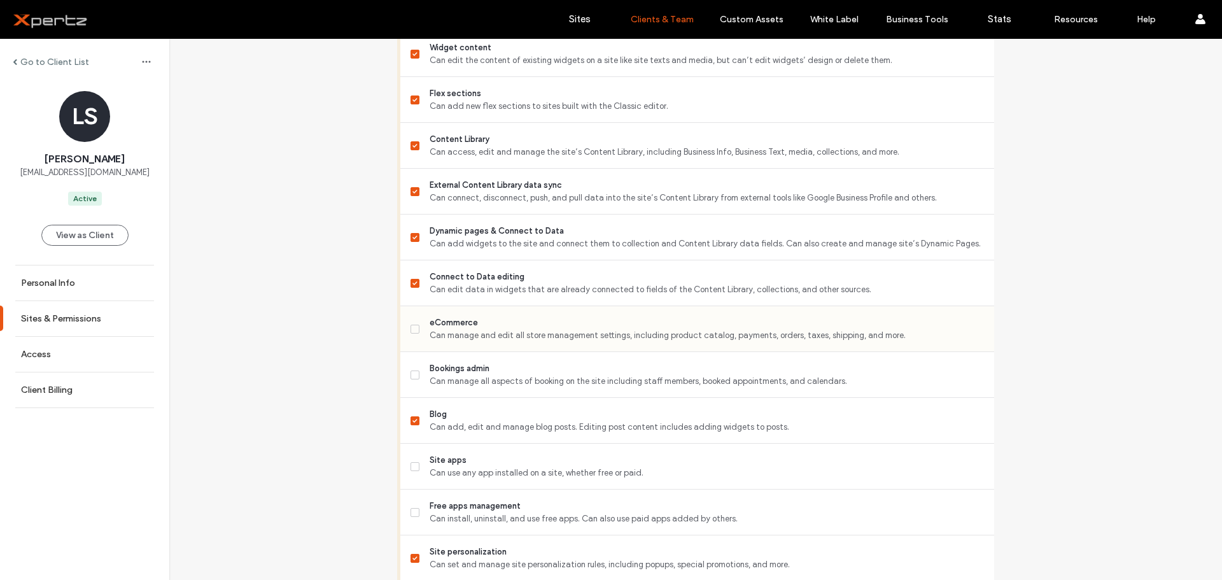
click at [410, 325] on span at bounding box center [414, 329] width 9 height 9
click at [414, 368] on label "Bookings admin Can manage all aspects of booking on the site including staff me…" at bounding box center [696, 374] width 573 height 25
click at [412, 467] on icon at bounding box center [414, 467] width 5 height 4
click at [412, 512] on icon at bounding box center [414, 512] width 4 height 4
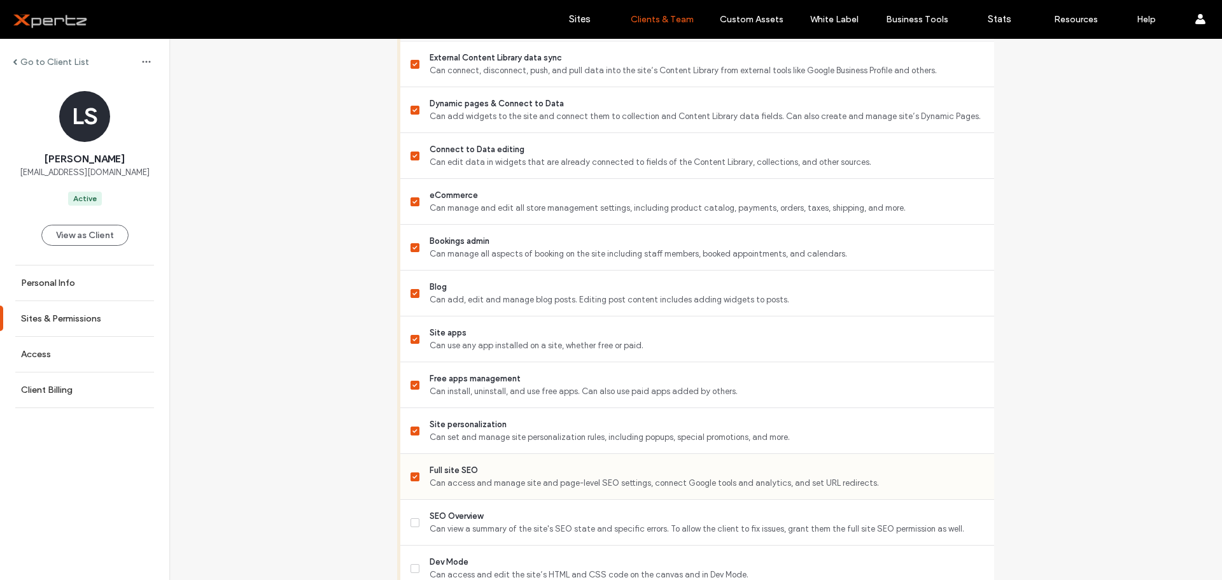
scroll to position [806, 0]
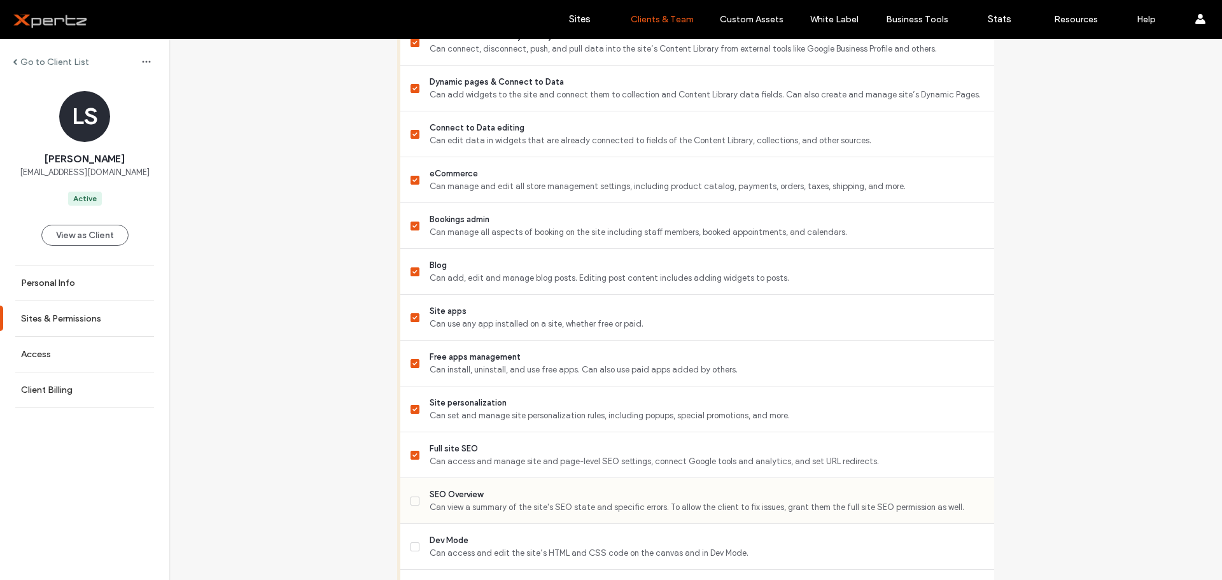
click at [412, 501] on icon at bounding box center [414, 501] width 5 height 4
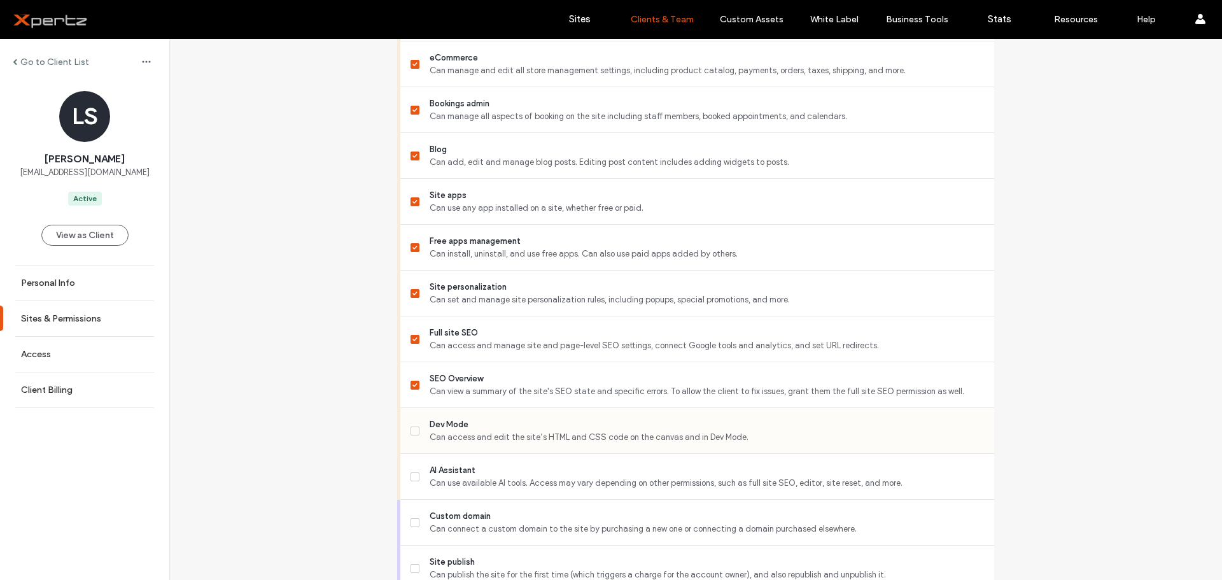
scroll to position [934, 0]
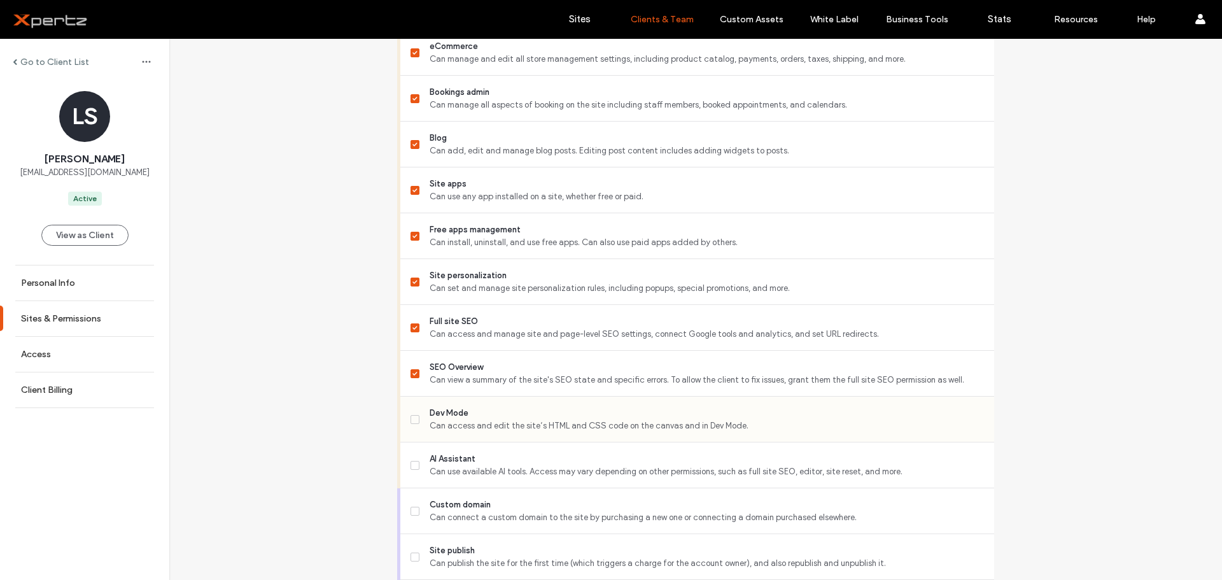
click at [412, 420] on icon at bounding box center [414, 419] width 4 height 4
click at [414, 470] on label "AI Assistant Can use available AI tools. Access may vary depending on other per…" at bounding box center [696, 464] width 573 height 25
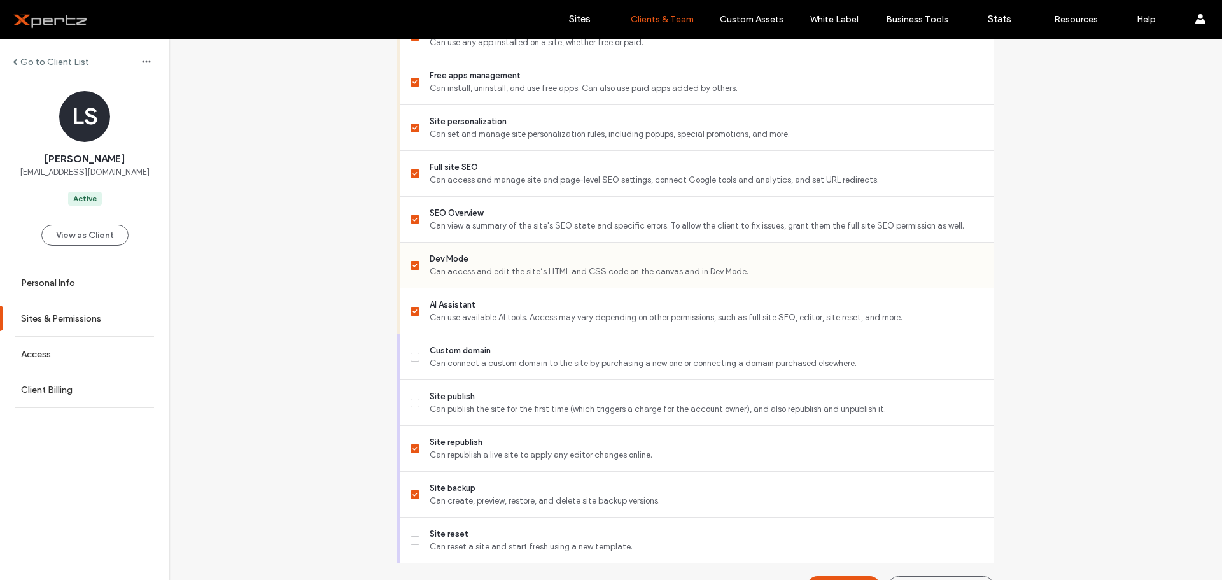
scroll to position [1117, 0]
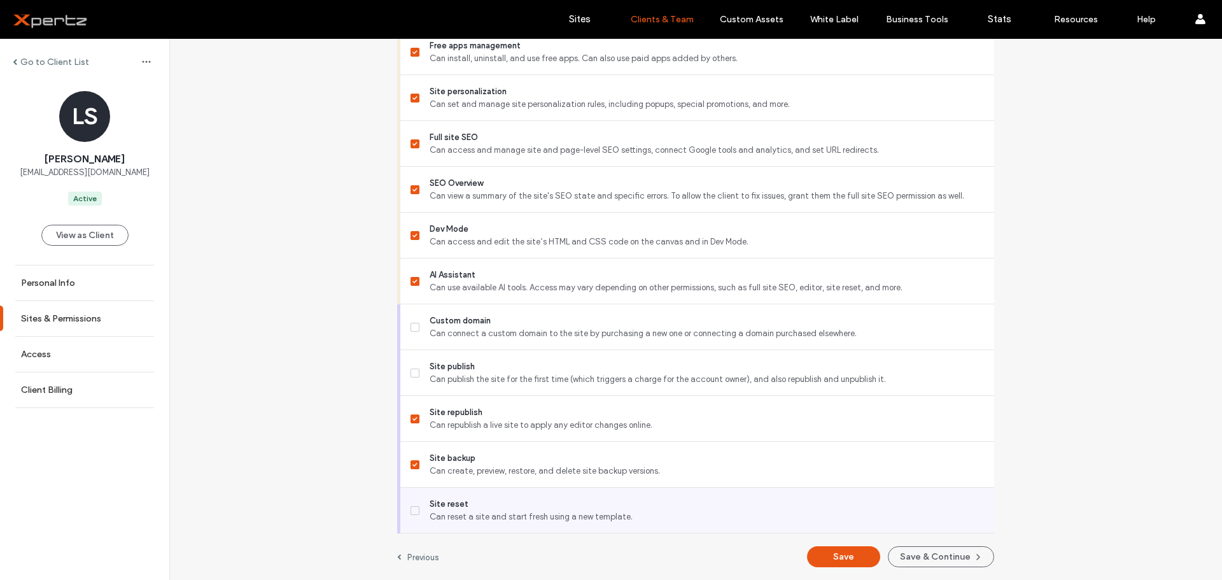
click at [410, 512] on span at bounding box center [414, 510] width 9 height 9
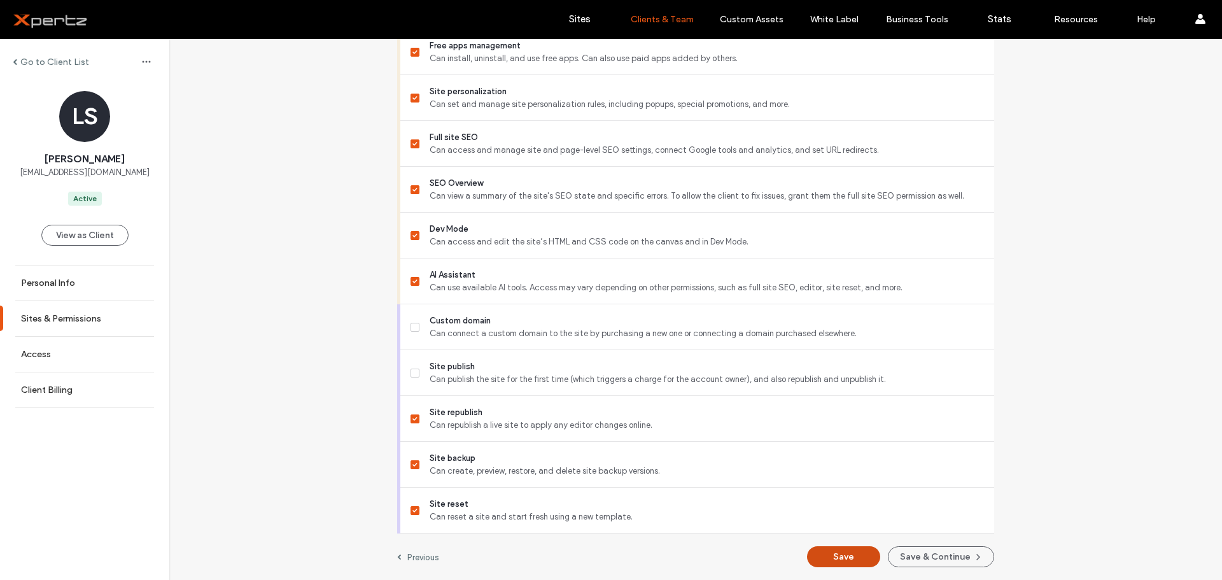
click at [843, 553] on button "Save" at bounding box center [843, 556] width 73 height 21
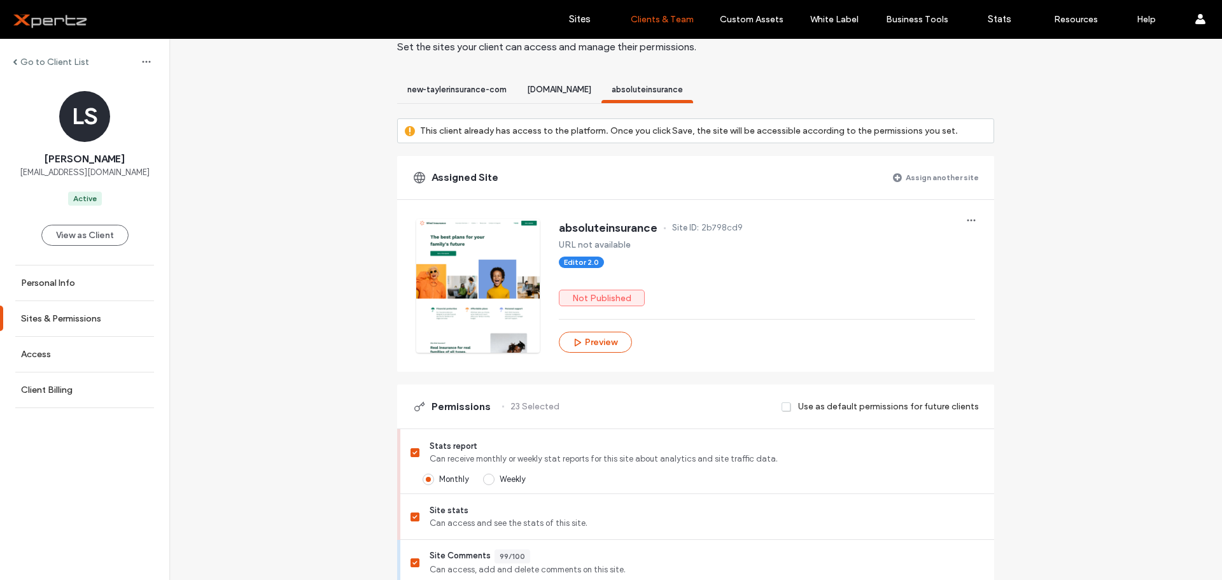
scroll to position [57, 0]
click at [62, 63] on label "Go to Client List" at bounding box center [54, 62] width 69 height 11
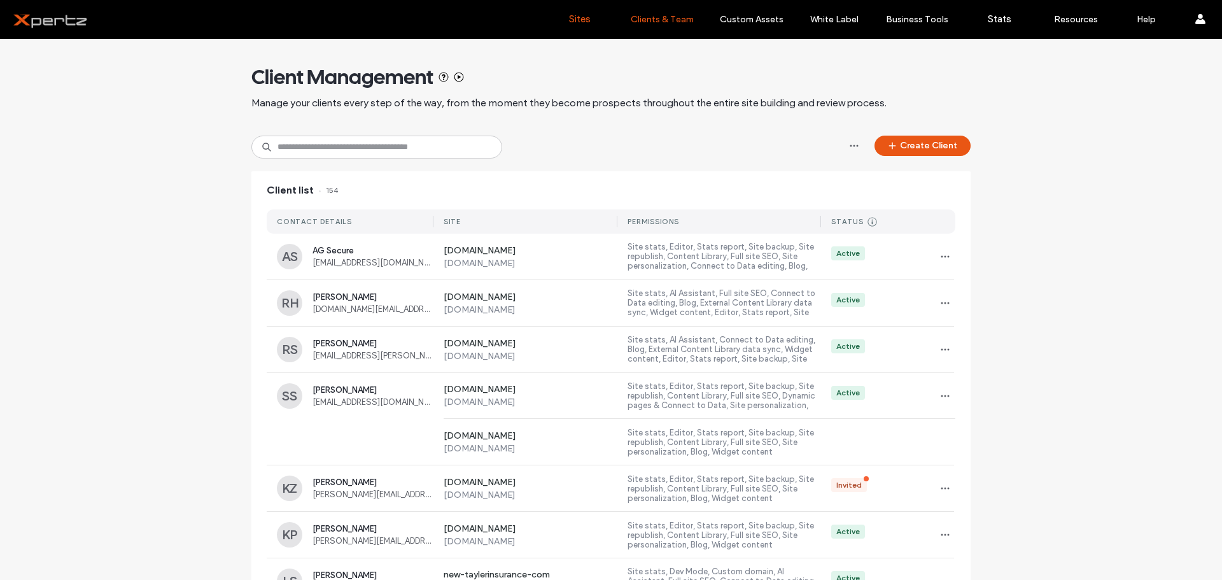
click at [584, 19] on label "Sites" at bounding box center [580, 18] width 22 height 11
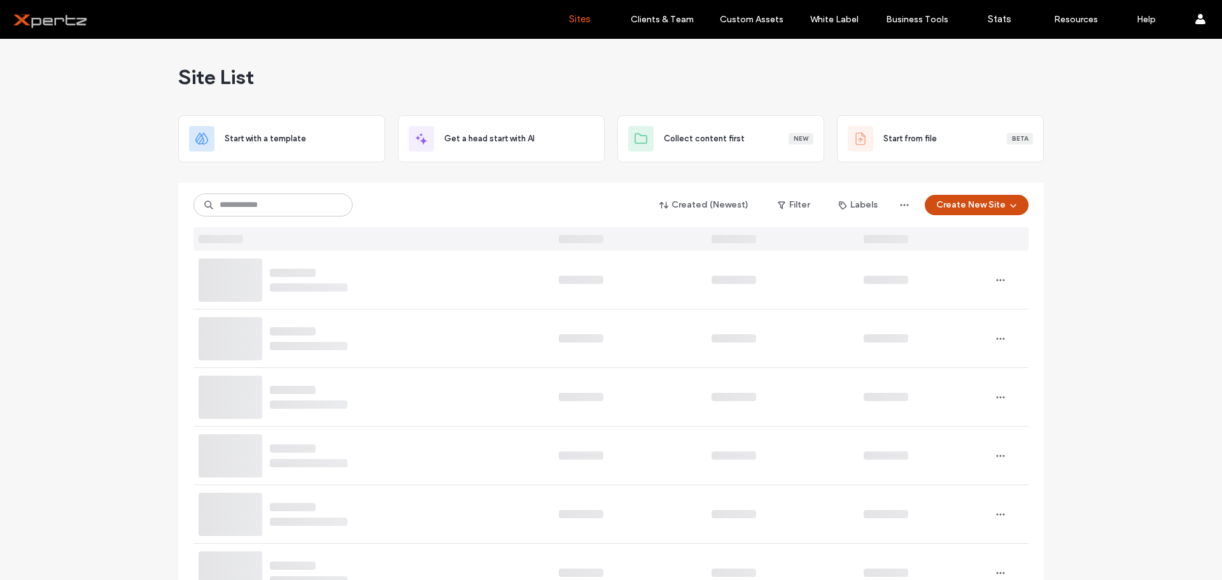
click at [986, 206] on button "Create New Site" at bounding box center [977, 205] width 104 height 20
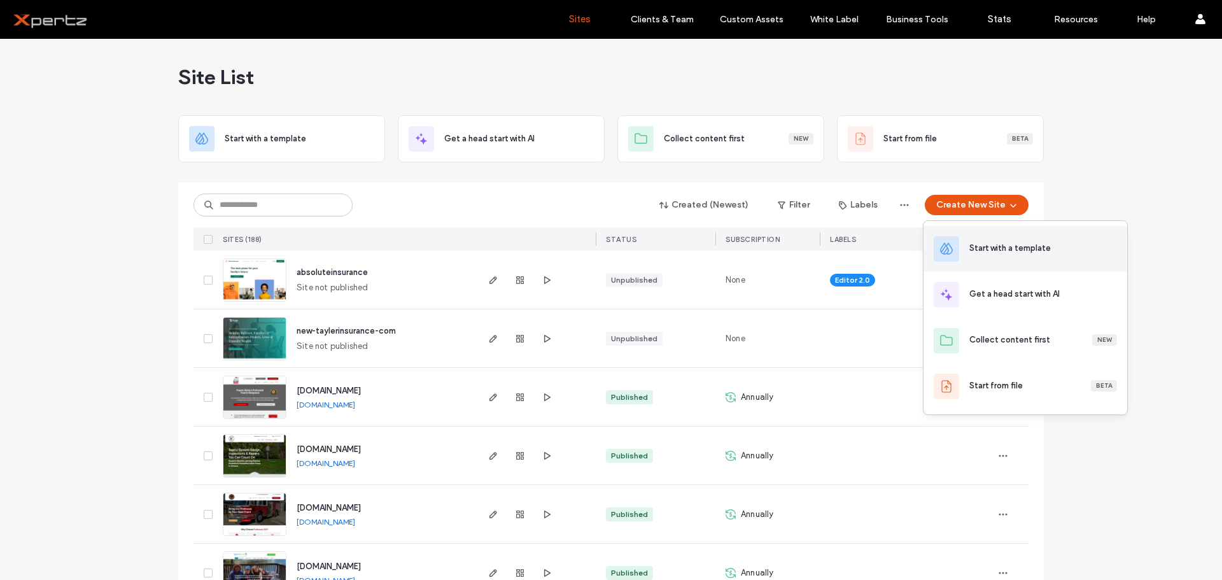
click at [970, 250] on div "Start with a template" at bounding box center [1009, 248] width 81 height 13
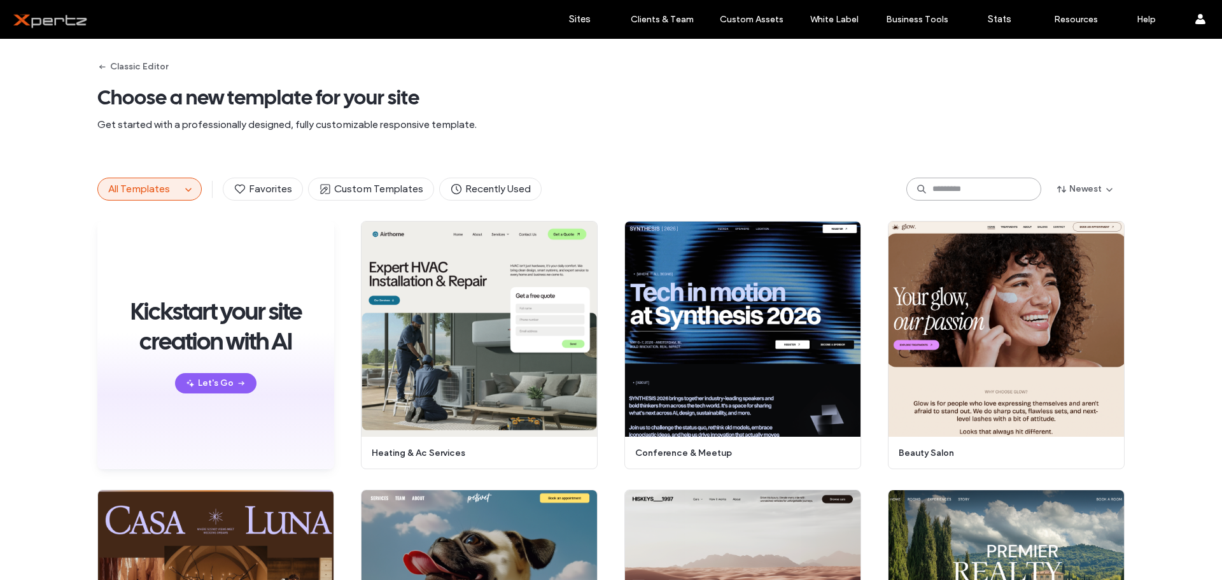
click at [1012, 187] on input at bounding box center [973, 189] width 135 height 23
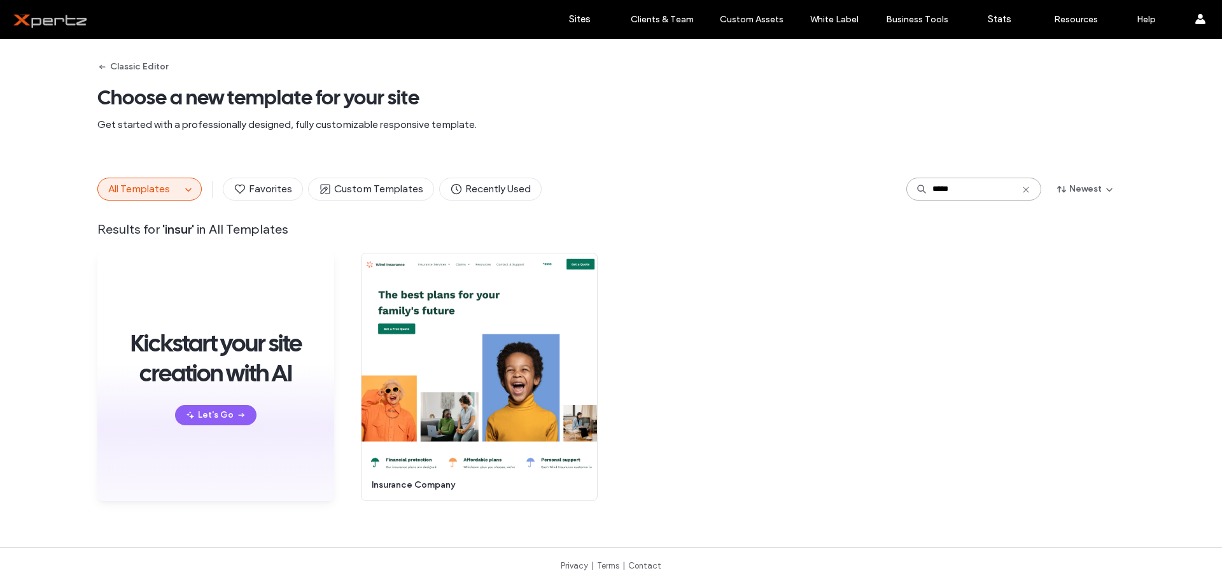
type input "*****"
click at [171, 185] on button "All Templates" at bounding box center [139, 189] width 83 height 22
click at [185, 191] on use "button" at bounding box center [188, 189] width 6 height 3
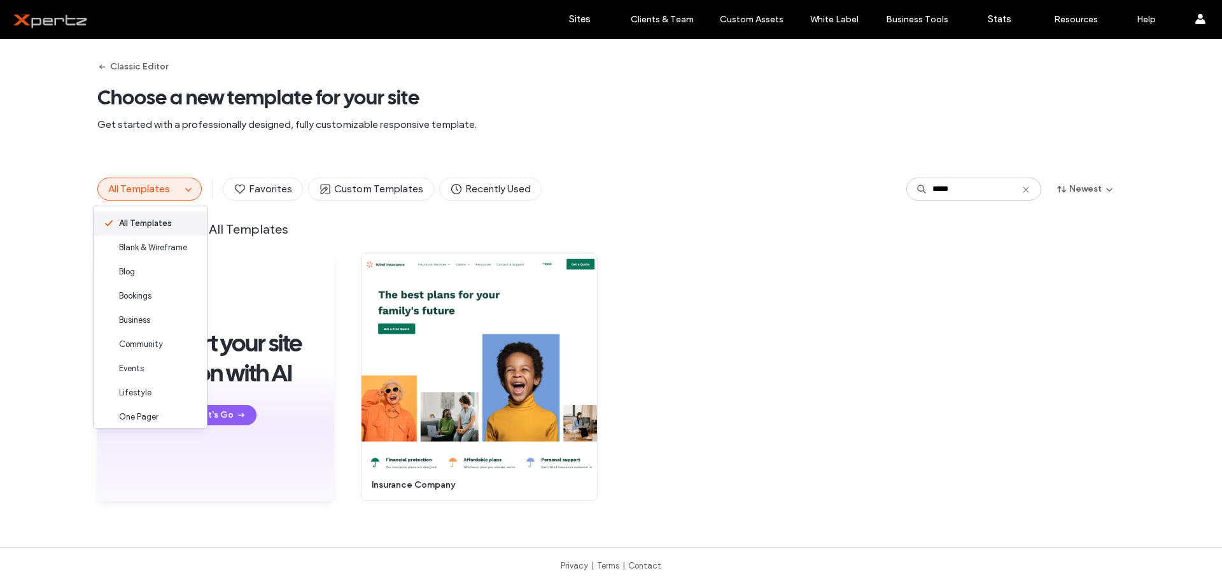
click at [150, 224] on span "All Templates" at bounding box center [145, 223] width 53 height 13
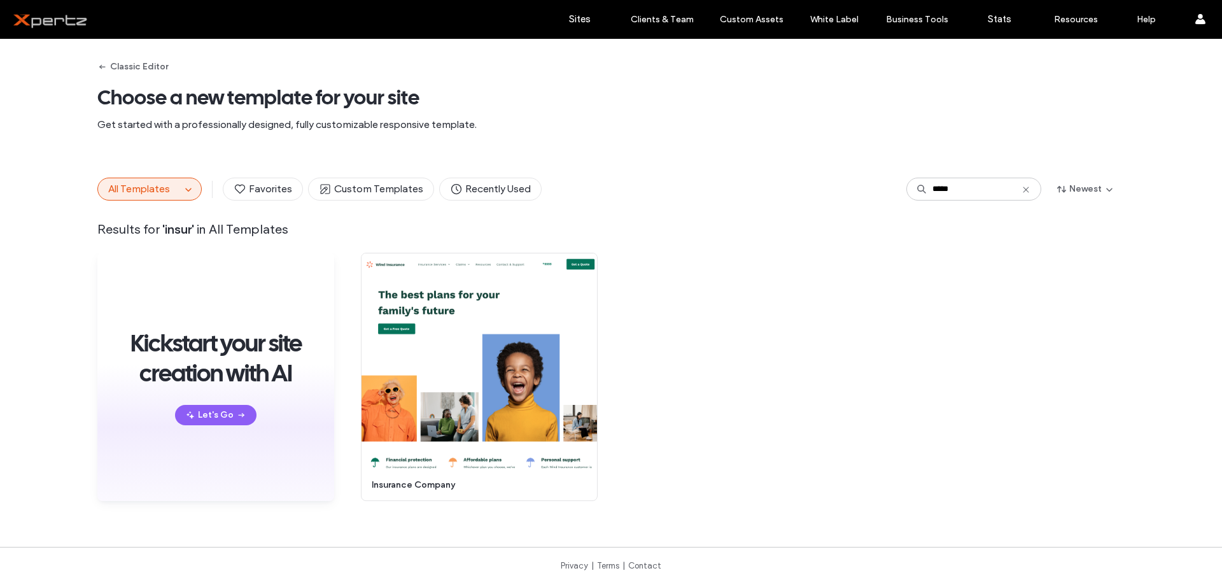
click at [1021, 190] on icon at bounding box center [1026, 190] width 10 height 10
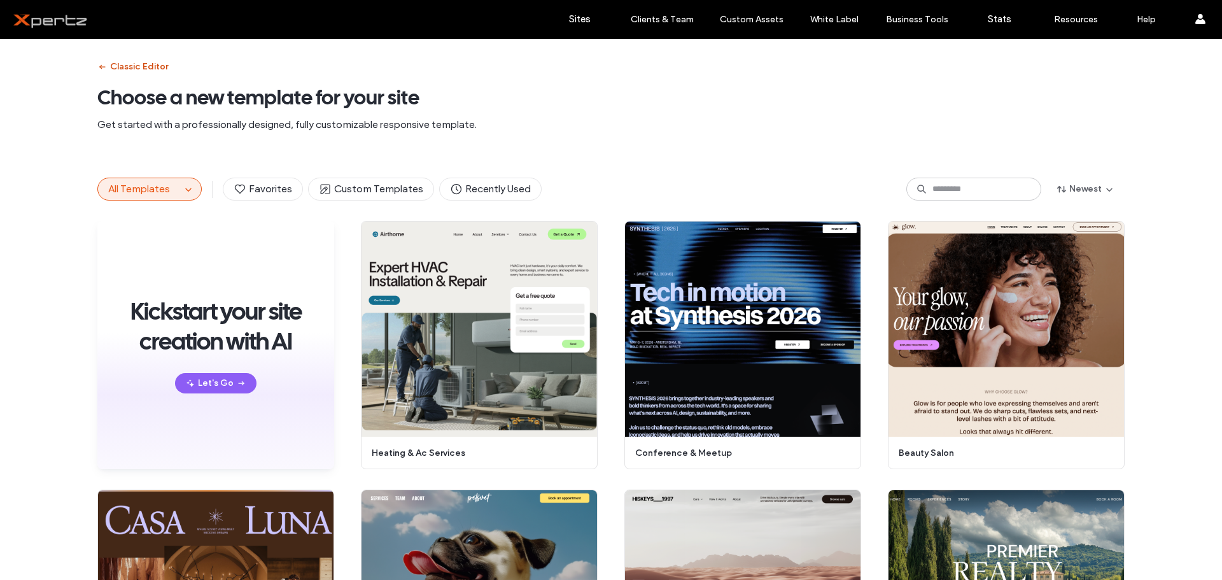
click at [135, 64] on button "Classic Editor" at bounding box center [132, 67] width 71 height 20
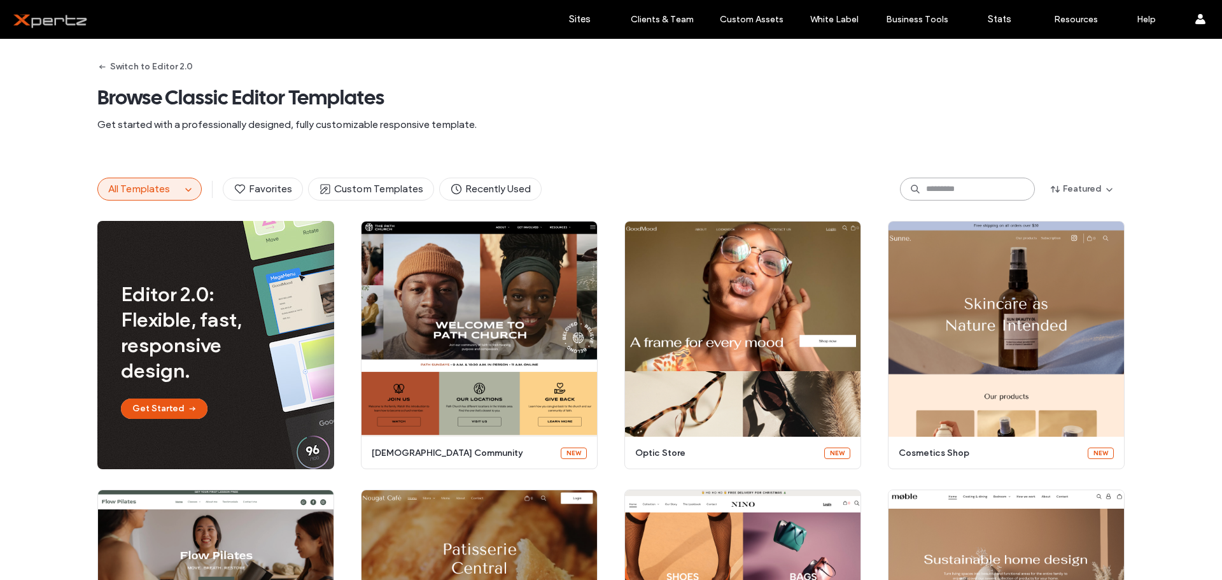
click at [995, 196] on input at bounding box center [967, 189] width 135 height 23
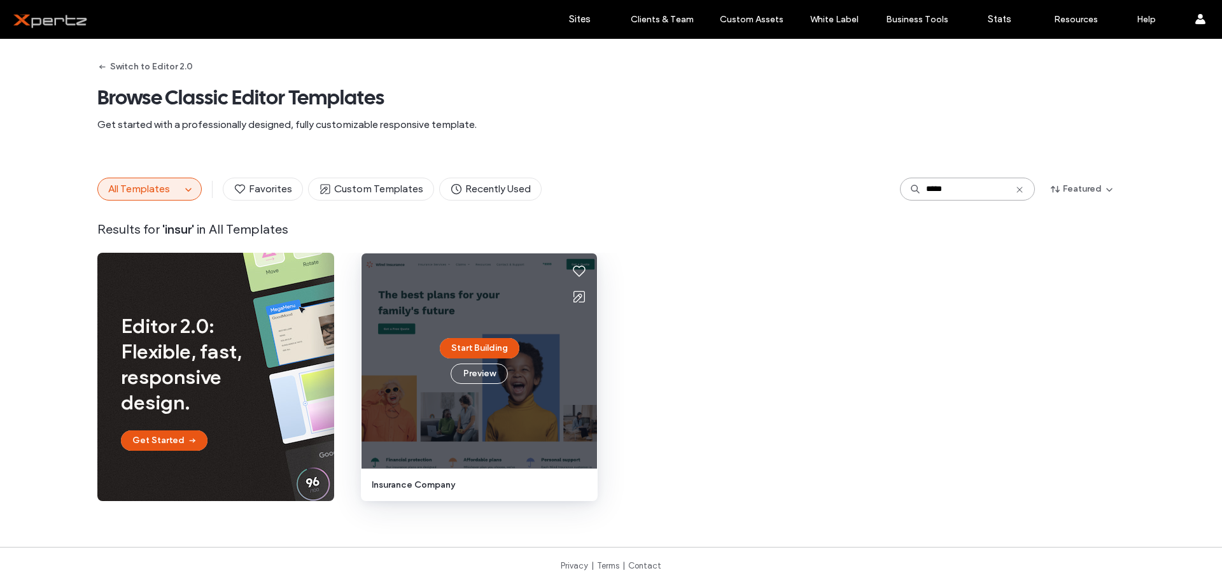
type input "*****"
click at [526, 293] on div "Start Building Preview" at bounding box center [478, 360] width 235 height 215
click at [473, 375] on button "Preview" at bounding box center [479, 373] width 57 height 20
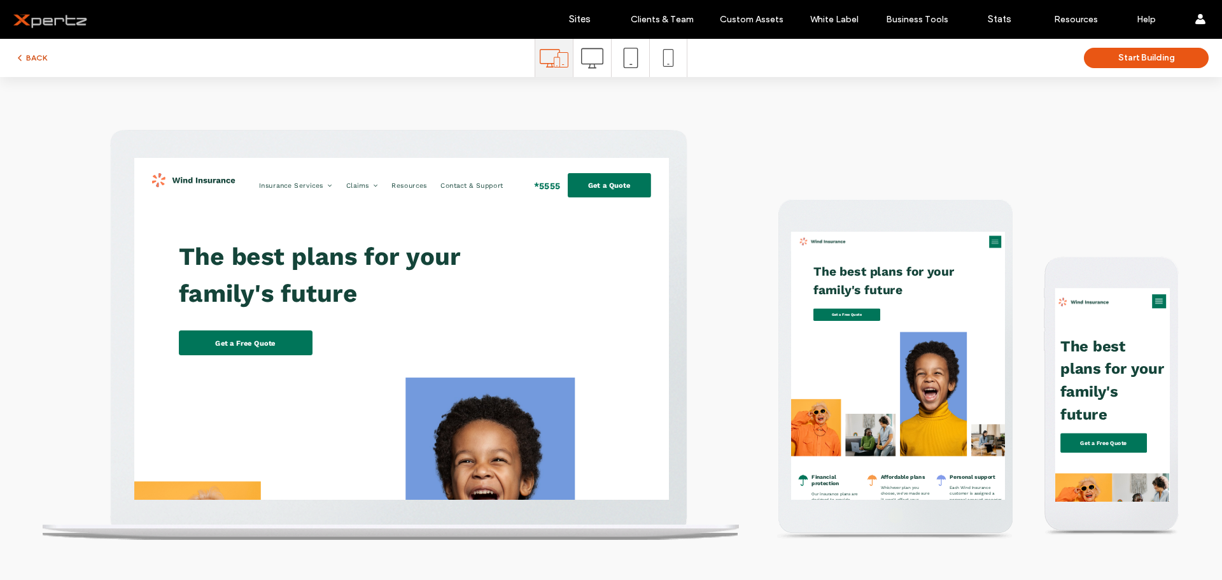
click at [29, 56] on button "BACK" at bounding box center [31, 57] width 32 height 15
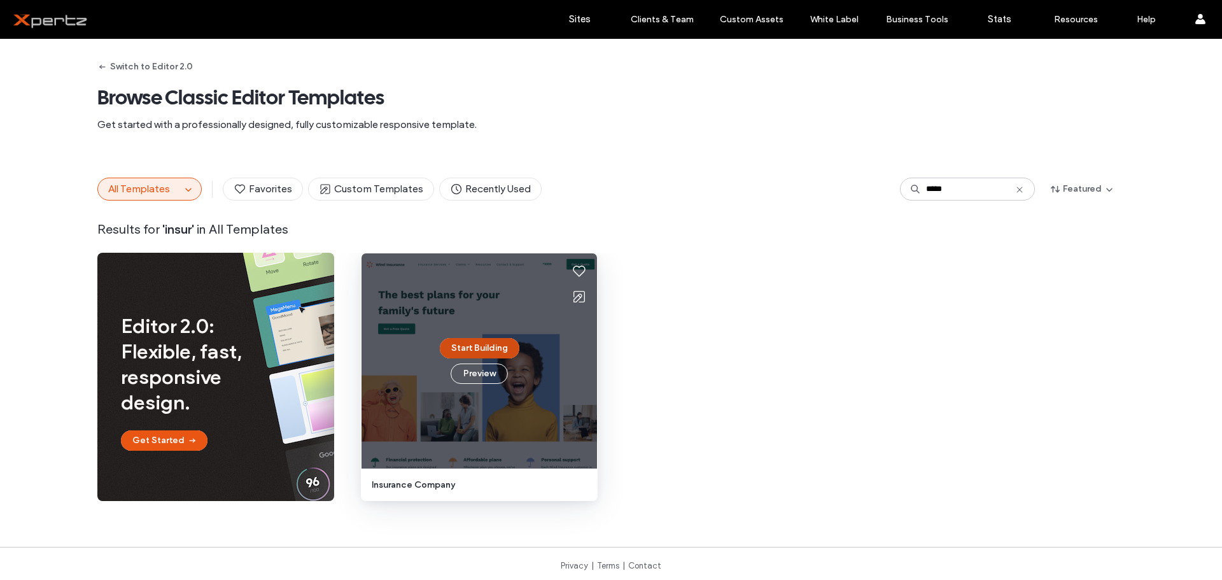
click at [475, 345] on button "Start Building" at bounding box center [480, 348] width 80 height 20
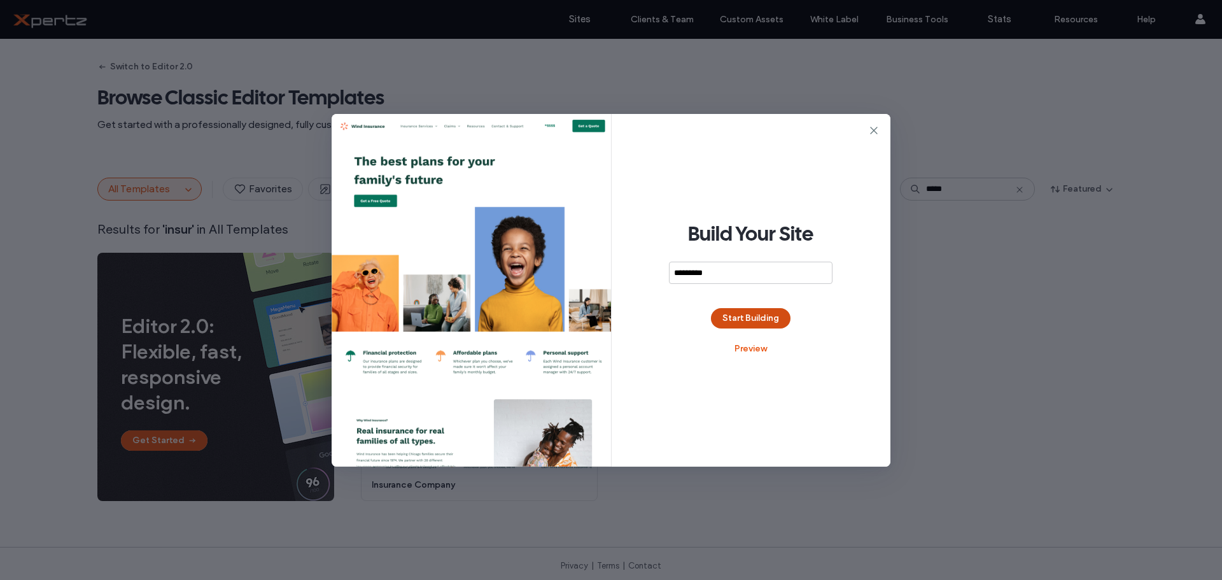
type input "*********"
click at [736, 325] on button "Start Building" at bounding box center [751, 318] width 80 height 20
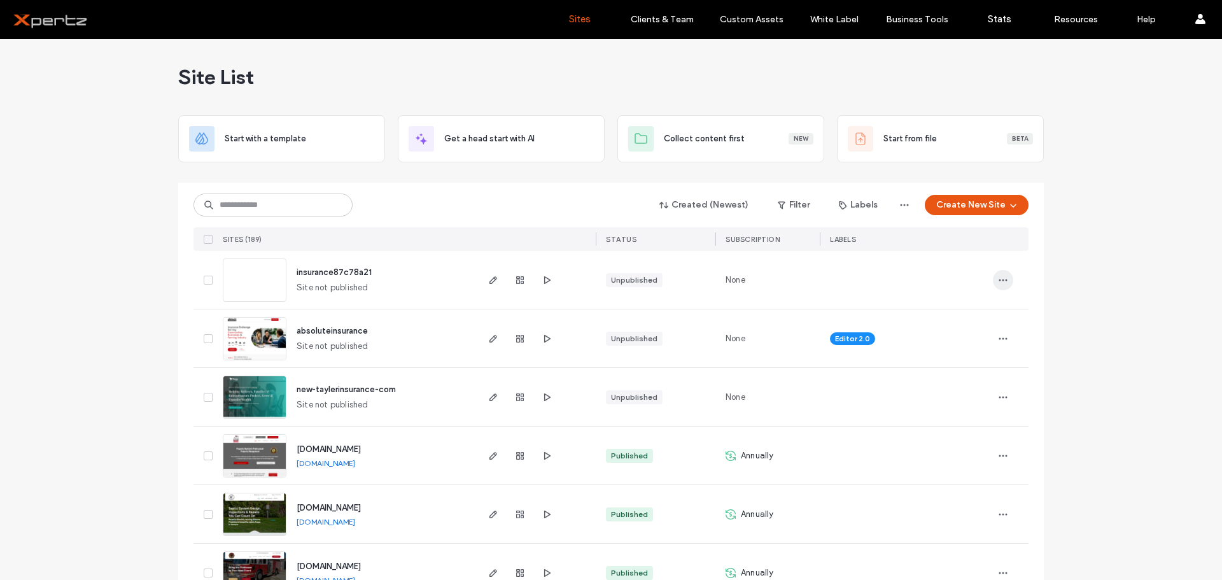
click at [1000, 279] on icon "button" at bounding box center [1003, 280] width 10 height 10
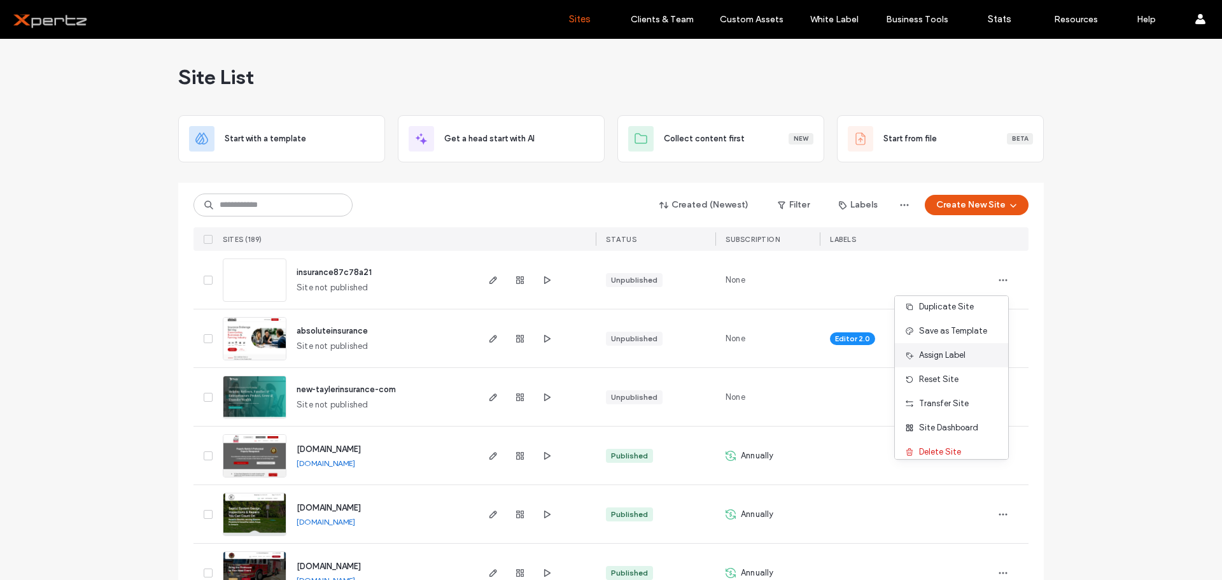
scroll to position [41, 0]
click at [956, 437] on span "Delete Site" at bounding box center [940, 441] width 42 height 13
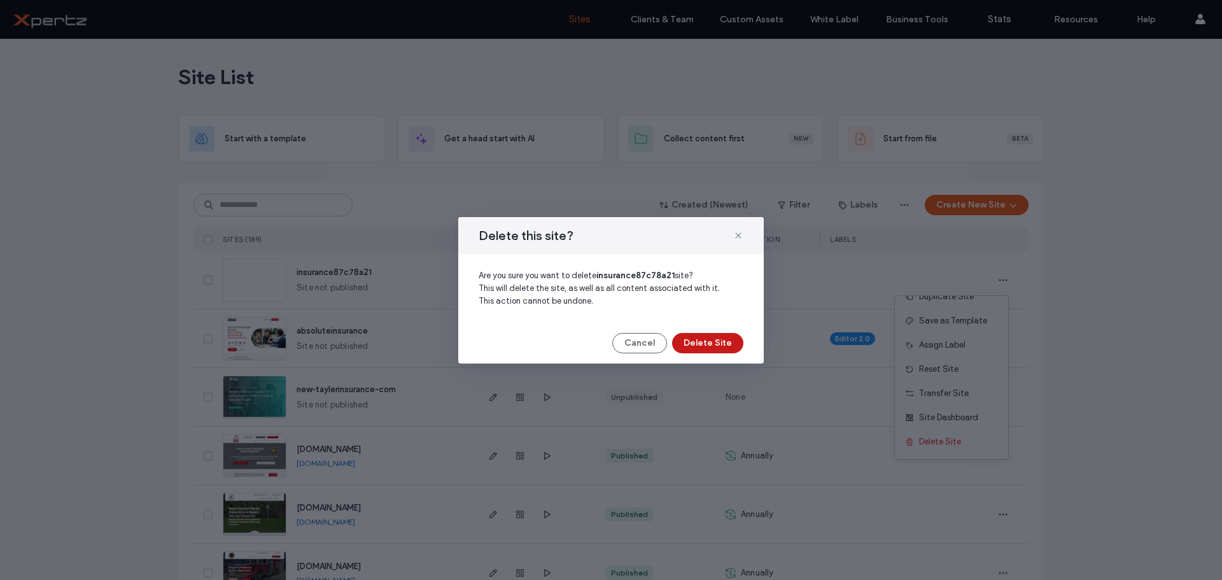
click at [690, 339] on button "Delete Site" at bounding box center [707, 343] width 71 height 20
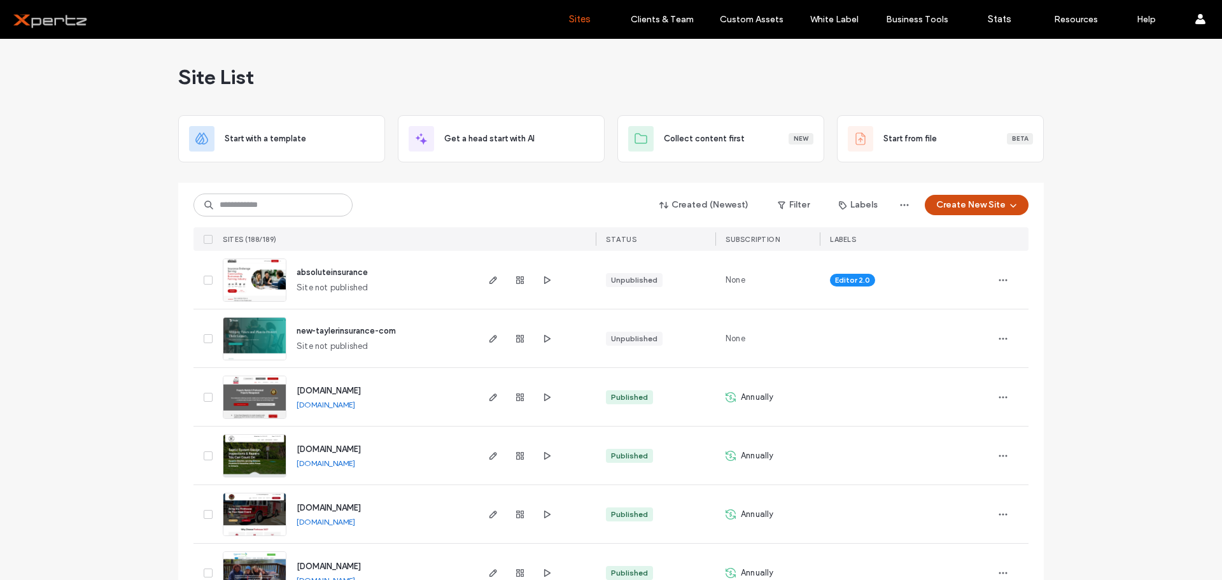
click at [984, 201] on button "Create New Site" at bounding box center [977, 205] width 104 height 20
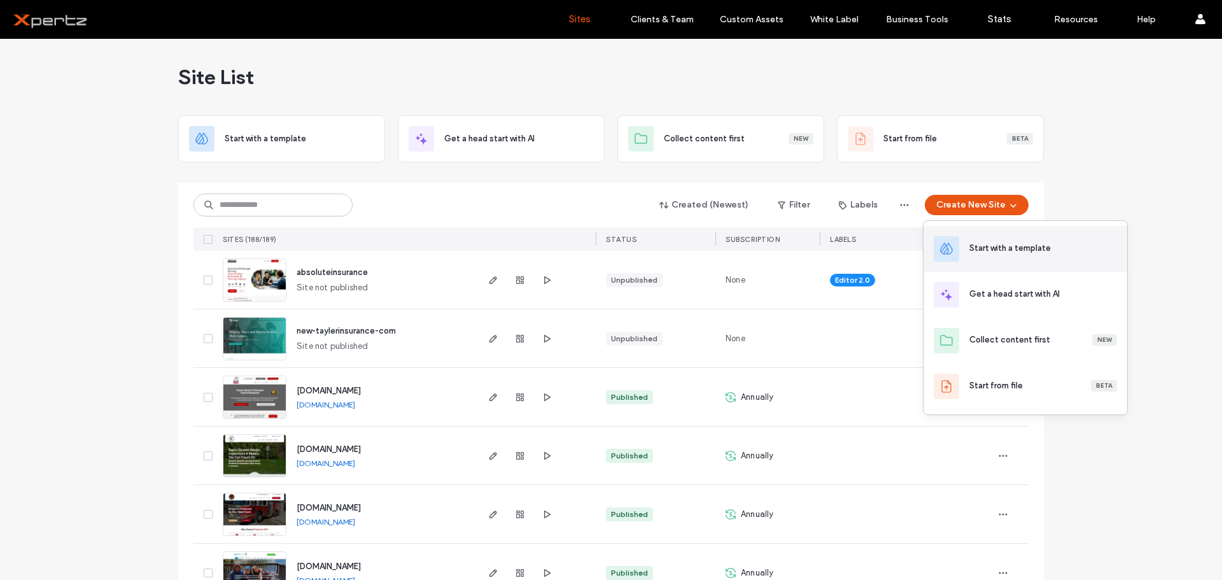
click at [982, 239] on div "Start with a template" at bounding box center [1025, 249] width 204 height 46
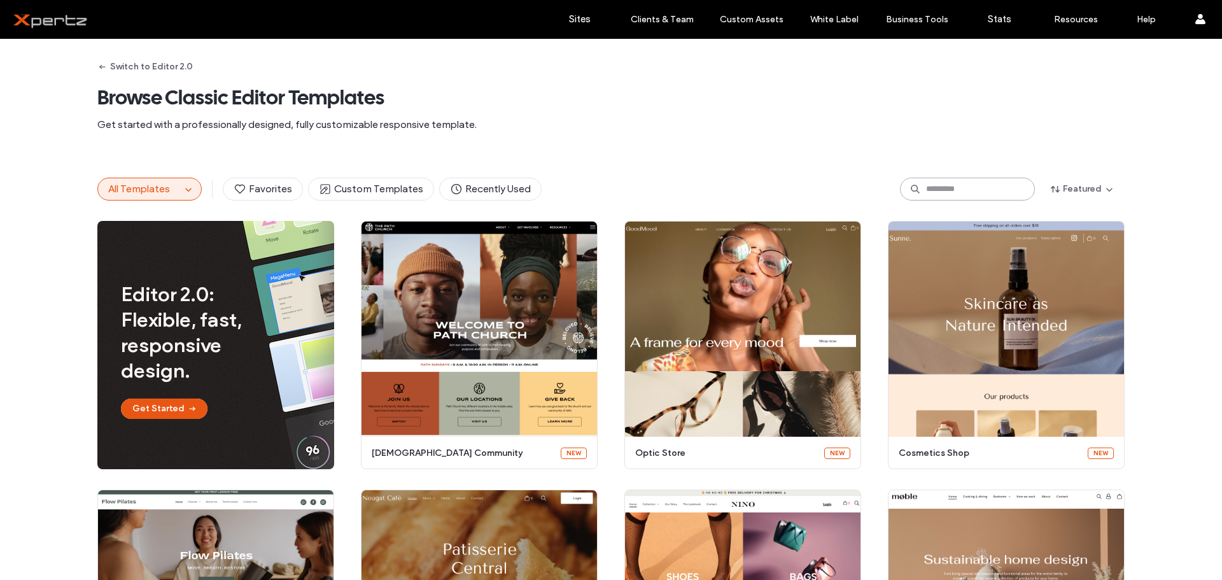
click at [956, 194] on input at bounding box center [967, 189] width 135 height 23
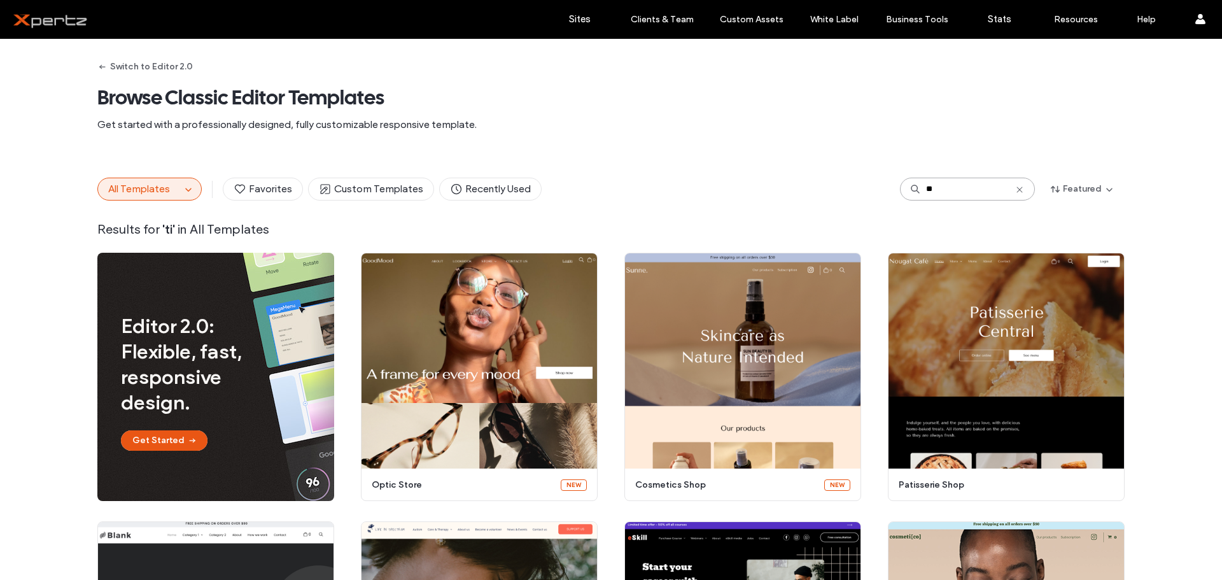
type input "*"
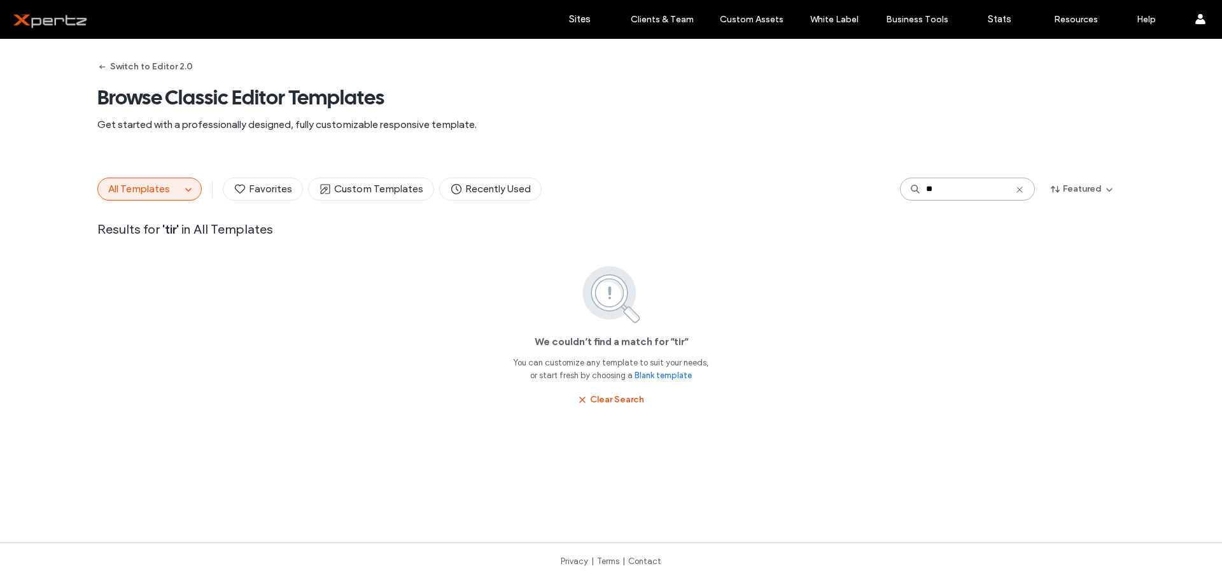
type input "*"
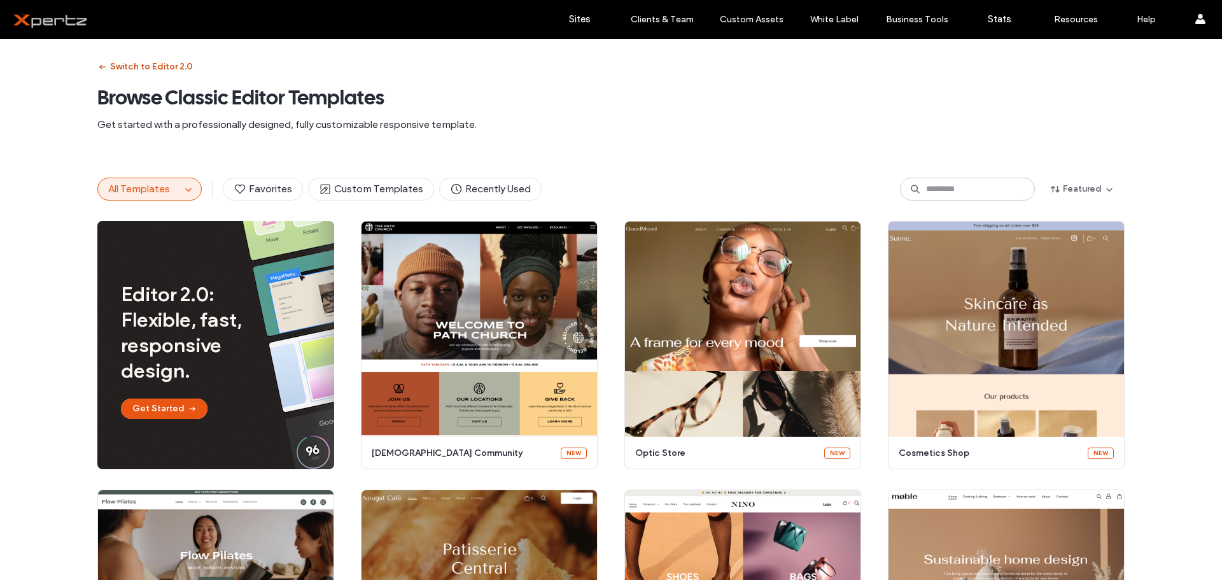
click at [132, 68] on button "Switch to Editor 2.0" at bounding box center [144, 67] width 95 height 20
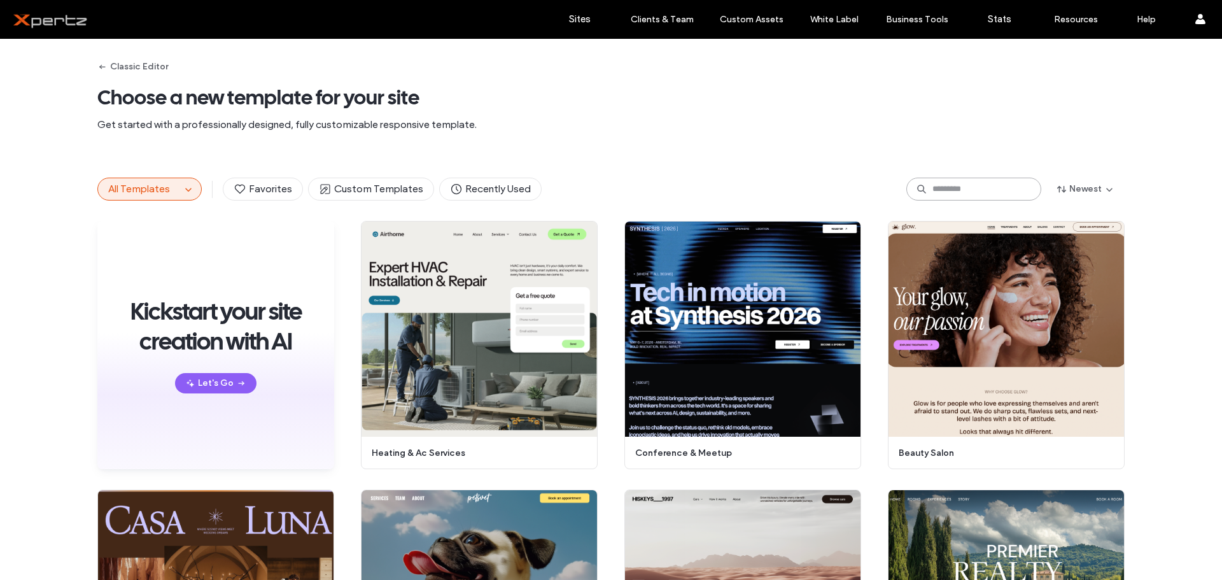
click at [949, 192] on input at bounding box center [973, 189] width 135 height 23
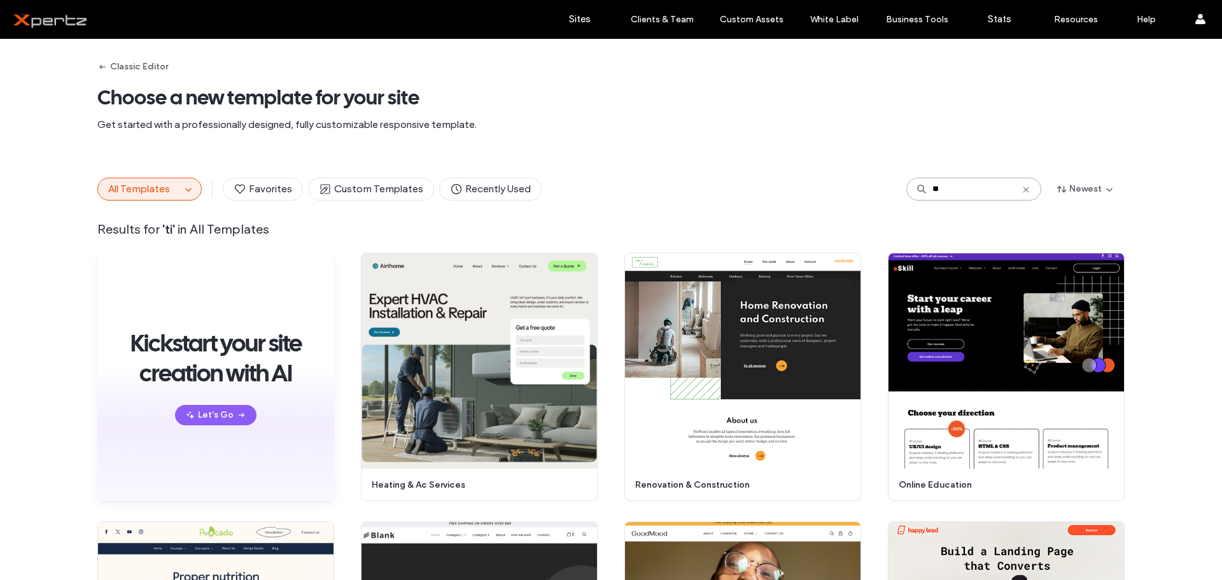
type input "*"
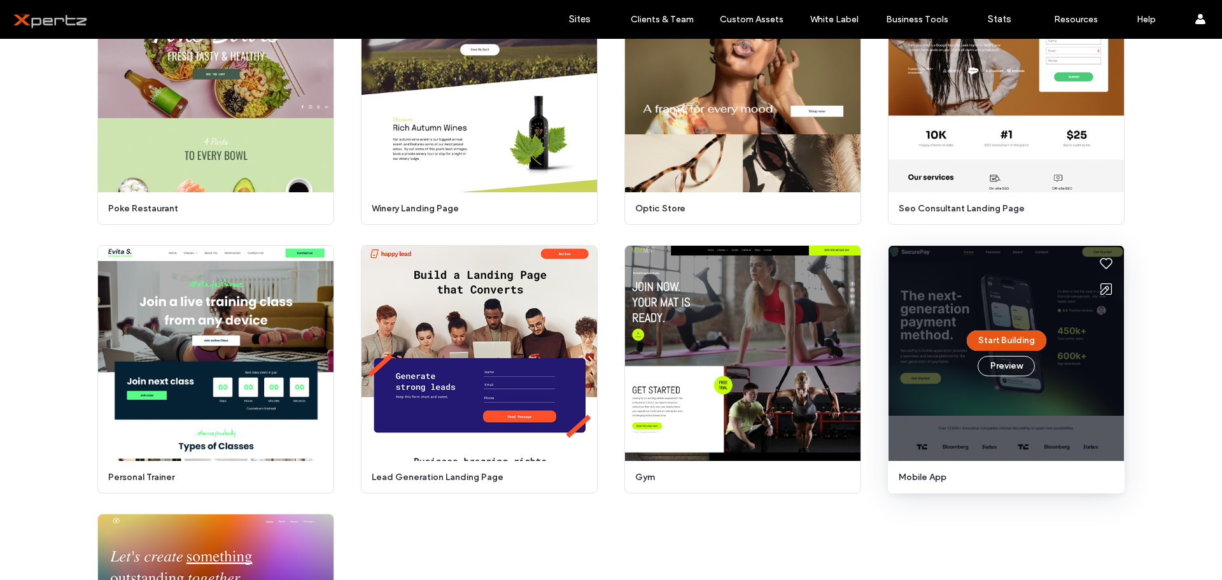
scroll to position [2078, 0]
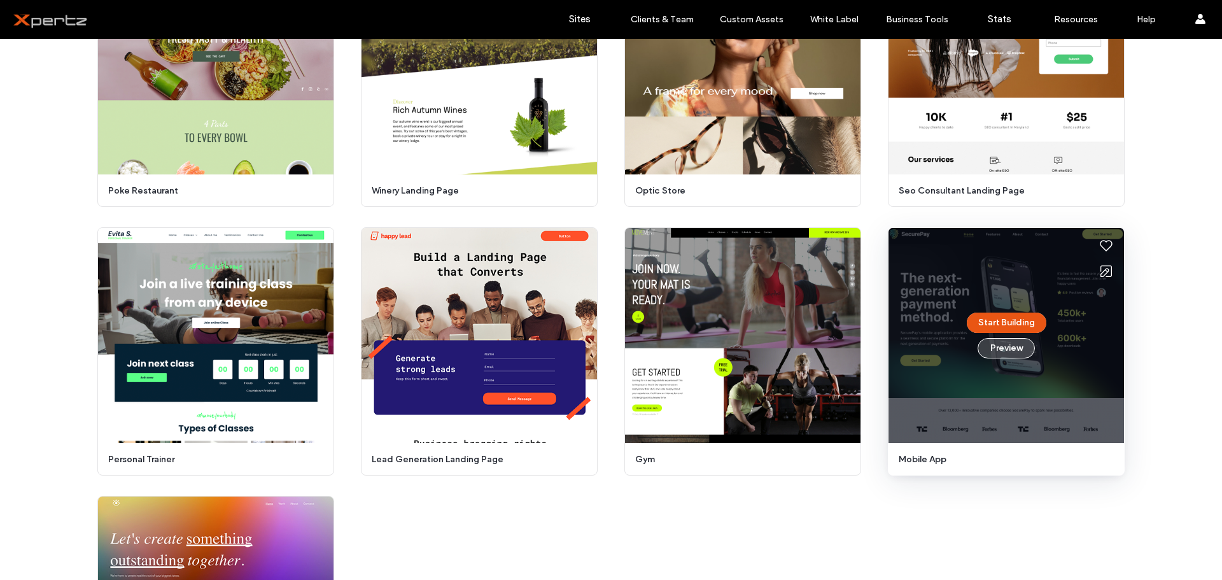
click at [1004, 344] on button "Preview" at bounding box center [1005, 348] width 57 height 20
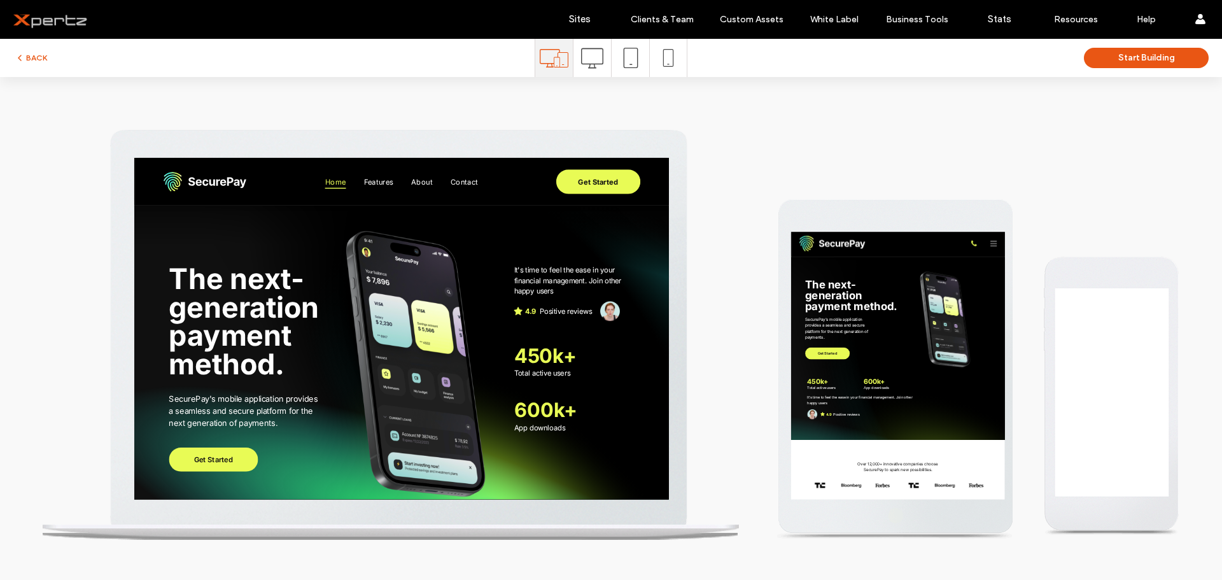
scroll to position [0, 0]
click at [468, 189] on span "Features" at bounding box center [482, 190] width 43 height 19
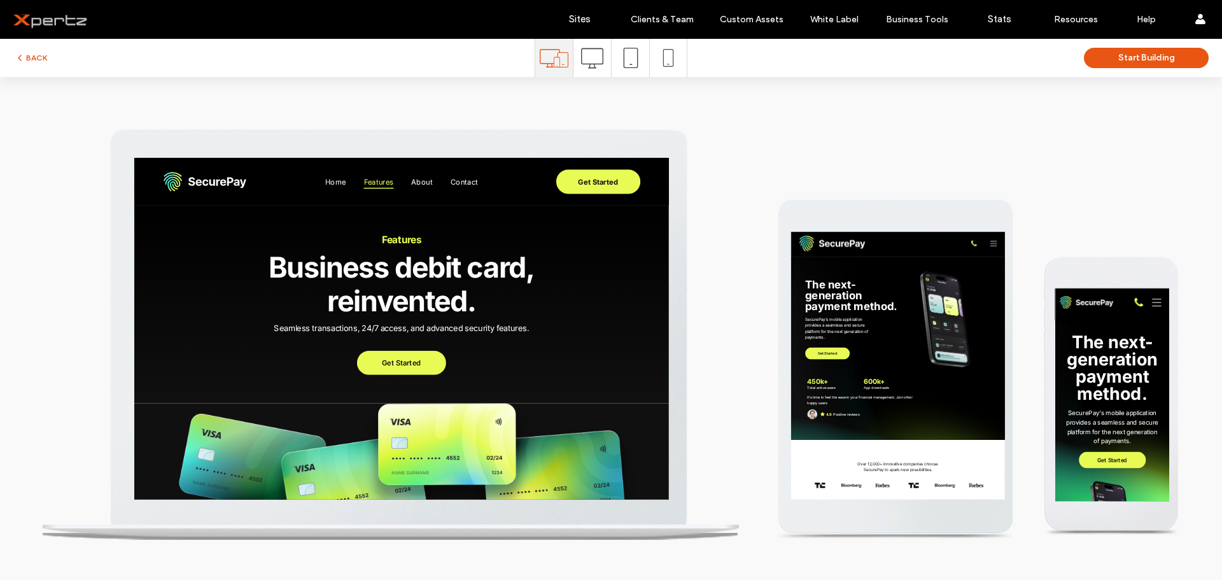
click at [550, 193] on span "About" at bounding box center [544, 190] width 30 height 19
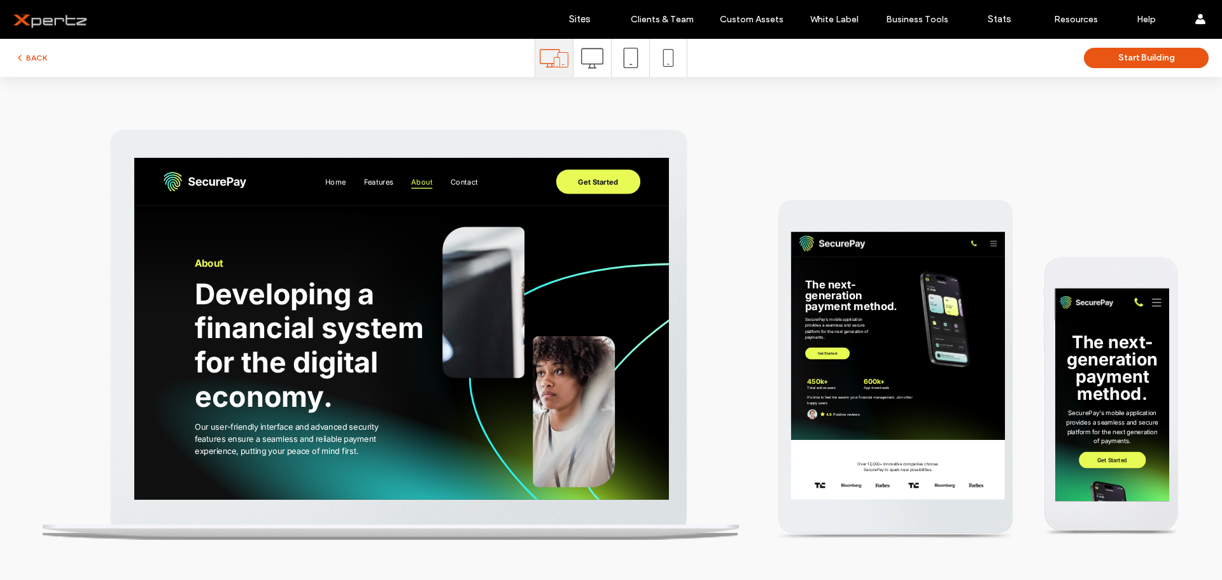
click at [602, 195] on span "Contact" at bounding box center [604, 190] width 39 height 19
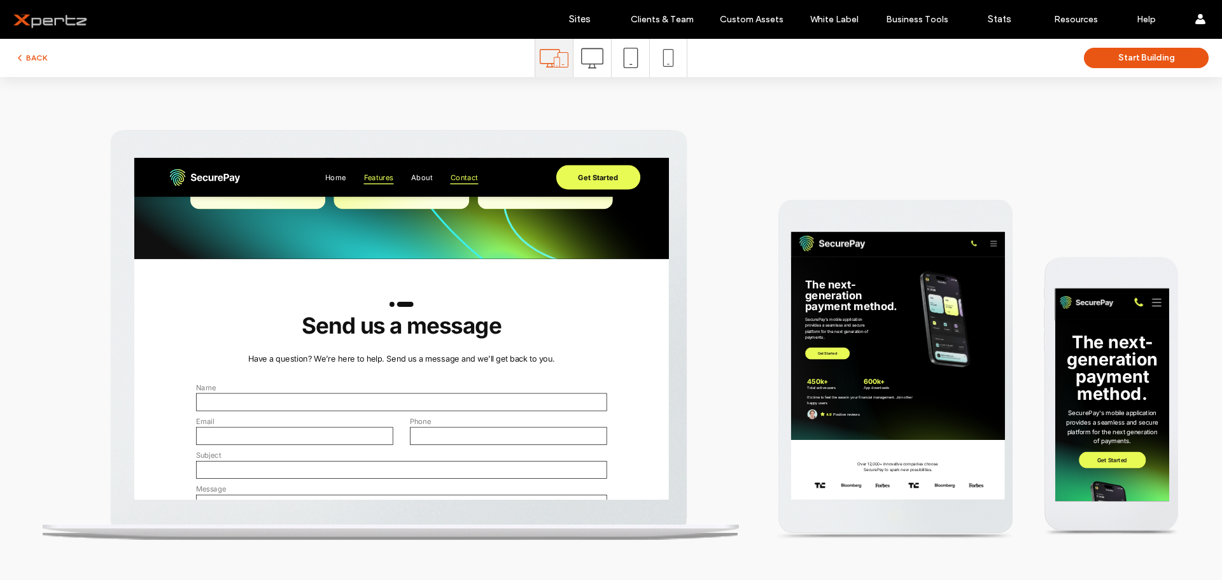
scroll to position [347, 0]
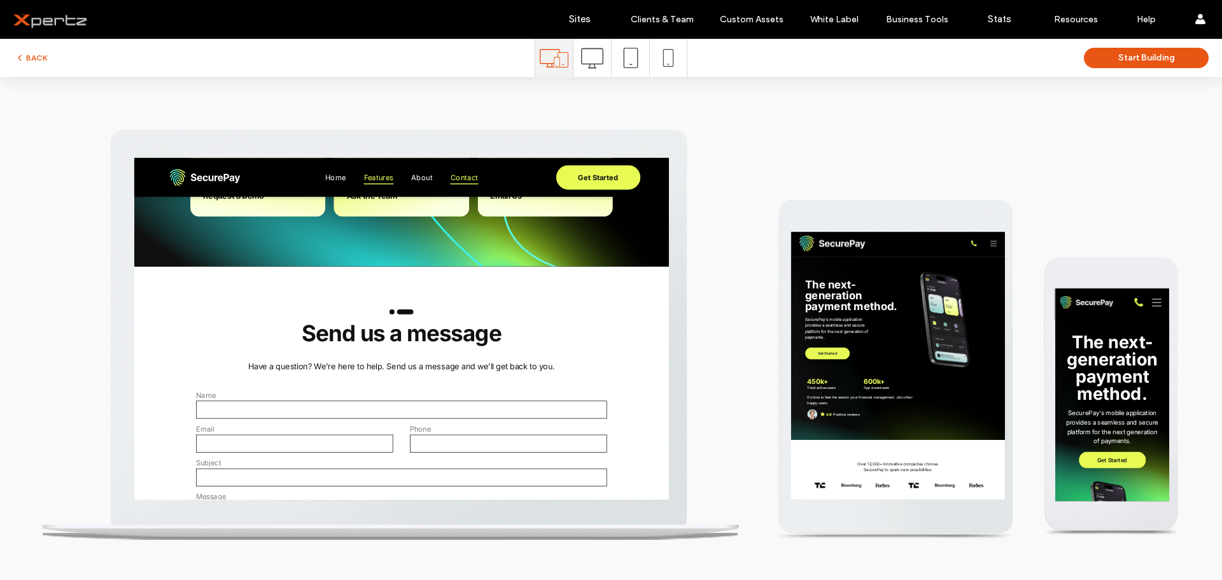
click at [470, 186] on span "Features" at bounding box center [482, 184] width 43 height 19
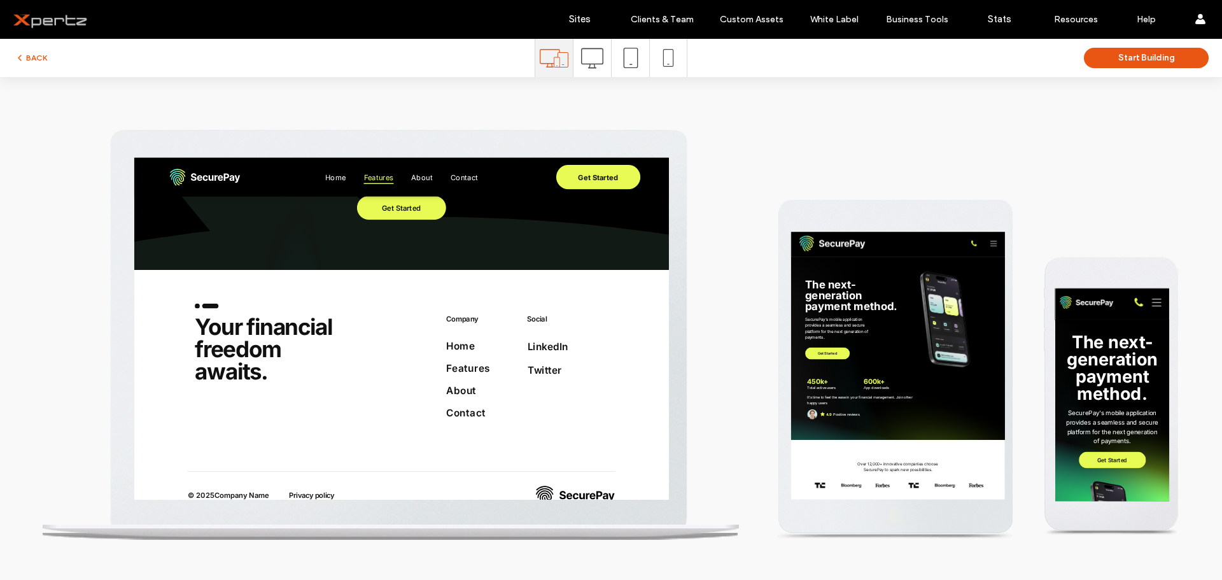
scroll to position [2894, 0]
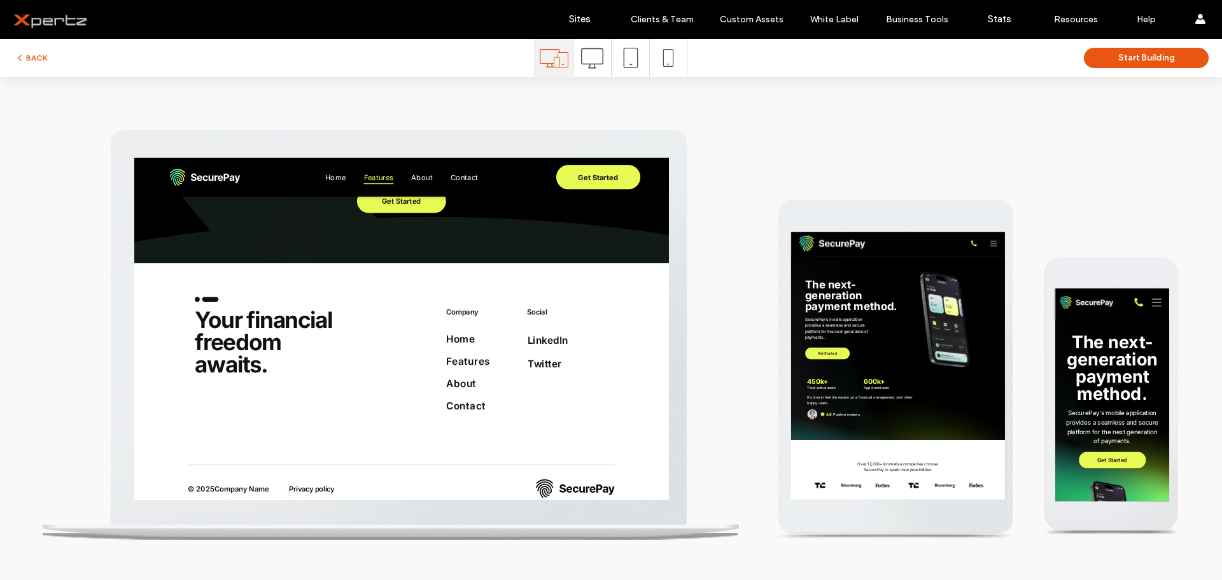
click at [1089, 143] on div at bounding box center [611, 329] width 1137 height 422
